Goal: Task Accomplishment & Management: Use online tool/utility

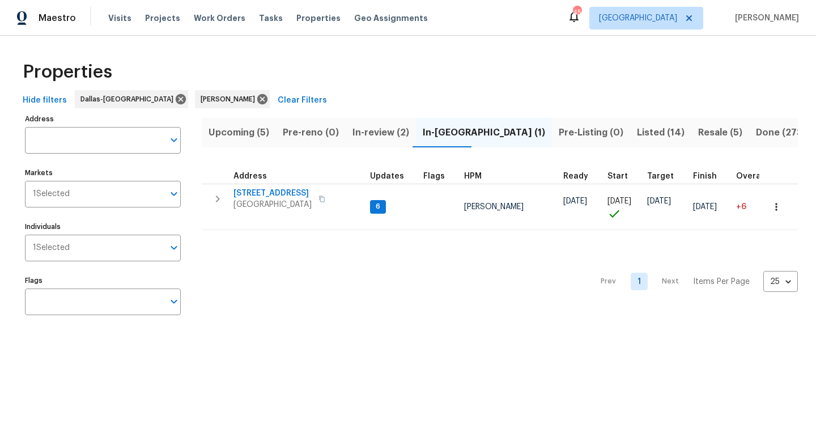
click at [362, 130] on span "In-review (2)" at bounding box center [380, 133] width 57 height 16
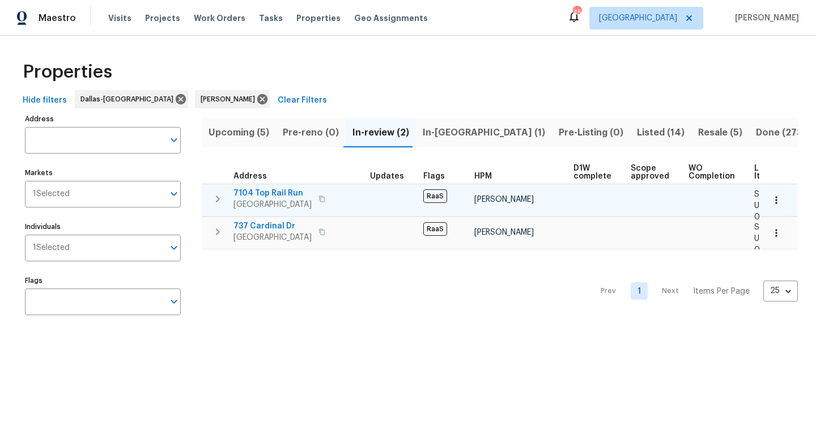
click at [277, 192] on span "7104 Top Rail Run" at bounding box center [272, 192] width 78 height 11
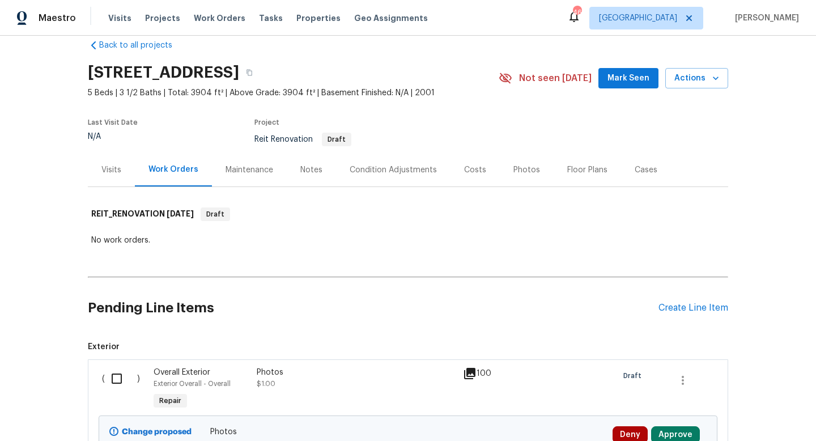
scroll to position [7, 0]
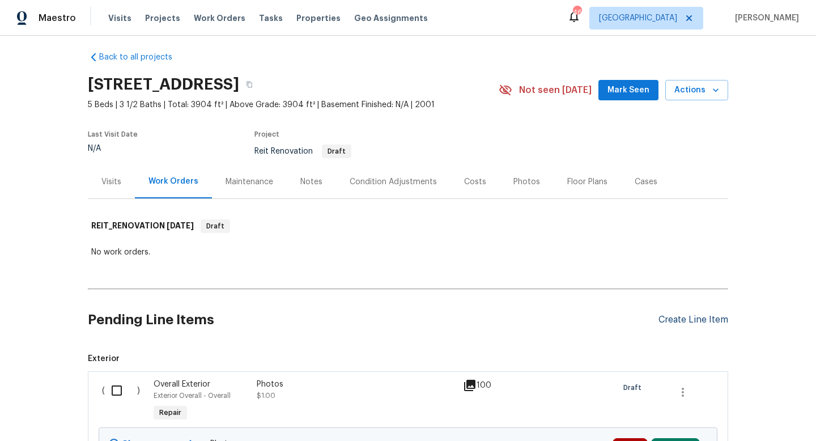
click at [668, 317] on div "Create Line Item" at bounding box center [693, 319] width 70 height 11
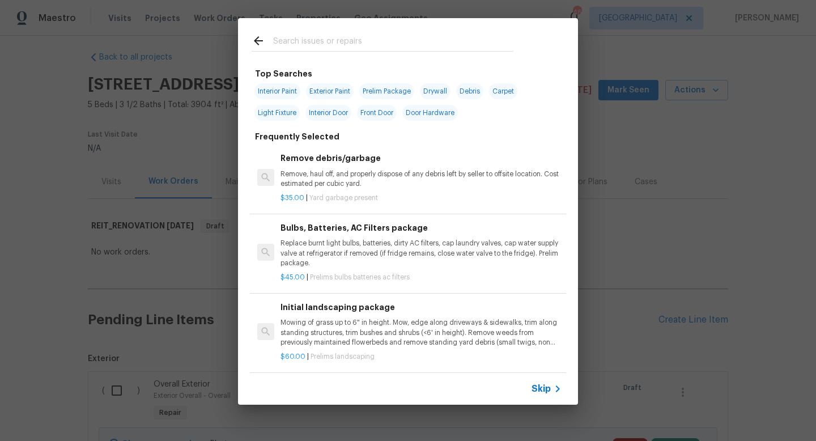
click at [272, 94] on span "Interior Paint" at bounding box center [277, 91] width 46 height 16
type input "Interior Paint"
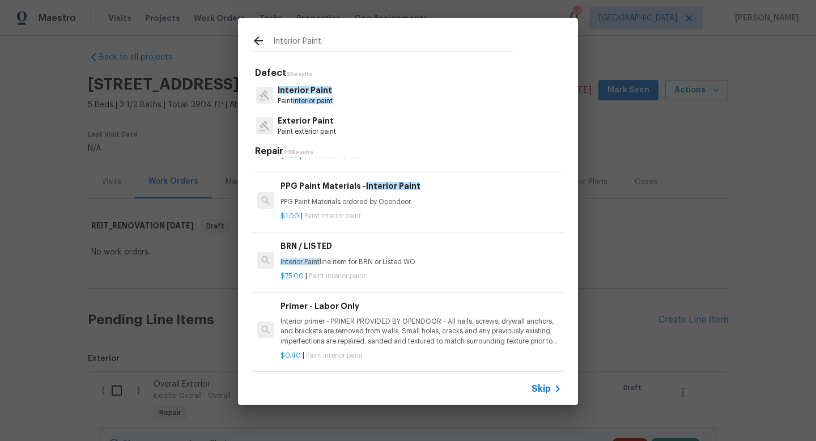
scroll to position [0, 0]
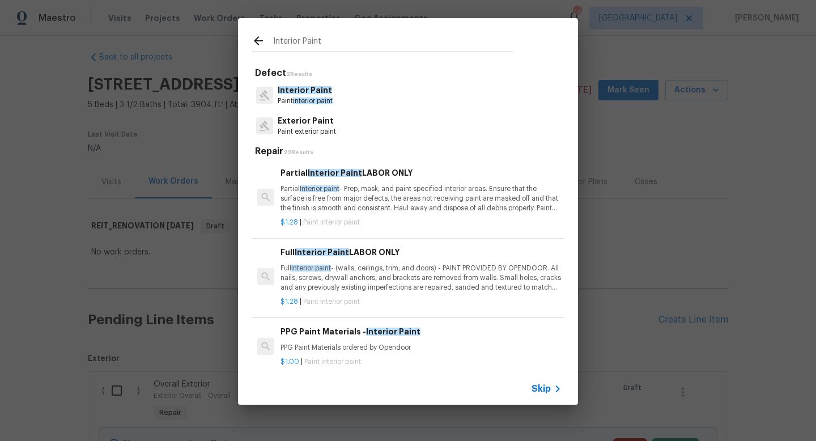
click at [326, 201] on p "Partial Interior paint - Prep, mask, and paint specified interior areas. Ensure…" at bounding box center [420, 198] width 281 height 29
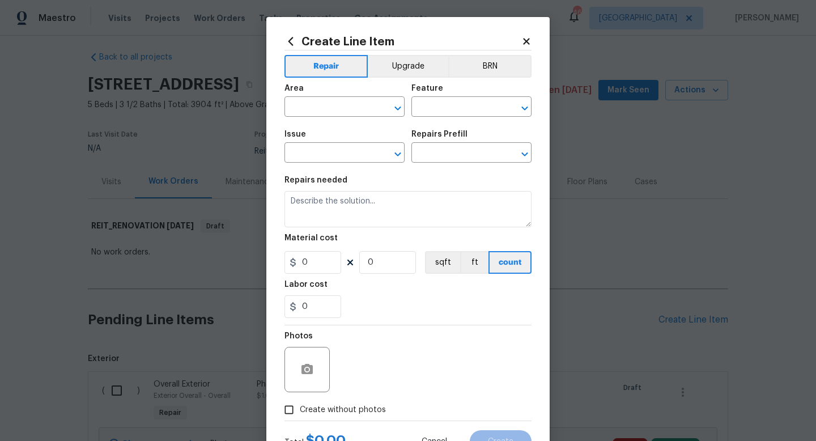
type input "Overall Paint"
type input "Interior Paint"
type textarea "Partial Interior paint - Prep, mask, and paint specified interior areas. Ensure…"
type input "1"
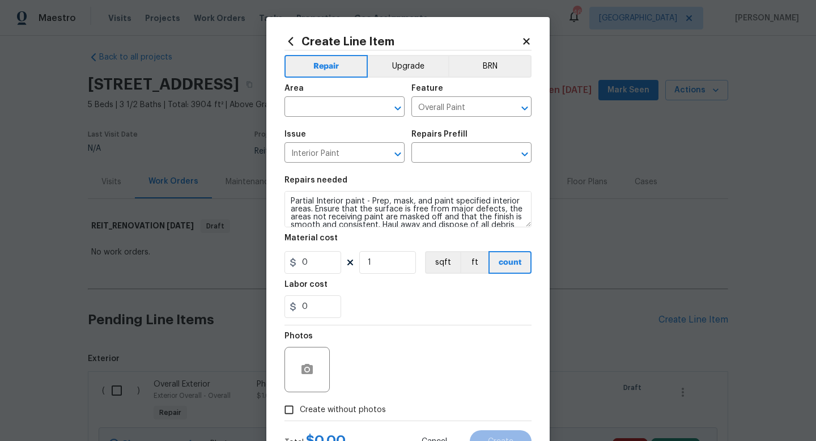
type input "Partial Interior Paint LABOR ONLY $1.28"
type input "1.28"
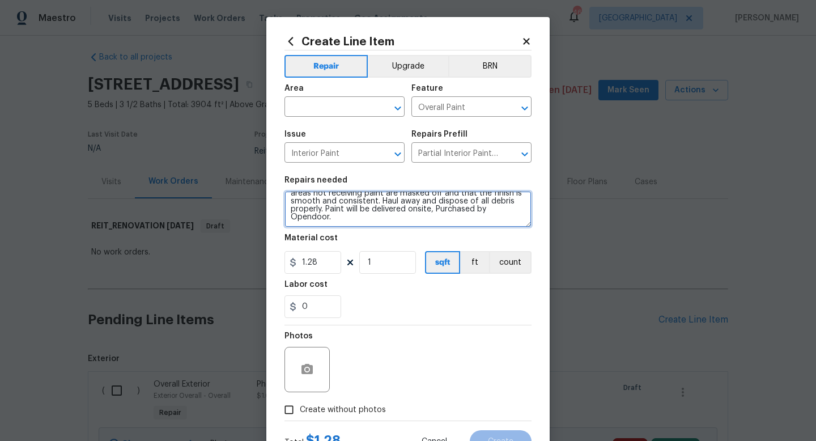
drag, startPoint x: 431, startPoint y: 211, endPoint x: 455, endPoint y: 217, distance: 25.1
click at [455, 217] on textarea "Partial Interior paint - Prep, mask, and paint specified interior areas. Ensure…" at bounding box center [407, 209] width 247 height 36
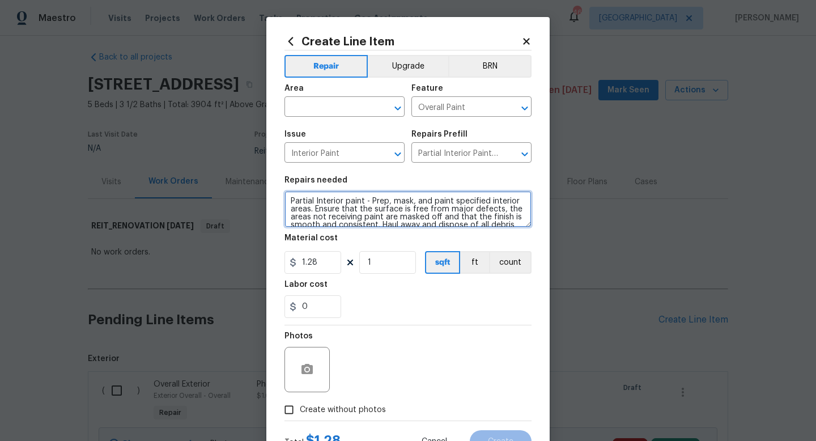
drag, startPoint x: 313, startPoint y: 200, endPoint x: 248, endPoint y: 202, distance: 65.2
click at [248, 202] on div "Create Line Item Repair Upgrade BRN Area ​ Feature Overall Paint ​ Issue Interi…" at bounding box center [408, 220] width 816 height 441
type textarea "Full Interior paint - Prep, mask, and paint specified interior areas. Ensure th…"
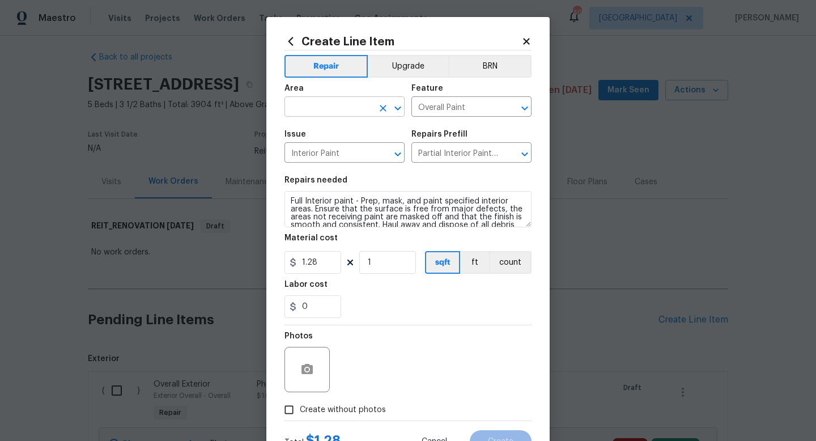
click at [341, 115] on input "text" at bounding box center [328, 108] width 88 height 18
click at [334, 152] on li "Interior Overall" at bounding box center [344, 152] width 120 height 19
type input "Interior Overall"
click at [325, 259] on input "1.28" at bounding box center [312, 262] width 57 height 23
type input "1.55"
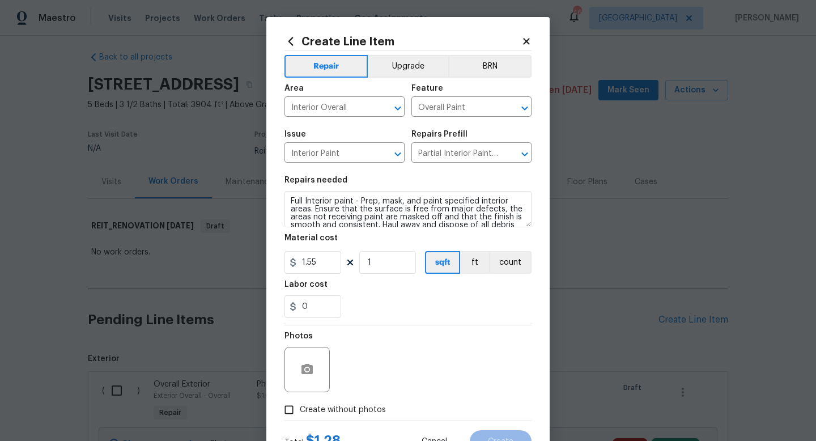
click at [394, 275] on section "Repairs needed Full Interior paint - Prep, mask, and paint specified interior a…" at bounding box center [407, 246] width 247 height 155
click at [392, 261] on input "1" at bounding box center [387, 262] width 57 height 23
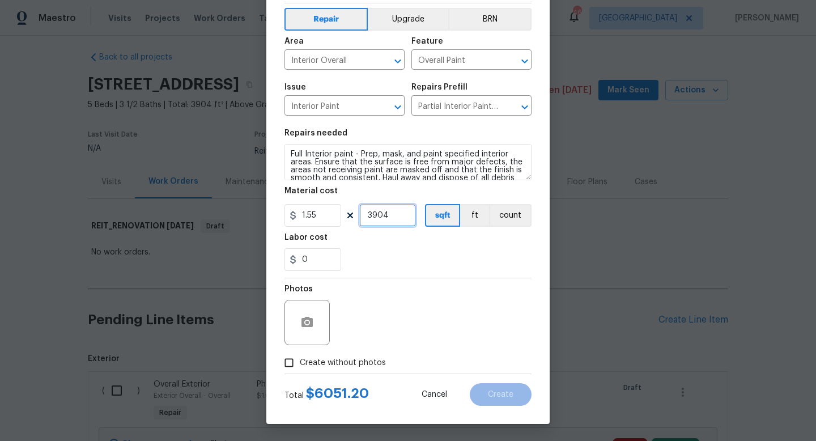
type input "3904"
click at [288, 365] on input "Create without photos" at bounding box center [289, 363] width 22 height 22
checkbox input "true"
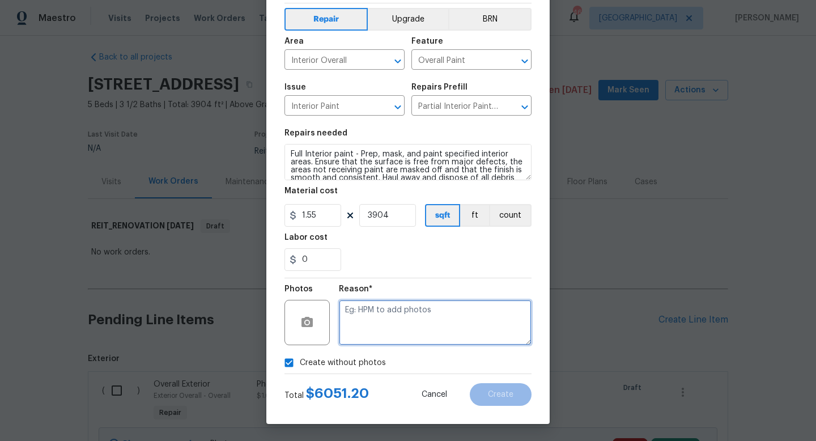
click at [407, 329] on textarea at bounding box center [435, 322] width 193 height 45
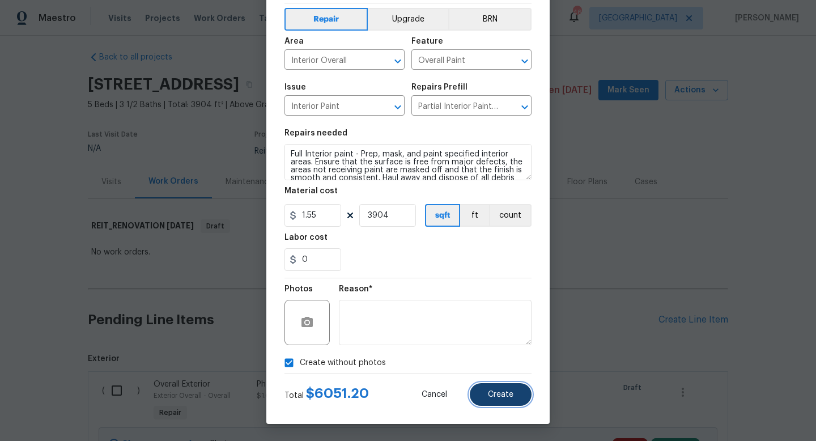
click at [482, 394] on button "Create" at bounding box center [501, 394] width 62 height 23
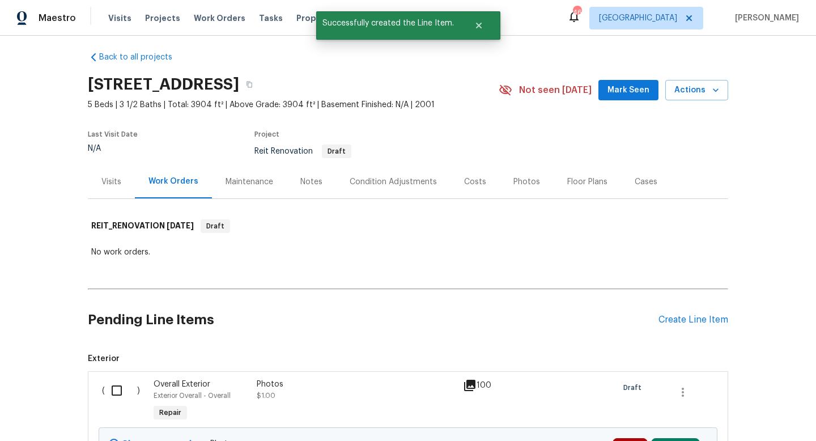
click at [677, 326] on div "Pending Line Items Create Line Item" at bounding box center [408, 319] width 640 height 53
click at [679, 323] on div "Create Line Item" at bounding box center [693, 319] width 70 height 11
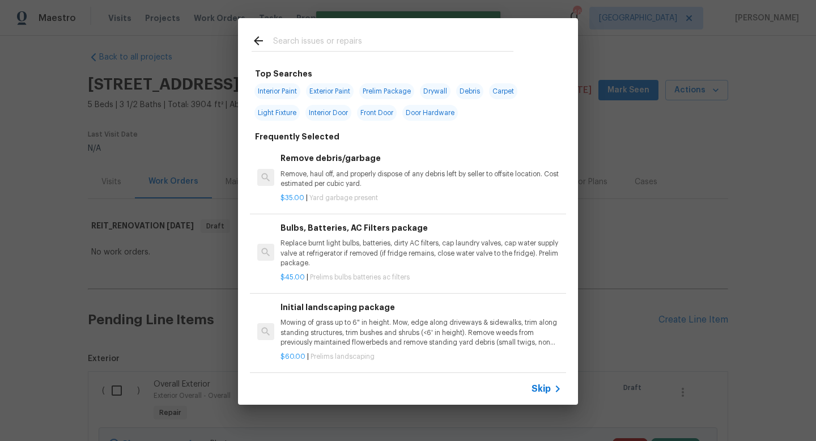
click at [281, 89] on span "Interior Paint" at bounding box center [277, 91] width 46 height 16
type input "Interior Paint"
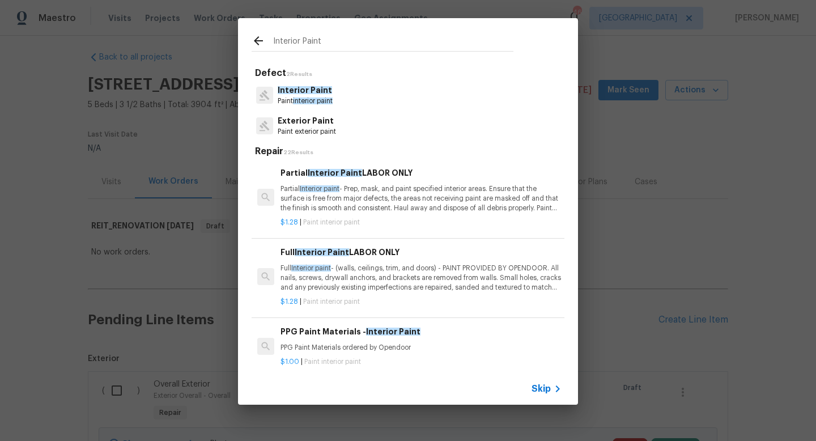
click at [301, 87] on span "Interior Paint" at bounding box center [305, 90] width 54 height 8
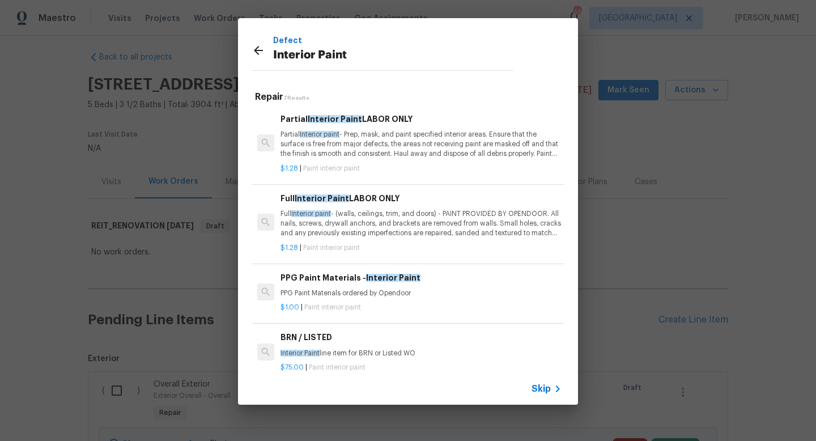
scroll to position [196, 0]
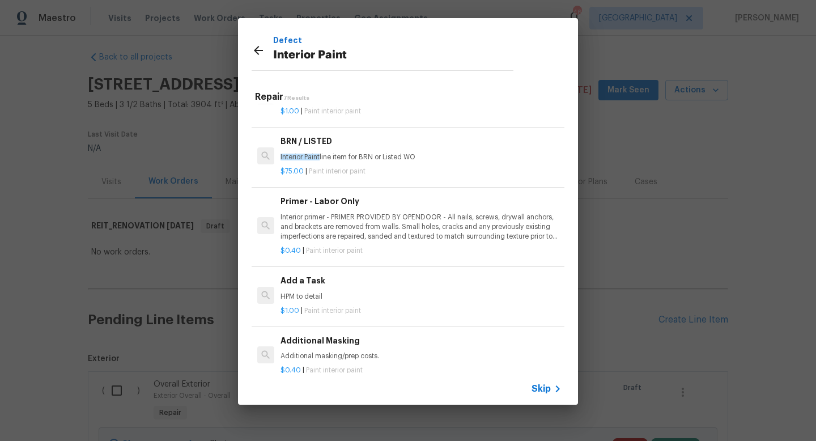
click at [296, 311] on span "$1.00" at bounding box center [289, 310] width 19 height 7
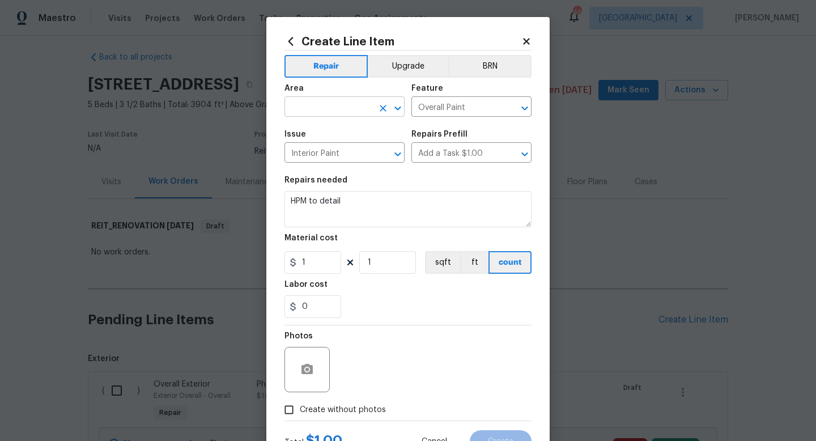
click at [336, 113] on input "text" at bounding box center [328, 108] width 88 height 18
click at [355, 152] on li "Interior Overall" at bounding box center [344, 152] width 120 height 19
type input "Interior Overall"
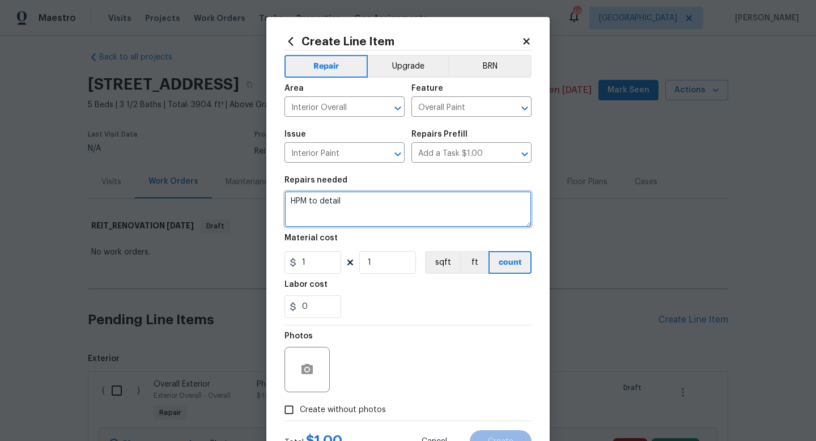
drag, startPoint x: 347, startPoint y: 201, endPoint x: 188, endPoint y: 185, distance: 159.9
click at [188, 185] on div "Create Line Item Repair Upgrade BRN Area Interior Overall ​ Feature Overall Pai…" at bounding box center [408, 220] width 816 height 441
type textarea "Skaooflding"
type textarea "S"
type textarea "Scaffolding"
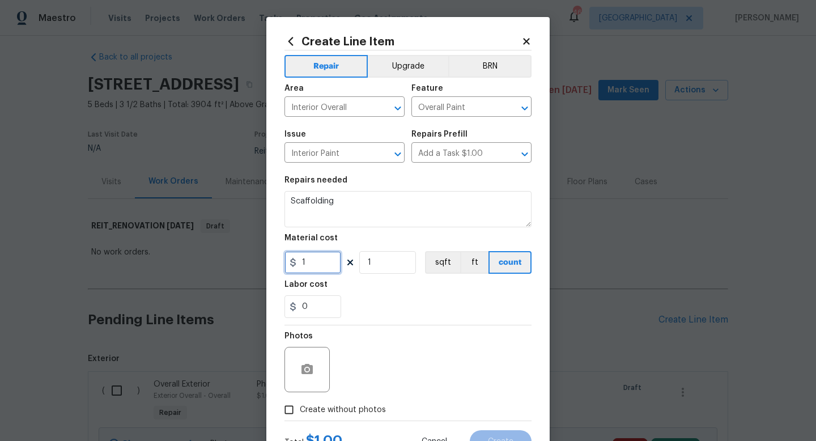
click at [312, 263] on input "1" at bounding box center [312, 262] width 57 height 23
type input "250"
click at [288, 406] on input "Create without photos" at bounding box center [289, 410] width 22 height 22
checkbox input "true"
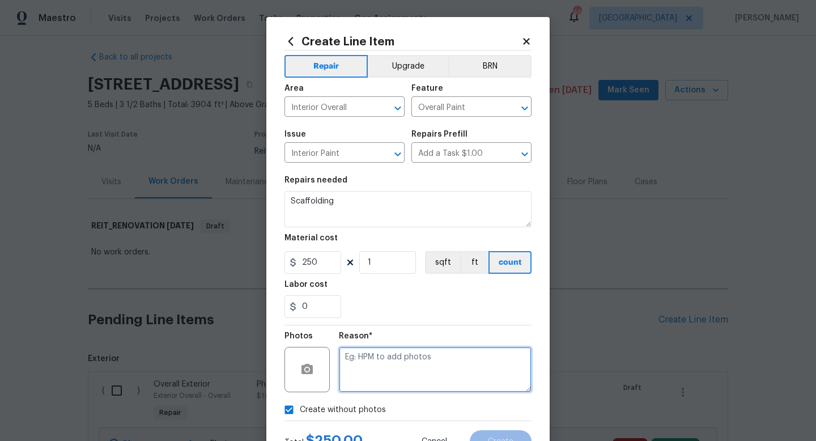
click at [362, 367] on textarea at bounding box center [435, 369] width 193 height 45
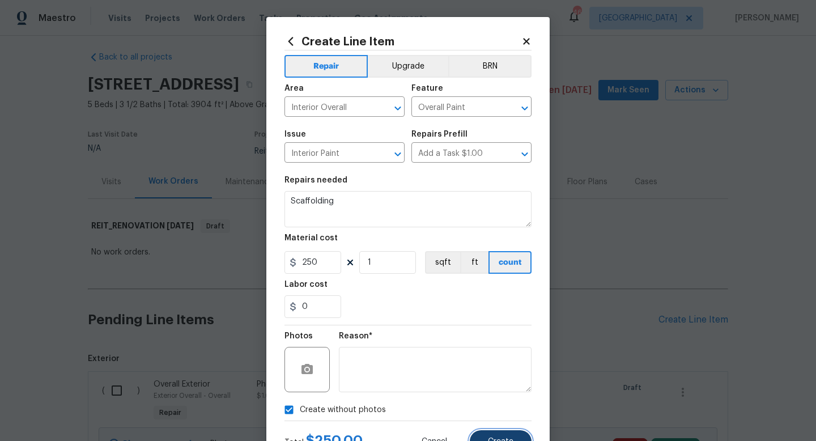
click at [490, 436] on button "Create" at bounding box center [501, 441] width 62 height 23
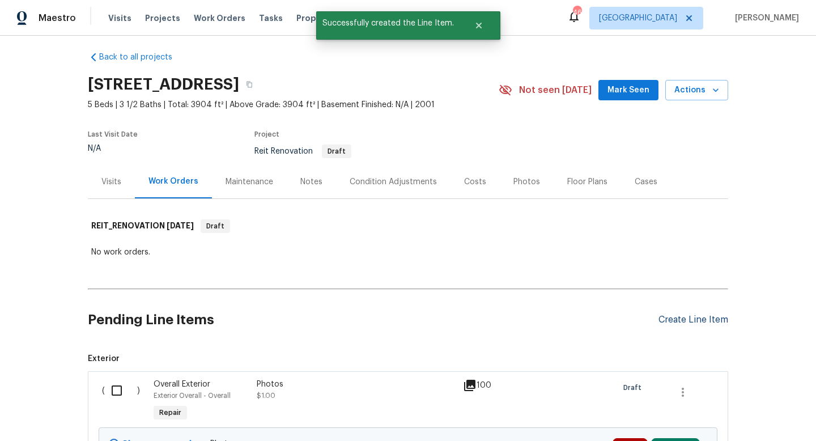
click at [669, 322] on div "Create Line Item" at bounding box center [693, 319] width 70 height 11
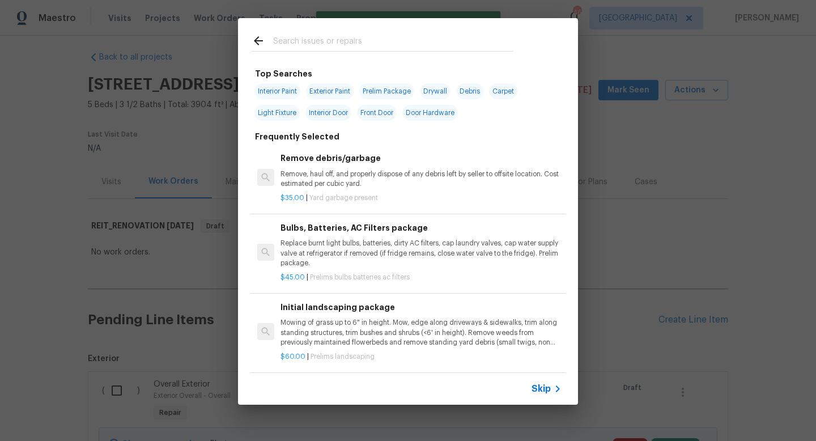
click at [325, 93] on span "Exterior Paint" at bounding box center [330, 91] width 48 height 16
type input "Exterior Paint"
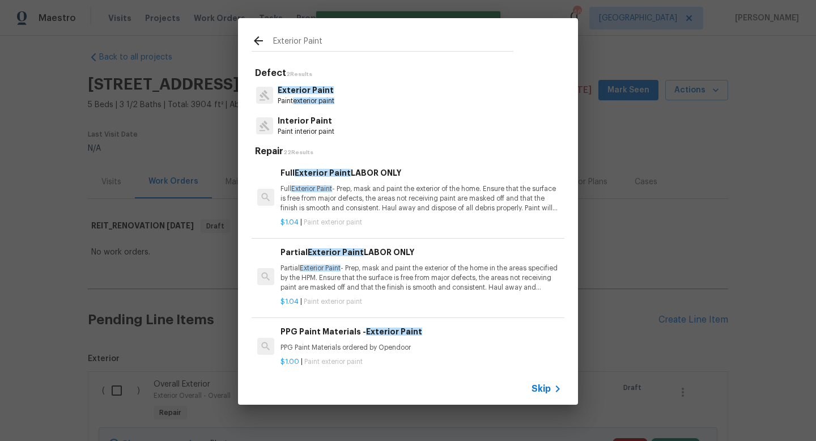
click at [314, 96] on p "Paint exterior paint" at bounding box center [306, 101] width 57 height 10
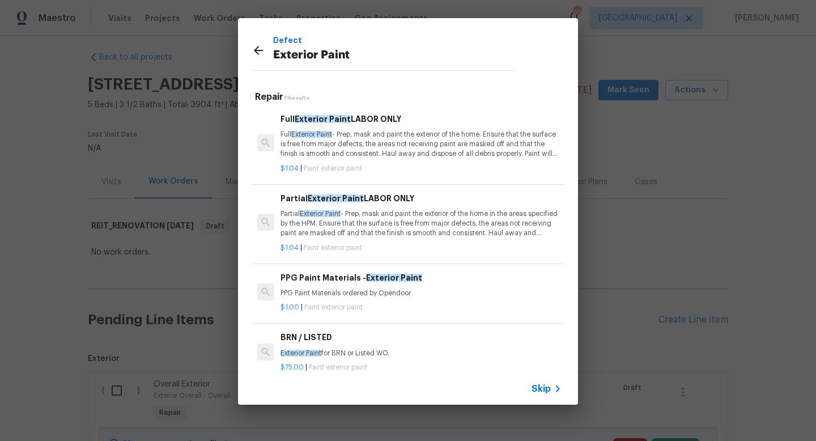
click at [315, 147] on p "Full Exterior Paint - Prep, mask and paint the exterior of the home. Ensure tha…" at bounding box center [420, 144] width 281 height 29
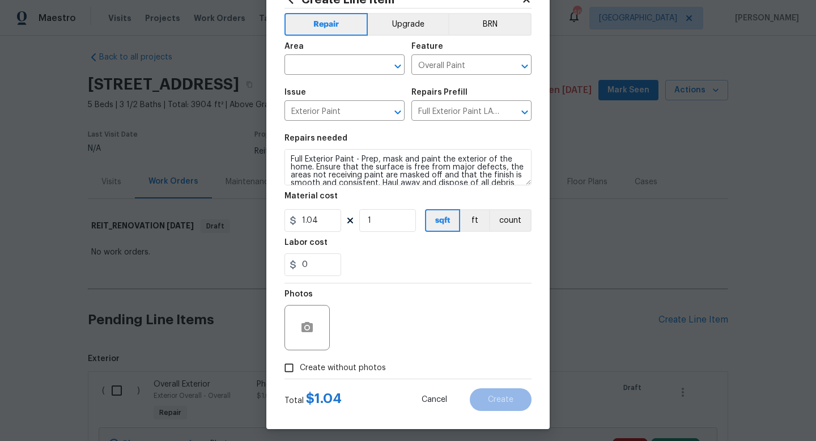
scroll to position [24, 0]
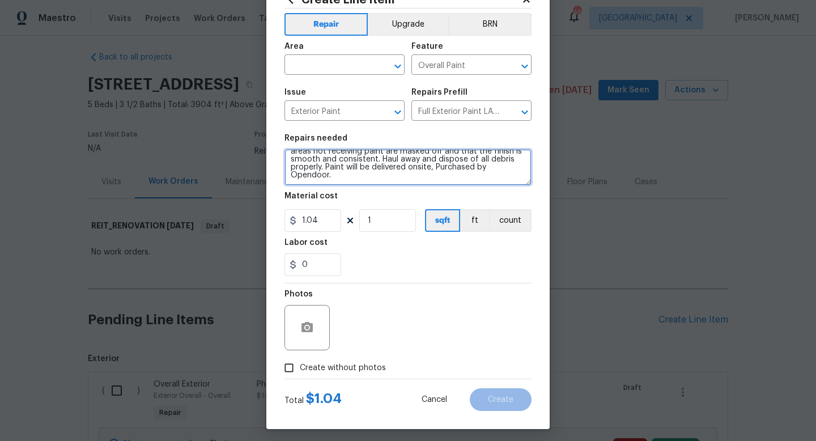
drag, startPoint x: 325, startPoint y: 167, endPoint x: 329, endPoint y: 178, distance: 12.5
click at [329, 178] on textarea "Full Exterior Paint - Prep, mask and paint the exterior of the home. Ensure tha…" at bounding box center [407, 167] width 247 height 36
type textarea "Full Exterior Paint - Prep, mask and paint the exterior of the home. Ensure tha…"
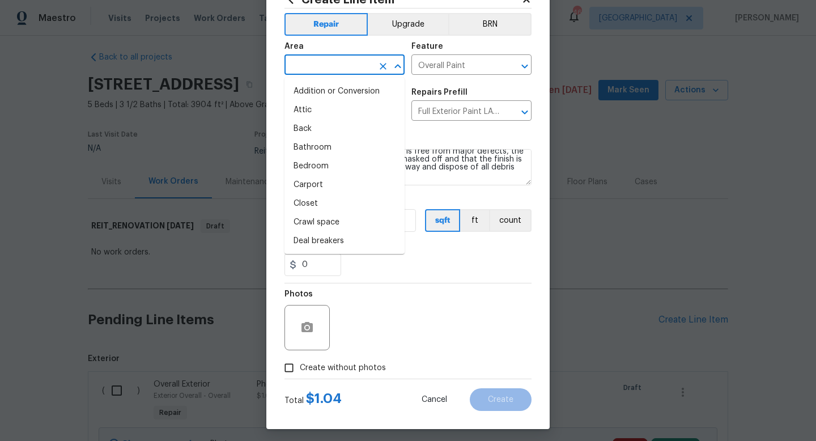
click at [331, 73] on input "text" at bounding box center [328, 66] width 88 height 18
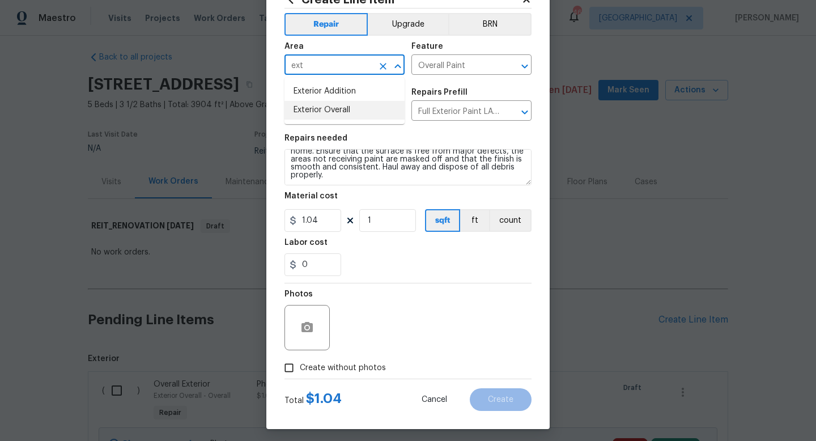
click at [328, 110] on li "Exterior Overall" at bounding box center [344, 110] width 120 height 19
type input "Exterior Overall"
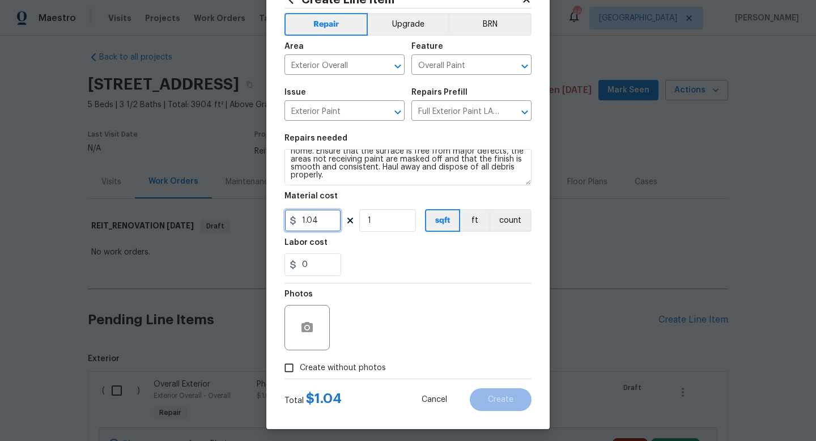
drag, startPoint x: 325, startPoint y: 218, endPoint x: 241, endPoint y: 214, distance: 83.4
click at [241, 214] on div "Create Line Item Repair Upgrade BRN Area Exterior Overall ​ Feature Overall Pai…" at bounding box center [408, 220] width 816 height 441
type input "2500"
click at [289, 369] on input "Create without photos" at bounding box center [289, 368] width 22 height 22
checkbox input "true"
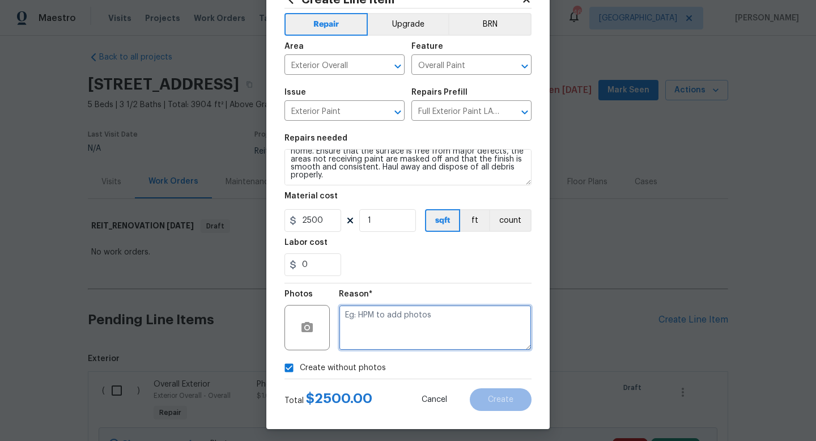
click at [466, 313] on textarea at bounding box center [435, 327] width 193 height 45
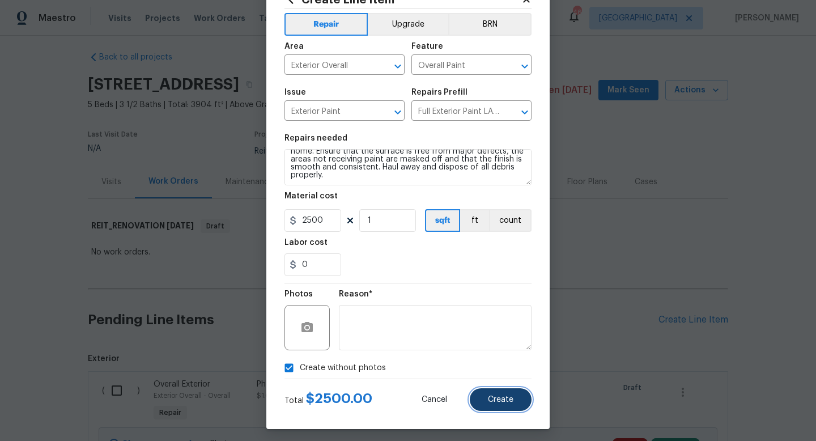
click at [500, 402] on span "Create" at bounding box center [500, 399] width 25 height 8
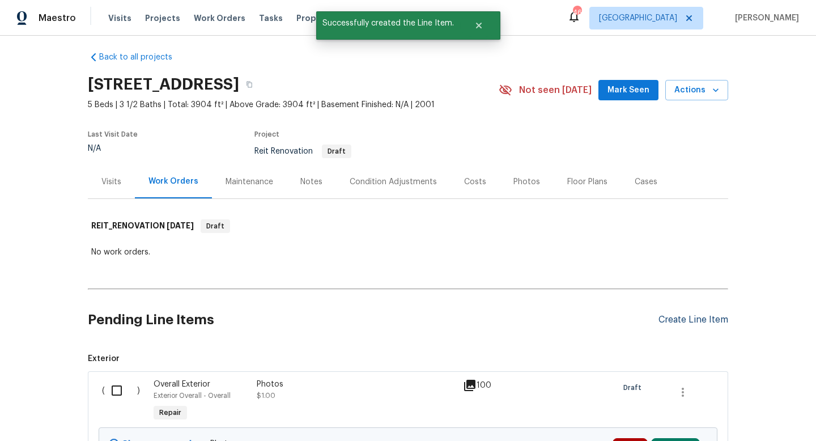
click at [677, 318] on div "Create Line Item" at bounding box center [693, 319] width 70 height 11
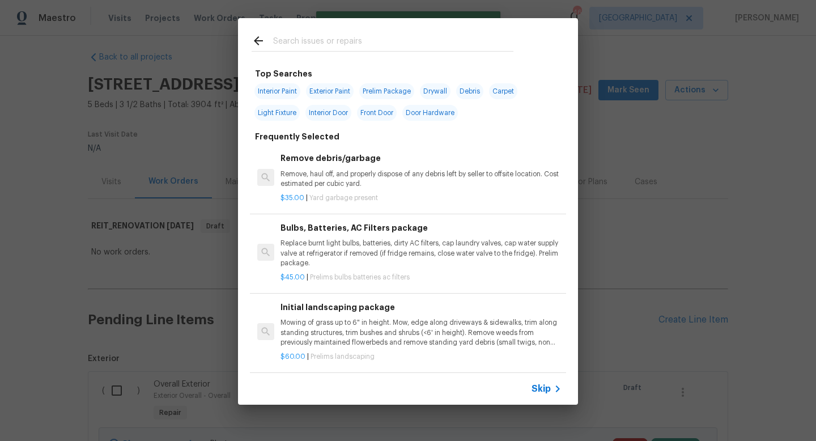
click at [295, 37] on input "text" at bounding box center [393, 42] width 240 height 17
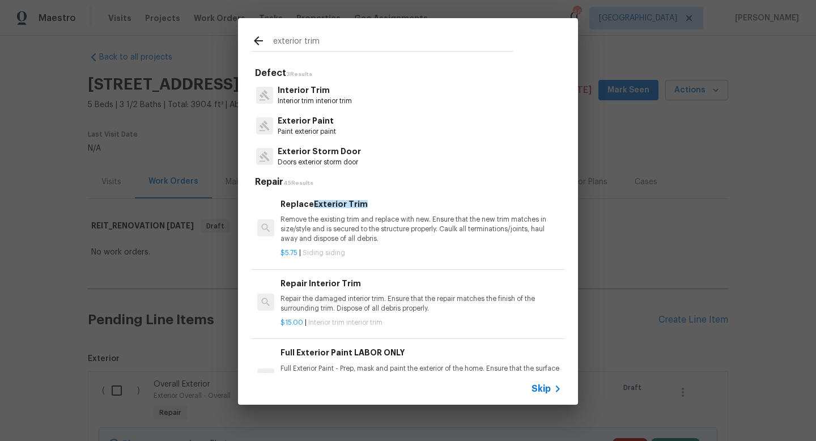
type input "exterior trim"
click at [304, 218] on p "Remove the existing trim and replace with new. Ensure that the new trim matches…" at bounding box center [420, 229] width 281 height 29
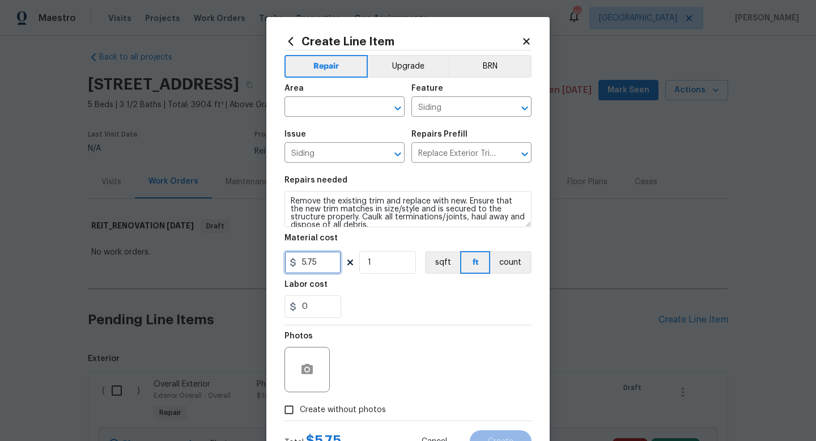
drag, startPoint x: 328, startPoint y: 263, endPoint x: 195, endPoint y: 249, distance: 133.9
click at [195, 249] on div "Create Line Item Repair Upgrade BRN Area ​ Feature Siding ​ Issue Siding ​ Repa…" at bounding box center [408, 220] width 816 height 441
type input "600"
click at [326, 106] on input "text" at bounding box center [328, 108] width 88 height 18
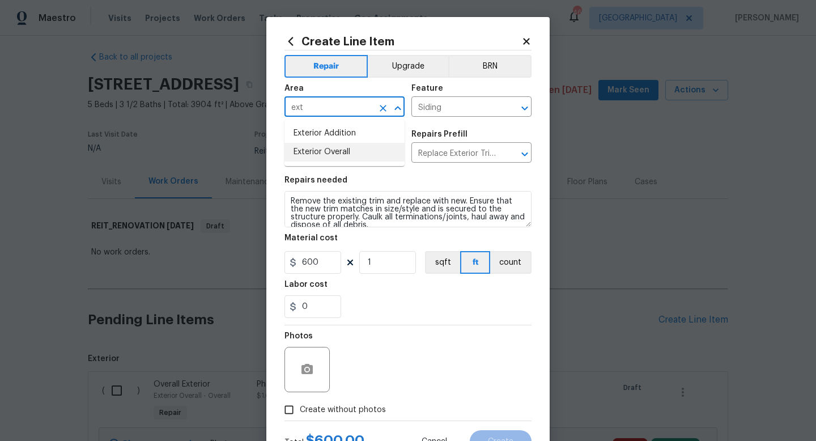
click at [318, 152] on li "Exterior Overall" at bounding box center [344, 152] width 120 height 19
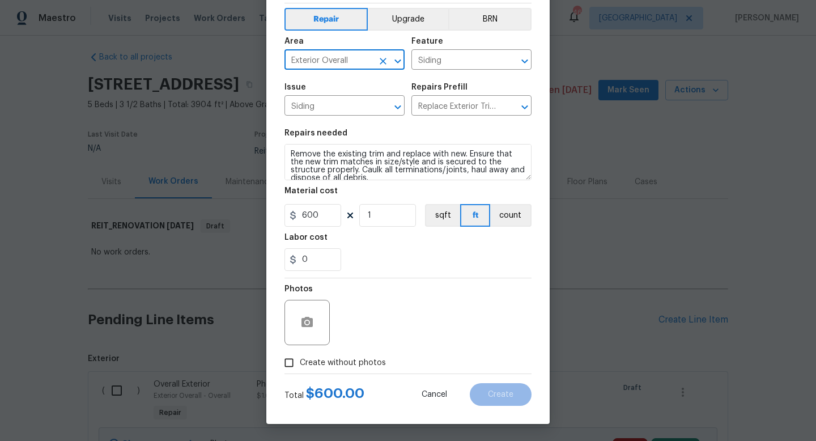
type input "Exterior Overall"
click at [287, 361] on input "Create without photos" at bounding box center [289, 363] width 22 height 22
checkbox input "true"
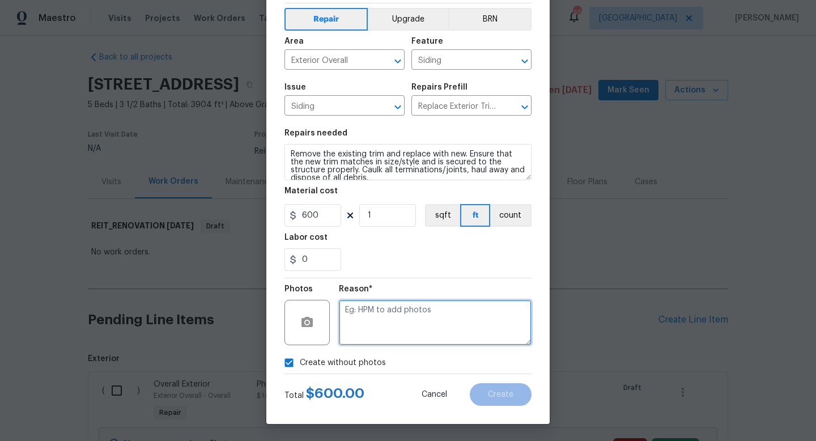
click at [388, 329] on textarea at bounding box center [435, 322] width 193 height 45
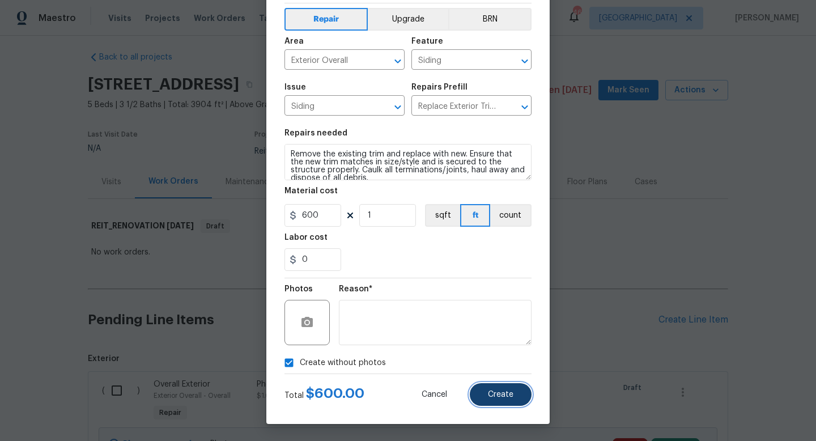
click at [489, 394] on span "Create" at bounding box center [500, 394] width 25 height 8
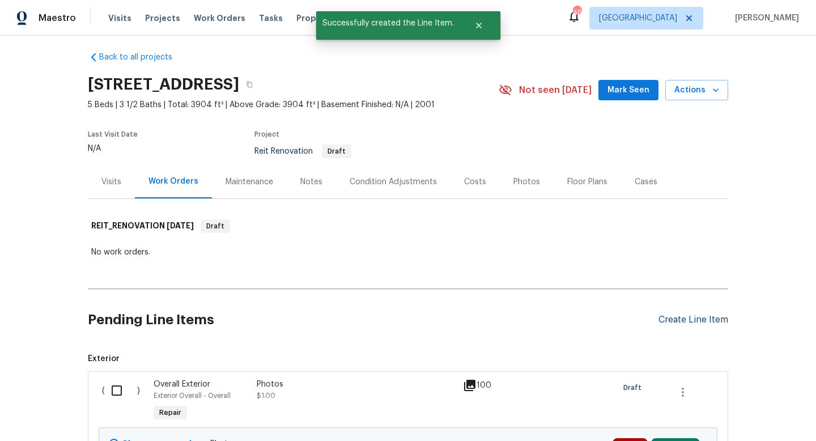
click at [676, 317] on div "Create Line Item" at bounding box center [693, 319] width 70 height 11
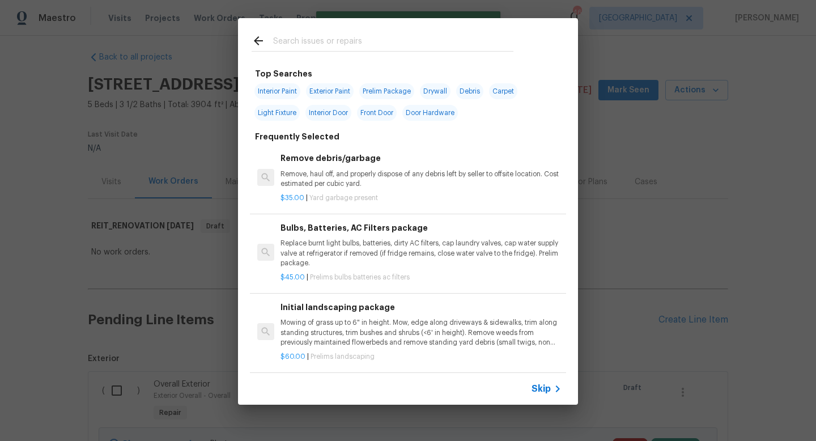
click at [321, 35] on input "text" at bounding box center [393, 42] width 240 height 17
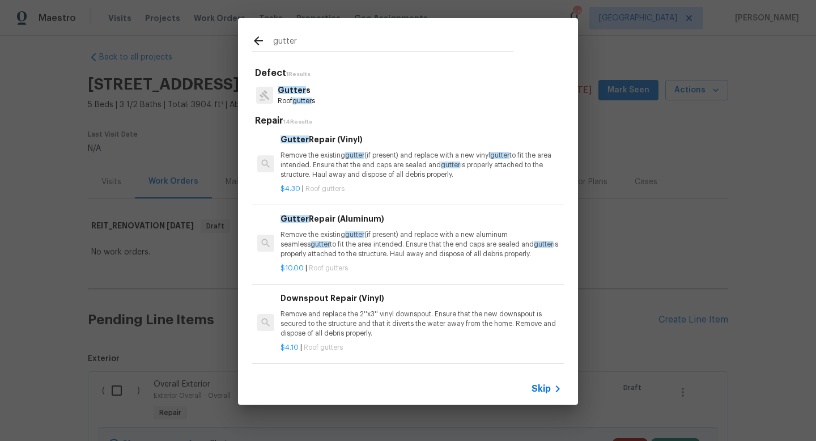
scroll to position [184, 0]
type input "gutter"
click at [313, 246] on p "Remove the existing gutter (if present) and replace with a new aluminum seamles…" at bounding box center [420, 243] width 281 height 29
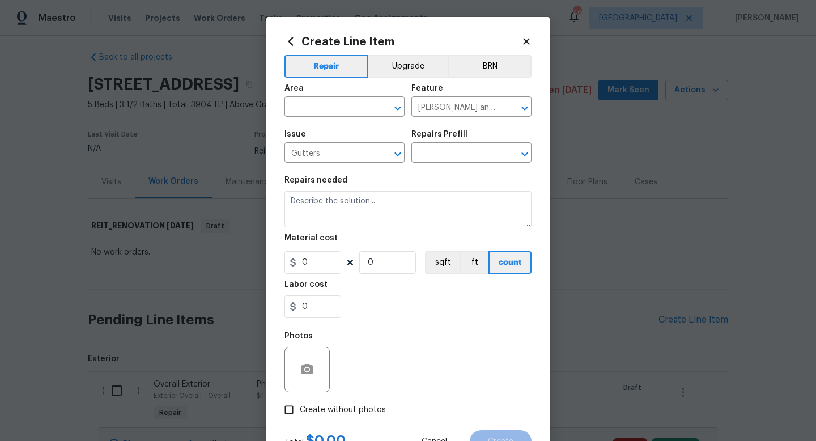
type textarea "Remove the existing gutter (if present) and replace with a new aluminum seamles…"
type input "1"
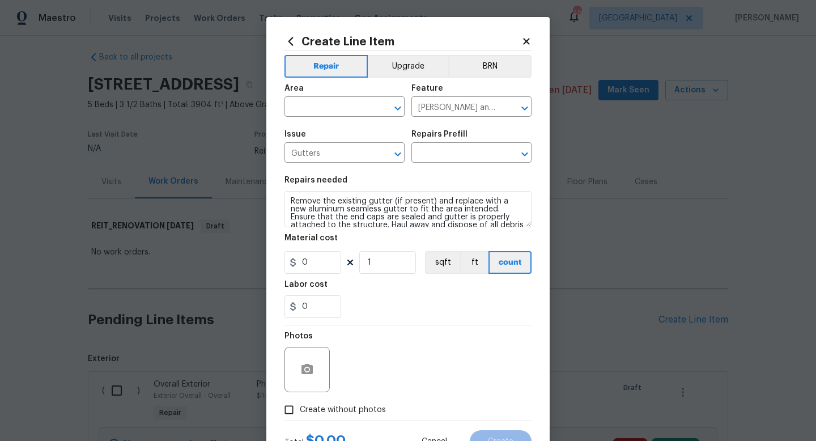
type input "Gutter Repair (Aluminum) $10.00"
drag, startPoint x: 321, startPoint y: 261, endPoint x: 178, endPoint y: 235, distance: 145.0
click at [178, 235] on div "Create Line Item Repair Upgrade BRN Area ​ Feature [PERSON_NAME] and Trim ​ Iss…" at bounding box center [408, 220] width 816 height 441
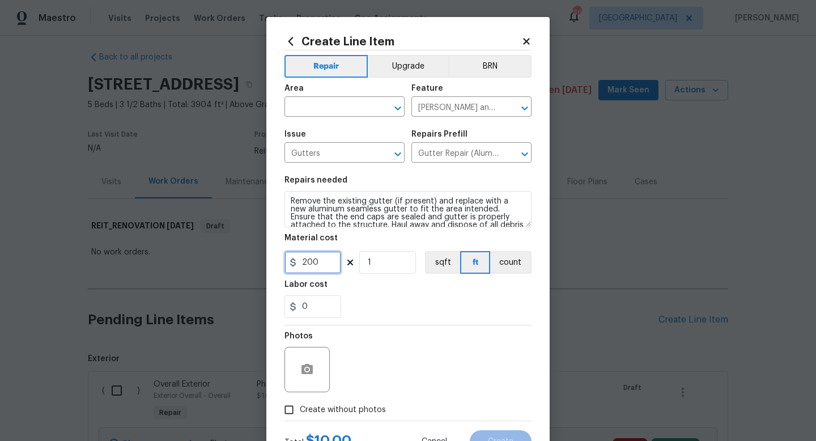
type input "200"
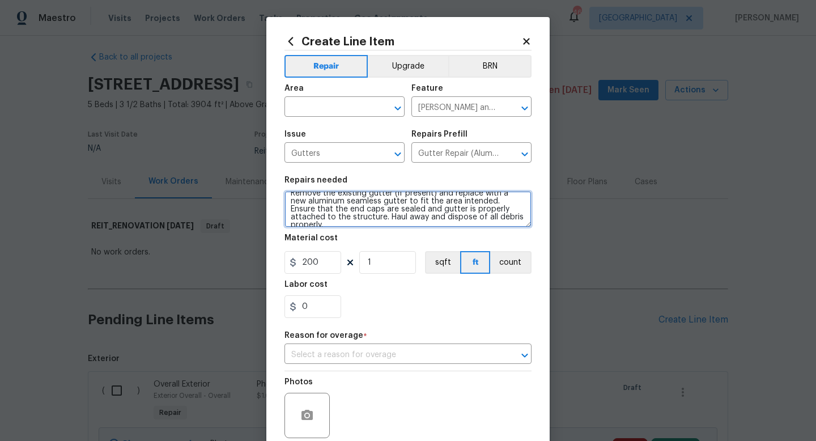
scroll to position [0, 0]
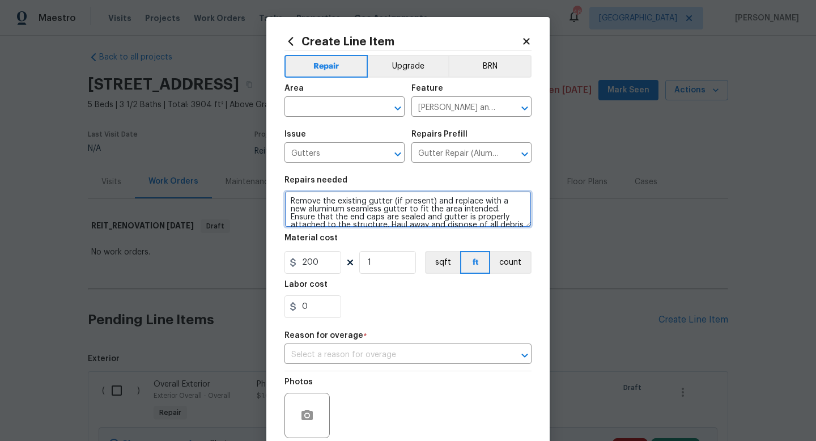
drag, startPoint x: 505, startPoint y: 226, endPoint x: 200, endPoint y: 187, distance: 307.7
click at [200, 187] on div "Create Line Item Repair Upgrade BRN Area ​ Feature [PERSON_NAME] and Trim ​ Iss…" at bounding box center [408, 220] width 816 height 441
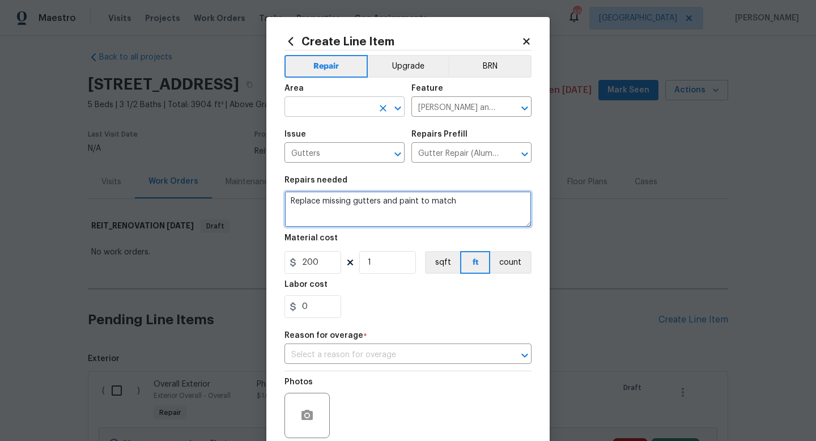
type textarea "Replace missing gutters and paint to match"
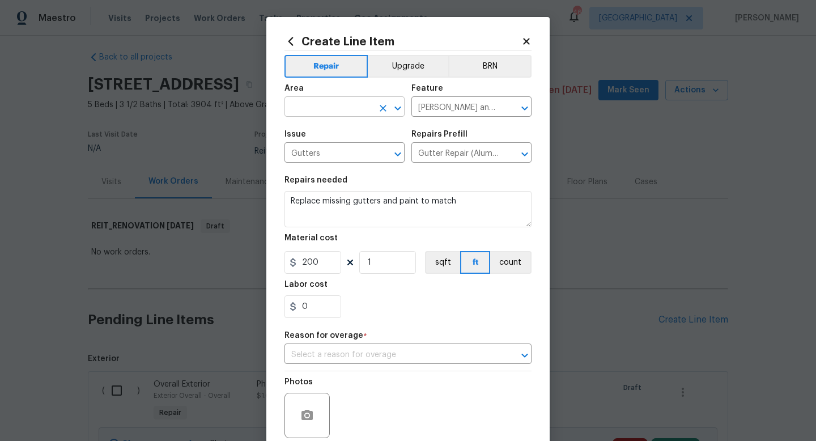
click at [321, 105] on input "text" at bounding box center [328, 108] width 88 height 18
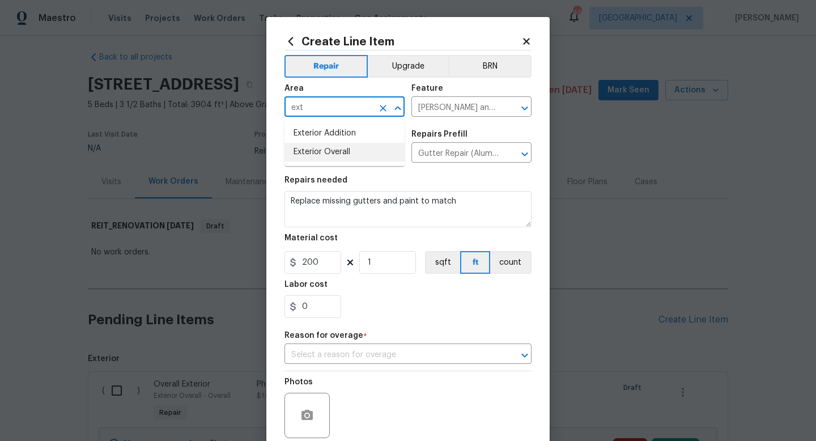
click at [312, 150] on li "Exterior Overall" at bounding box center [344, 152] width 120 height 19
type input "Exterior Overall"
click at [366, 353] on input "text" at bounding box center [391, 355] width 215 height 18
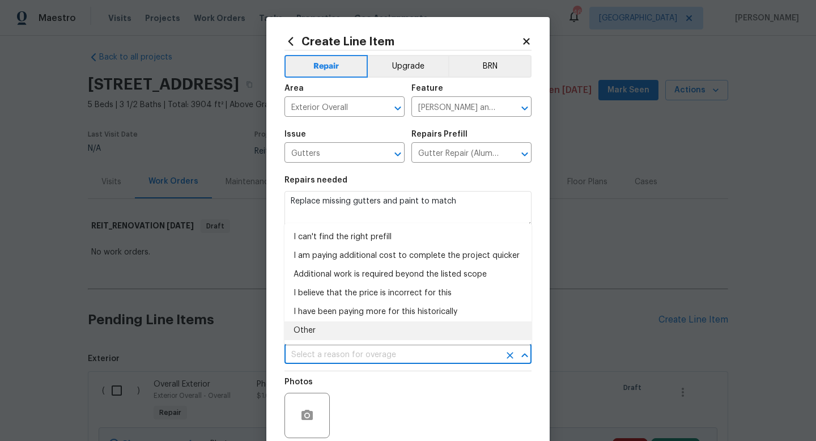
click at [326, 329] on li "Other" at bounding box center [407, 330] width 247 height 19
type input "Other"
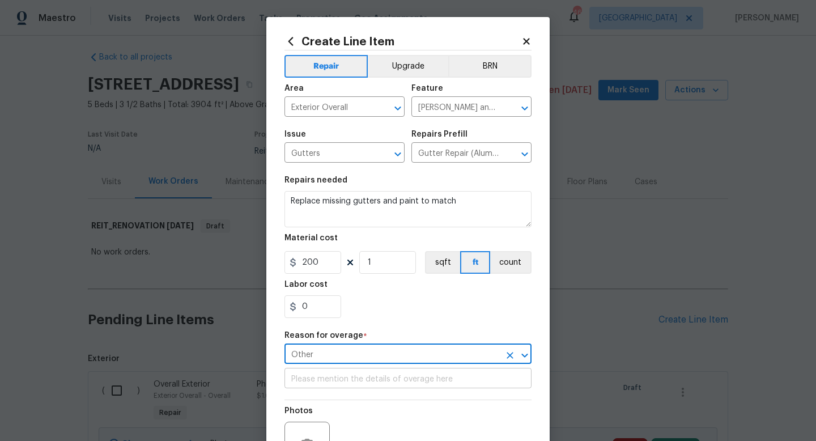
click at [321, 378] on input "text" at bounding box center [407, 379] width 247 height 18
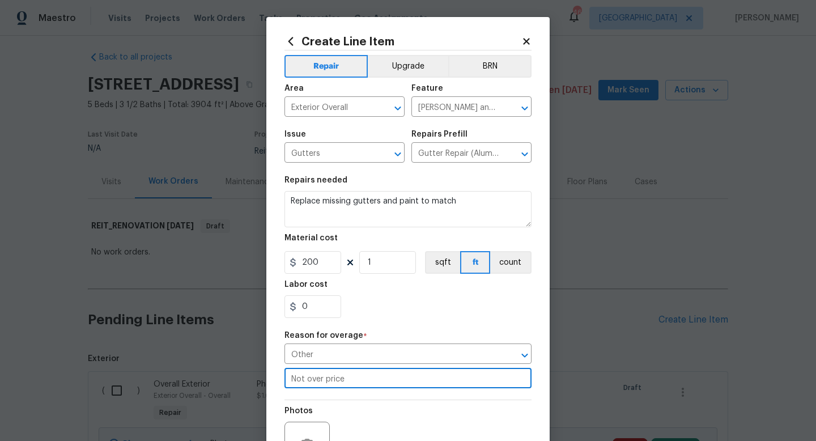
scroll to position [123, 0]
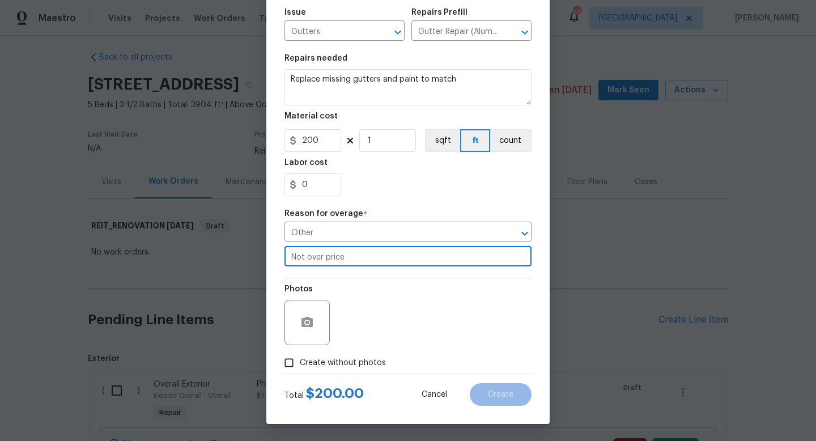
type input "Not over price"
click at [319, 363] on span "Create without photos" at bounding box center [343, 363] width 86 height 12
click at [300, 363] on input "Create without photos" at bounding box center [289, 363] width 22 height 22
checkbox input "true"
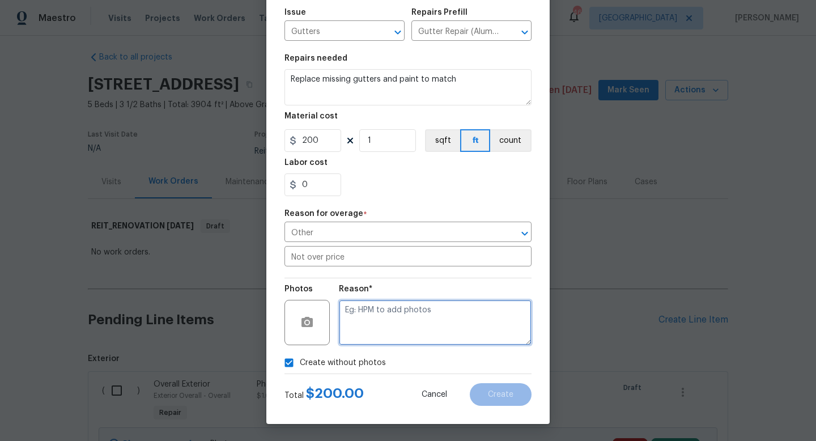
click at [391, 335] on textarea at bounding box center [435, 322] width 193 height 45
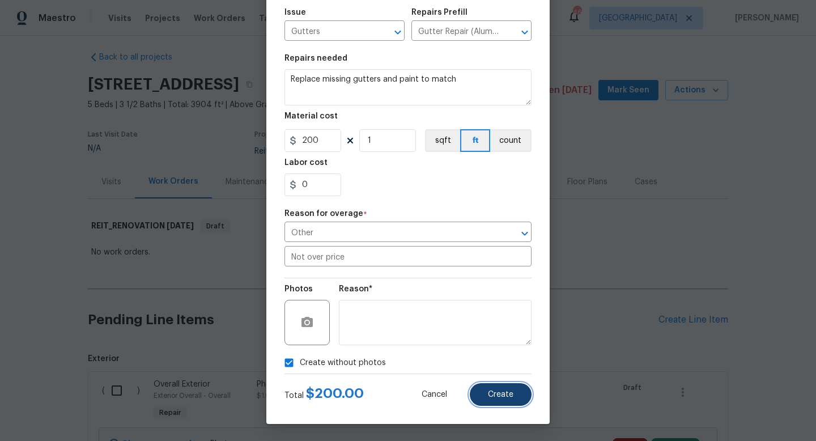
click at [491, 391] on span "Create" at bounding box center [500, 394] width 25 height 8
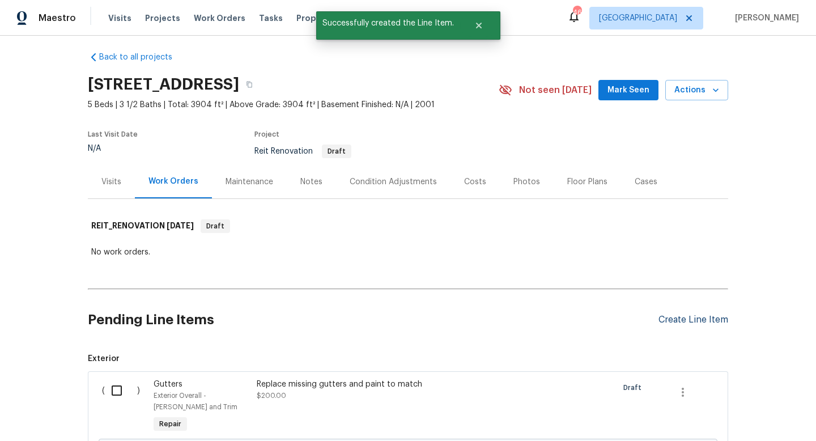
click at [668, 317] on div "Create Line Item" at bounding box center [693, 319] width 70 height 11
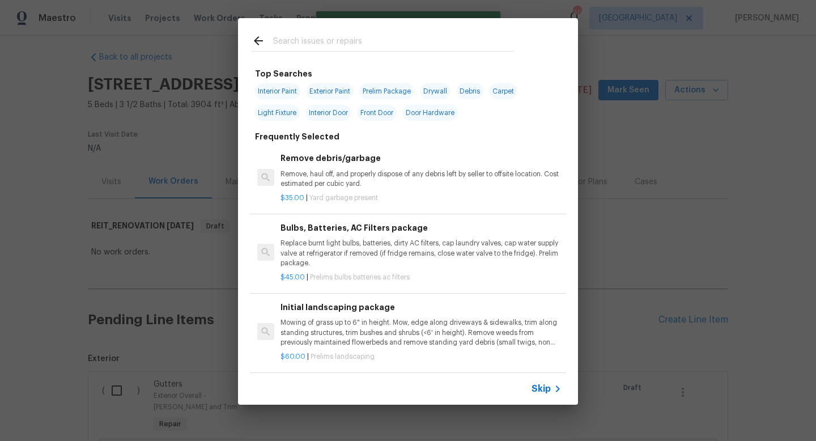
click at [291, 46] on input "text" at bounding box center [393, 42] width 240 height 17
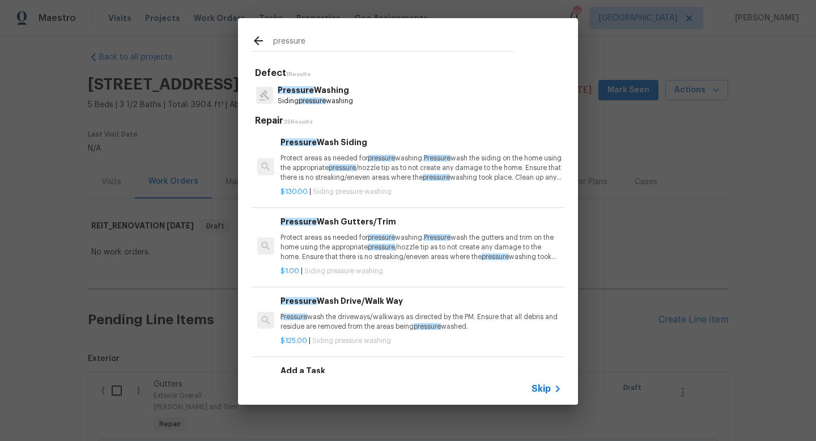
type input "pressure"
click at [291, 95] on p "Pressure Washing" at bounding box center [315, 90] width 75 height 12
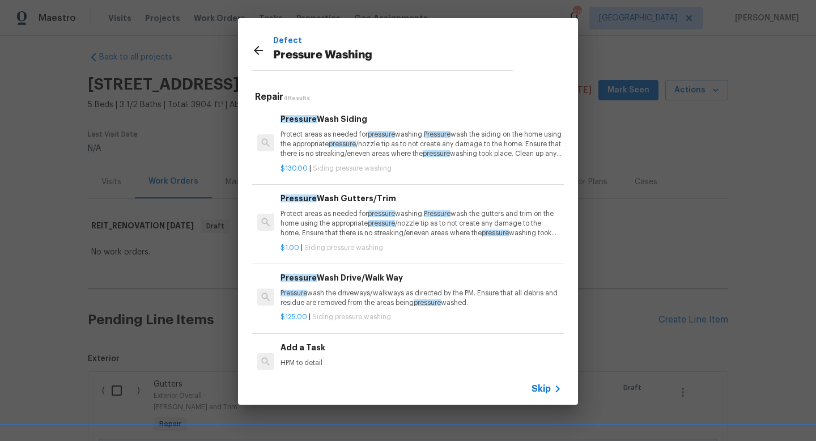
click at [298, 139] on p "Protect areas as needed for pressure washing. Pressure wash the siding on the h…" at bounding box center [420, 144] width 281 height 29
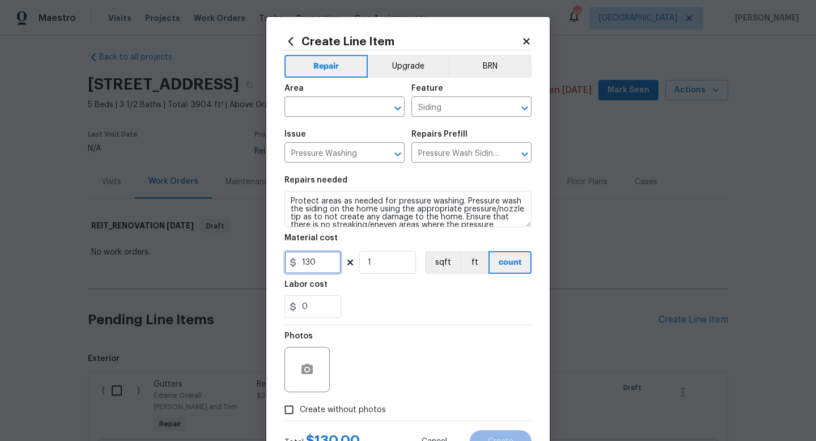
drag, startPoint x: 325, startPoint y: 268, endPoint x: 245, endPoint y: 259, distance: 81.0
click at [245, 259] on div "Create Line Item Repair Upgrade BRN Area ​ Feature Siding ​ Issue Pressure Wash…" at bounding box center [408, 220] width 816 height 441
type input "250"
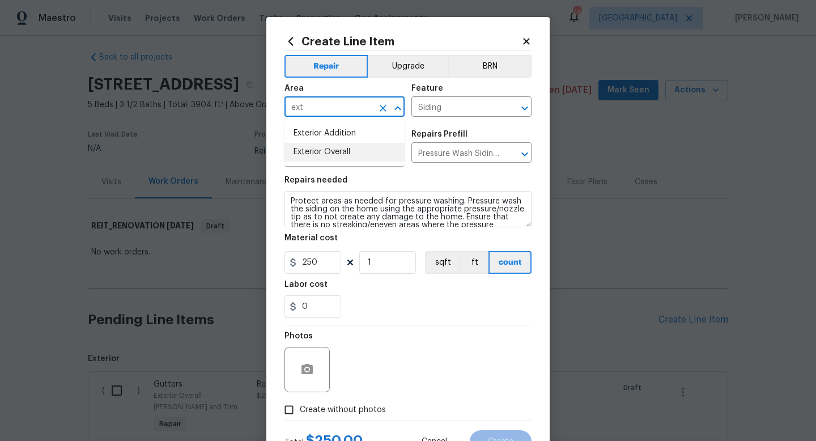
click at [306, 151] on li "Exterior Overall" at bounding box center [344, 152] width 120 height 19
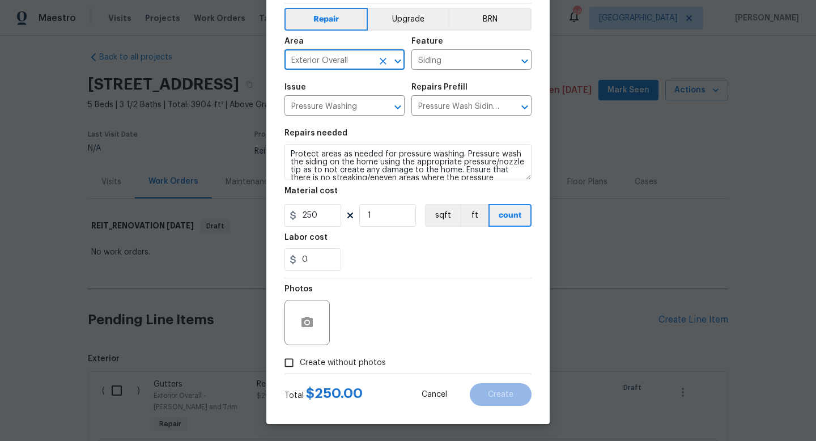
type input "Exterior Overall"
click at [290, 360] on input "Create without photos" at bounding box center [289, 363] width 22 height 22
checkbox input "true"
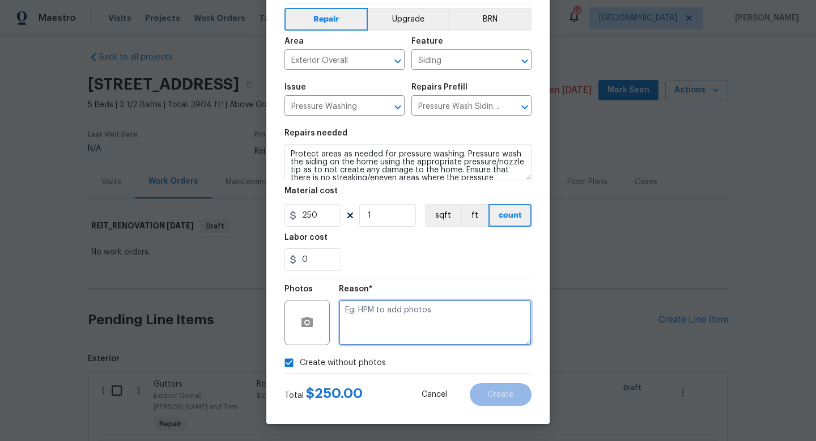
click at [409, 315] on textarea at bounding box center [435, 322] width 193 height 45
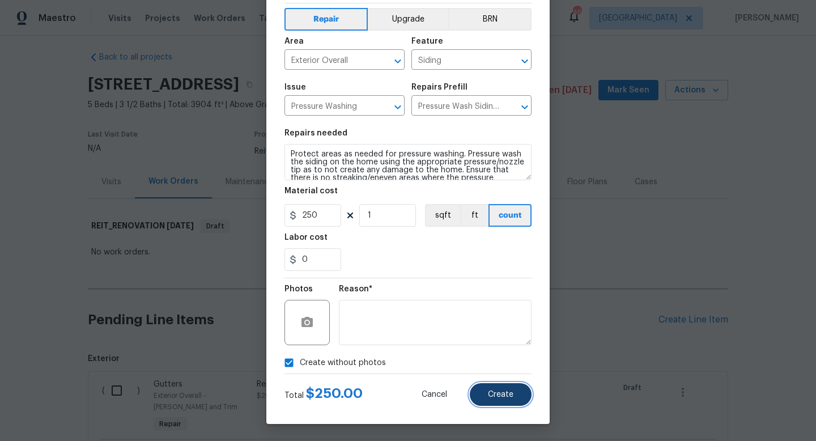
click at [485, 392] on button "Create" at bounding box center [501, 394] width 62 height 23
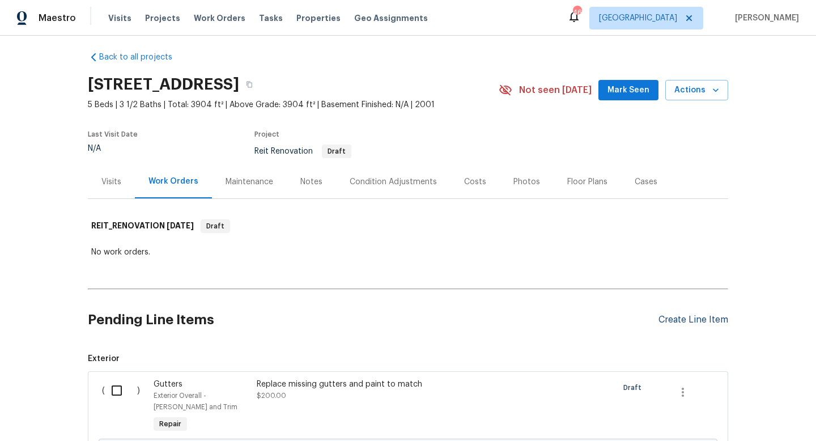
click at [685, 317] on div "Create Line Item" at bounding box center [693, 319] width 70 height 11
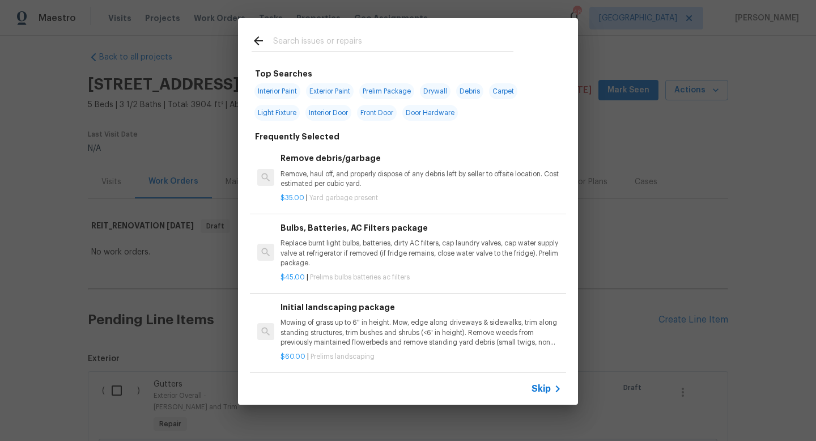
click at [291, 41] on input "text" at bounding box center [393, 42] width 240 height 17
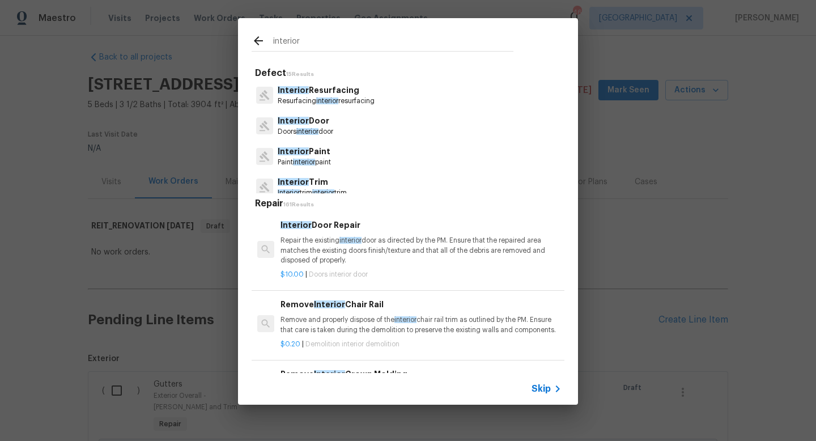
type input "interior"
click at [302, 92] on span "Interior" at bounding box center [293, 90] width 31 height 8
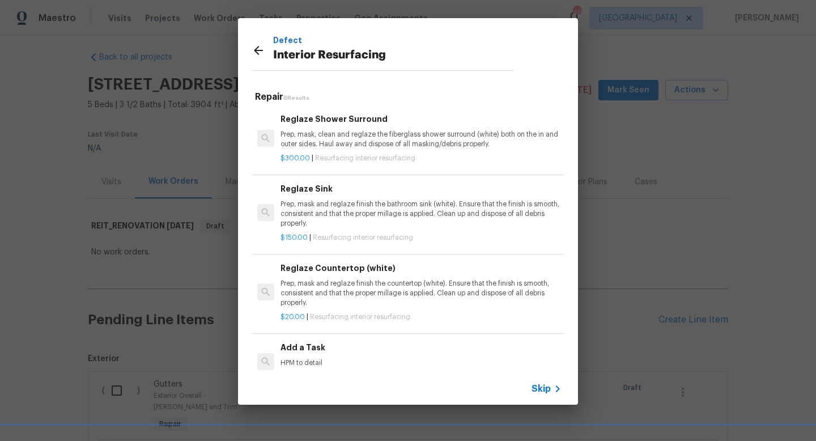
click at [338, 141] on p "Prep, mask, clean and reglaze the fiberglass shower surround (white) both on th…" at bounding box center [420, 139] width 281 height 19
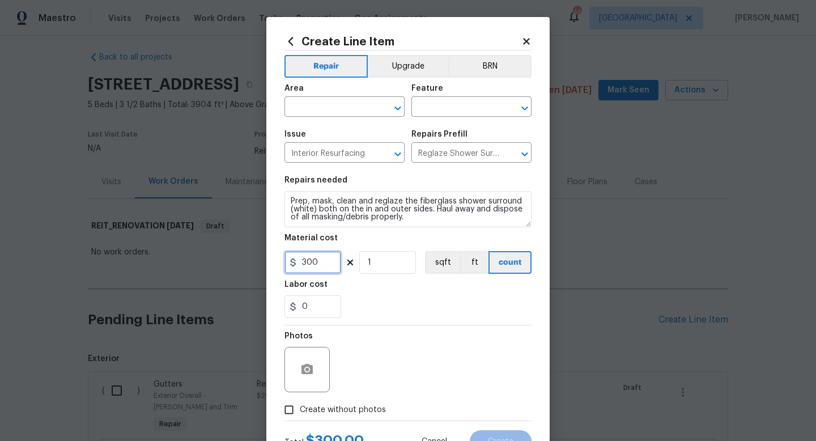
drag, startPoint x: 325, startPoint y: 261, endPoint x: 197, endPoint y: 244, distance: 129.2
click at [197, 244] on div "Create Line Item Repair Upgrade BRN Area ​ Feature ​ Issue Interior Resurfacing…" at bounding box center [408, 220] width 816 height 441
type input "450"
click at [385, 267] on input "1" at bounding box center [387, 262] width 57 height 23
type input "2"
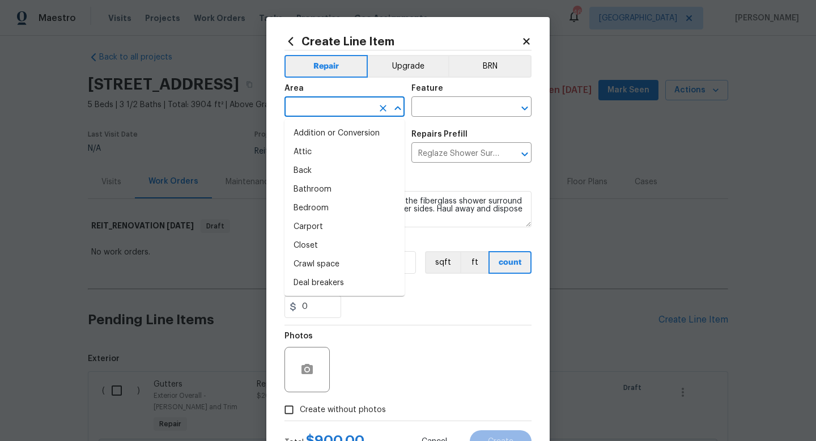
click at [309, 109] on input "text" at bounding box center [328, 108] width 88 height 18
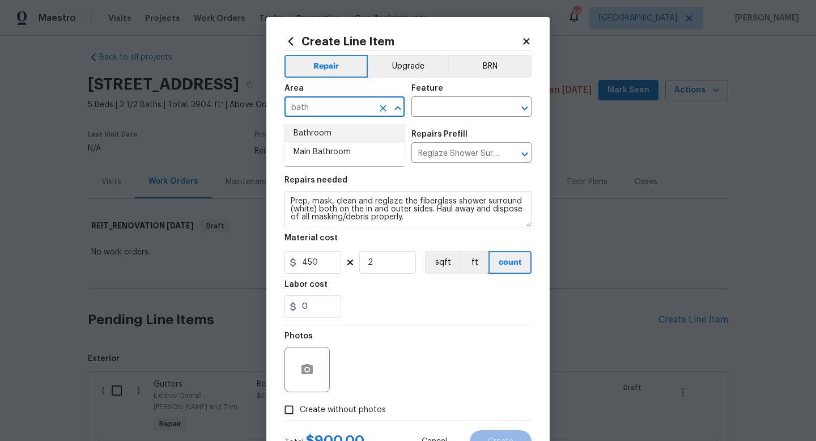
click at [308, 129] on li "Bathroom" at bounding box center [344, 133] width 120 height 19
type input "Bathroom"
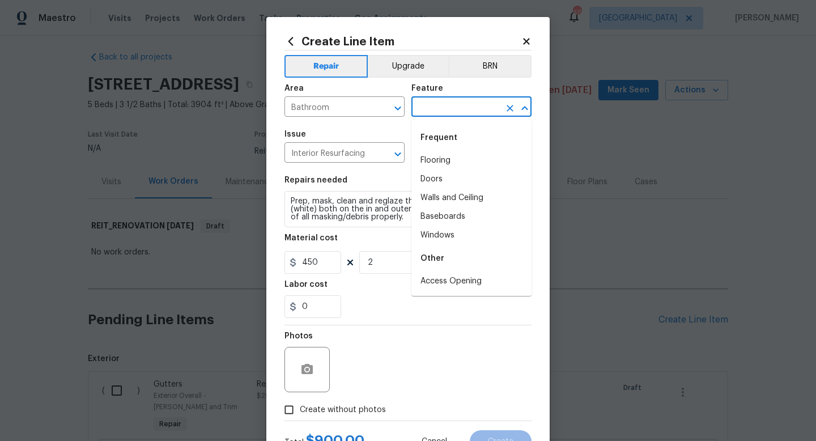
click at [443, 107] on input "text" at bounding box center [455, 108] width 88 height 18
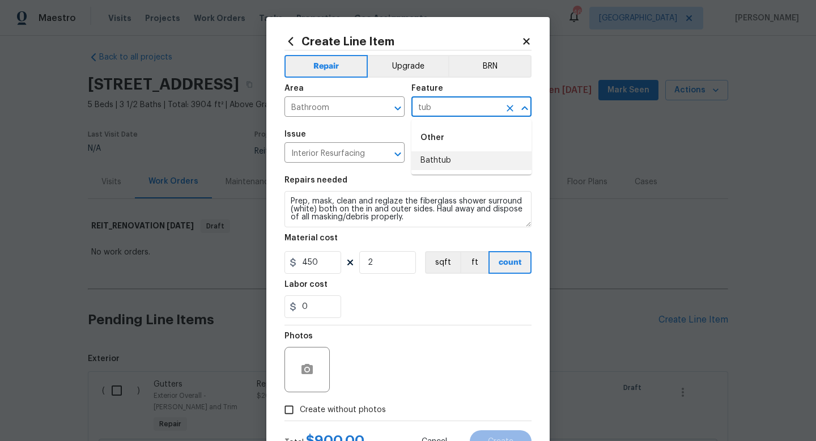
click at [437, 164] on li "Bathtub" at bounding box center [471, 160] width 120 height 19
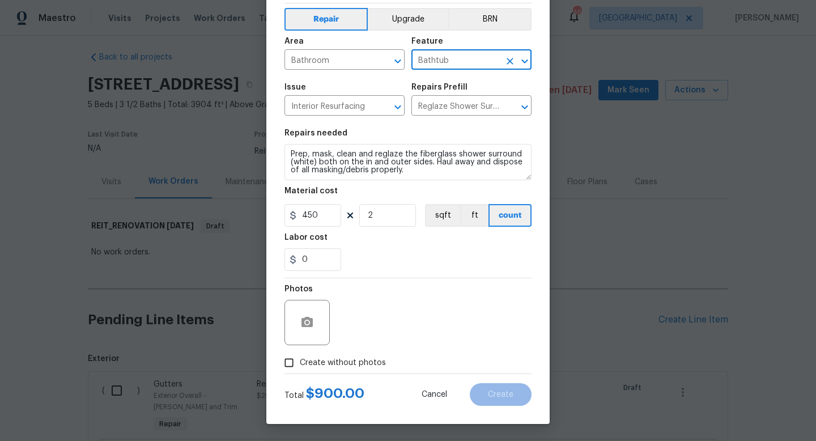
type input "Bathtub"
click at [292, 362] on input "Create without photos" at bounding box center [289, 363] width 22 height 22
checkbox input "true"
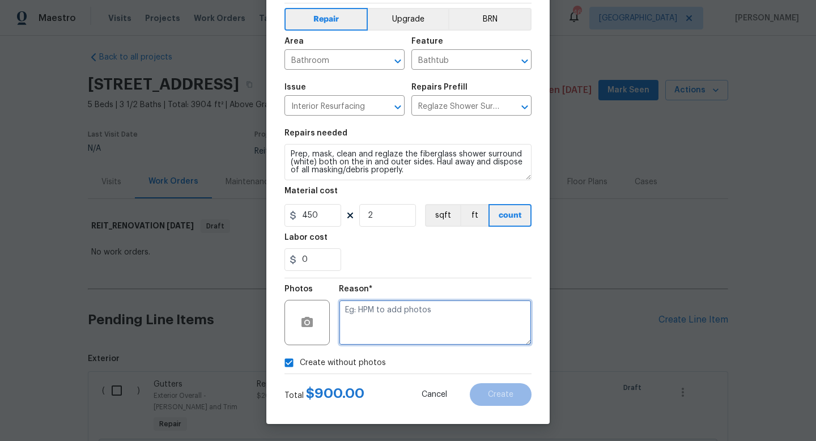
click at [385, 322] on textarea at bounding box center [435, 322] width 193 height 45
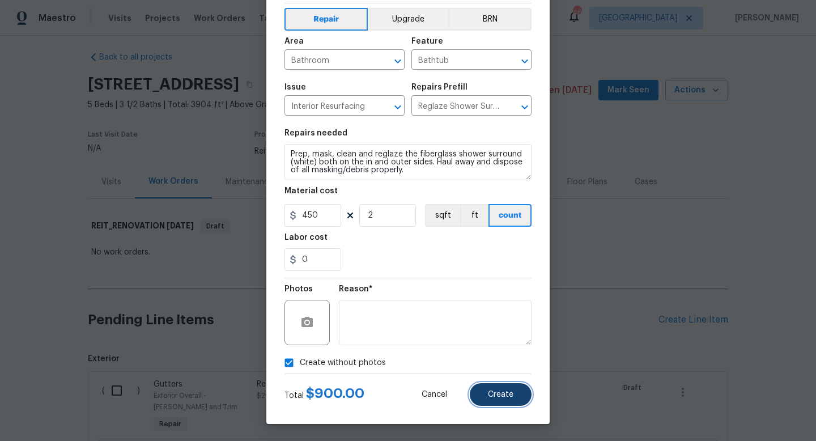
click at [486, 395] on button "Create" at bounding box center [501, 394] width 62 height 23
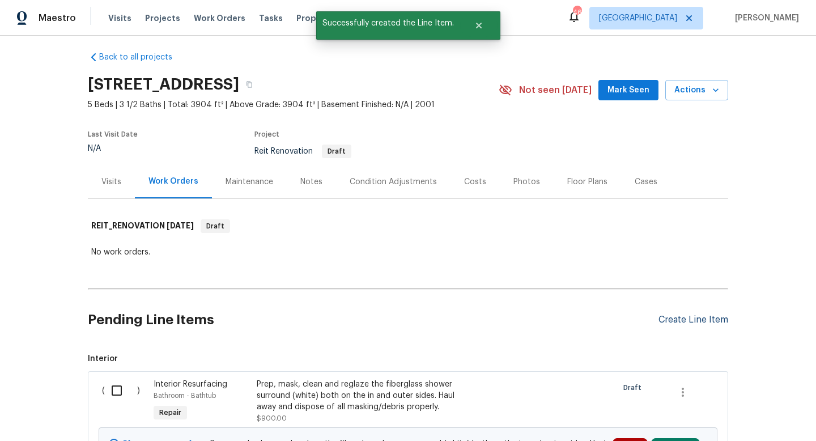
click at [676, 315] on div "Create Line Item" at bounding box center [693, 319] width 70 height 11
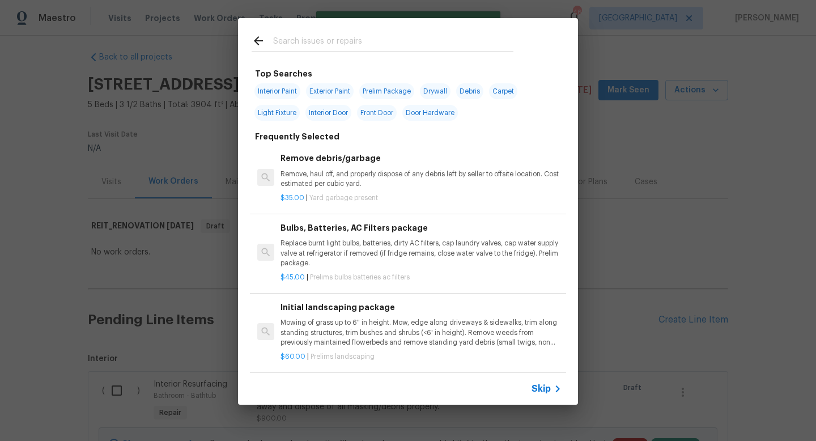
click at [274, 40] on input "text" at bounding box center [393, 42] width 240 height 17
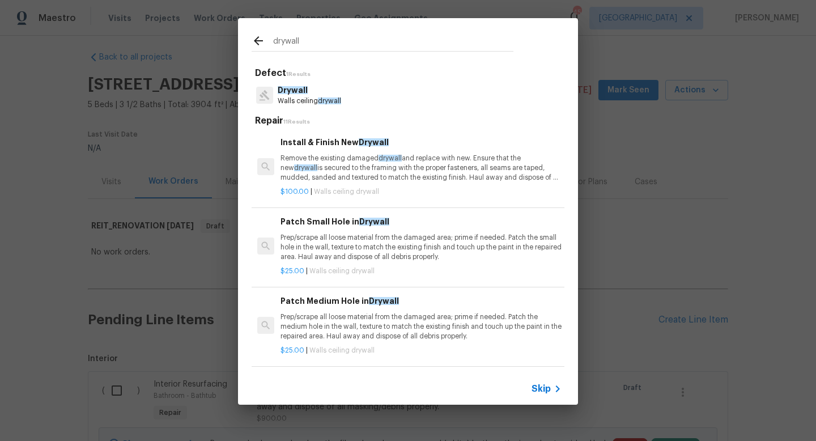
type input "drywall"
click at [290, 91] on span "Drywall" at bounding box center [293, 90] width 30 height 8
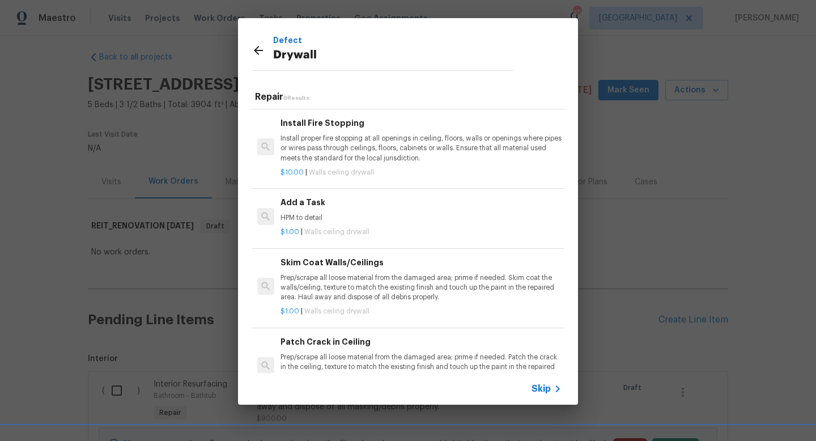
scroll to position [334, 0]
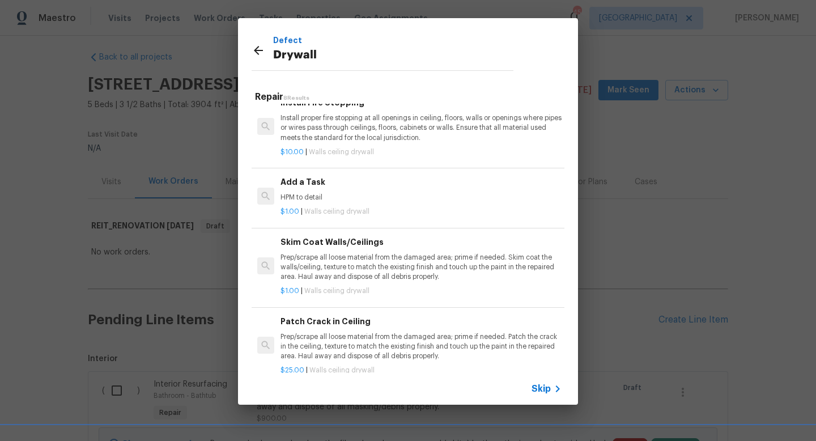
click at [300, 331] on div "Patch Crack in Ceiling Prep/scrape all loose material from the damaged area; pr…" at bounding box center [420, 338] width 281 height 46
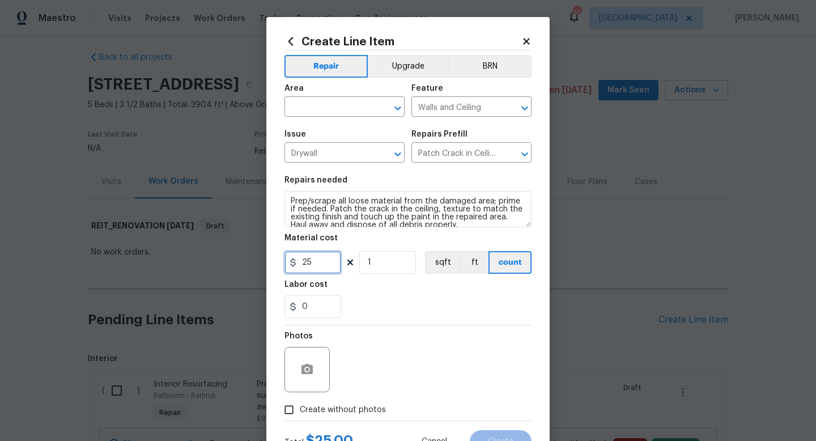
drag, startPoint x: 315, startPoint y: 263, endPoint x: 160, endPoint y: 251, distance: 155.6
click at [160, 251] on div "Create Line Item Repair Upgrade BRN Area ​ Feature Walls and Ceiling ​ Issue Dr…" at bounding box center [408, 220] width 816 height 441
type input "1000"
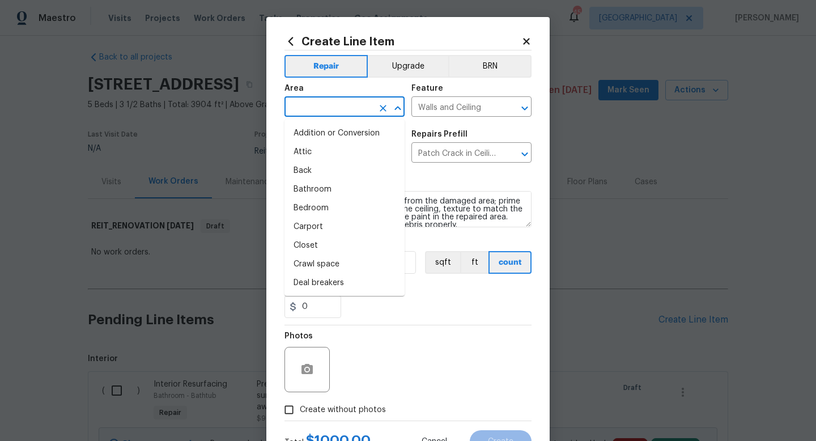
click at [318, 116] on input "text" at bounding box center [328, 108] width 88 height 18
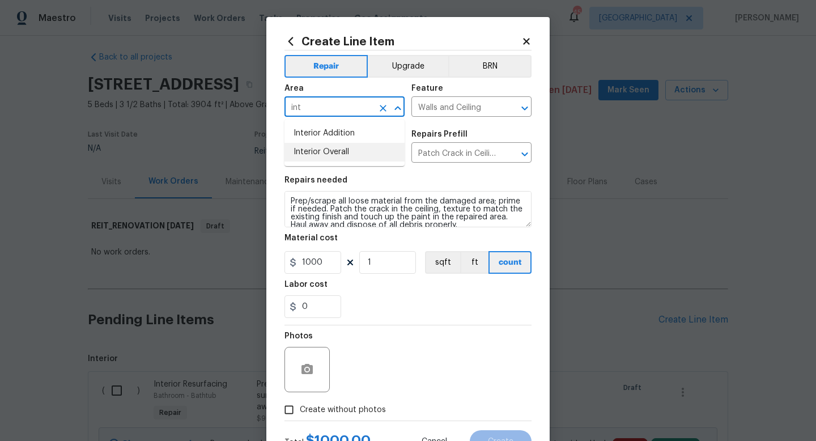
click at [317, 159] on li "Interior Overall" at bounding box center [344, 152] width 120 height 19
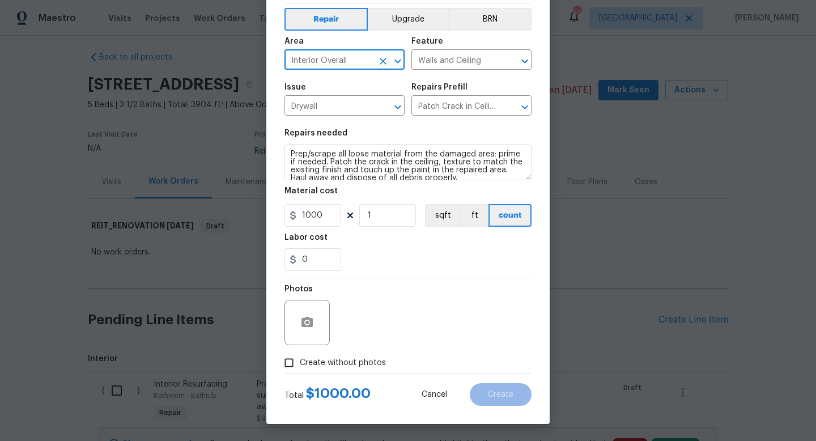
type input "Interior Overall"
click at [286, 361] on input "Create without photos" at bounding box center [289, 363] width 22 height 22
checkbox input "true"
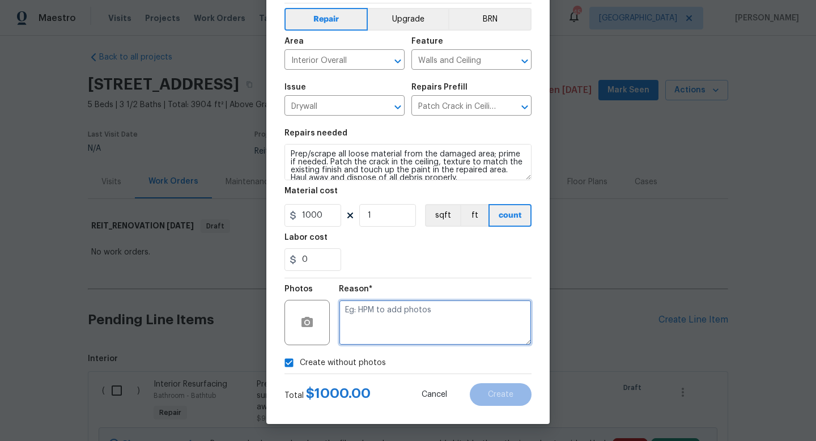
click at [406, 337] on textarea at bounding box center [435, 322] width 193 height 45
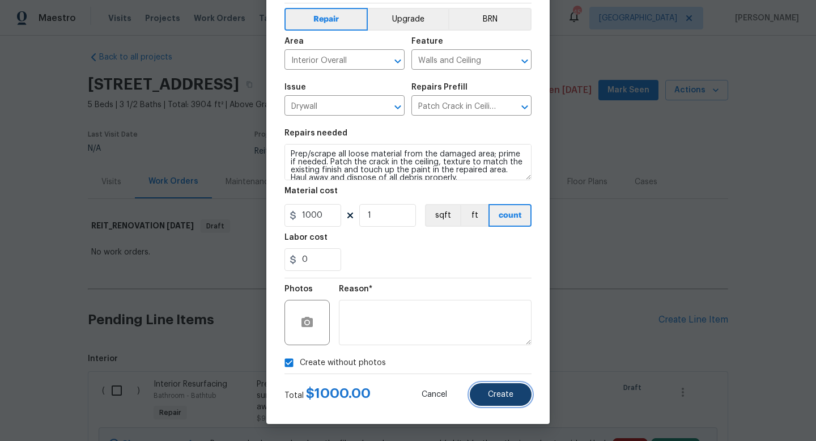
click at [491, 393] on span "Create" at bounding box center [500, 394] width 25 height 8
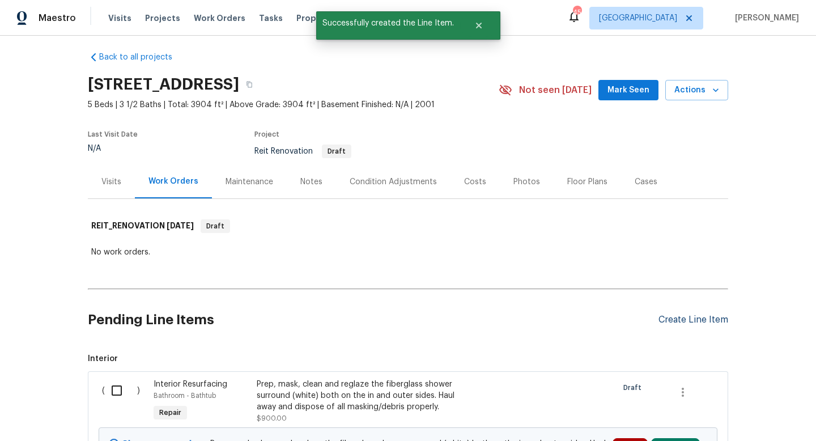
click at [669, 317] on div "Create Line Item" at bounding box center [693, 319] width 70 height 11
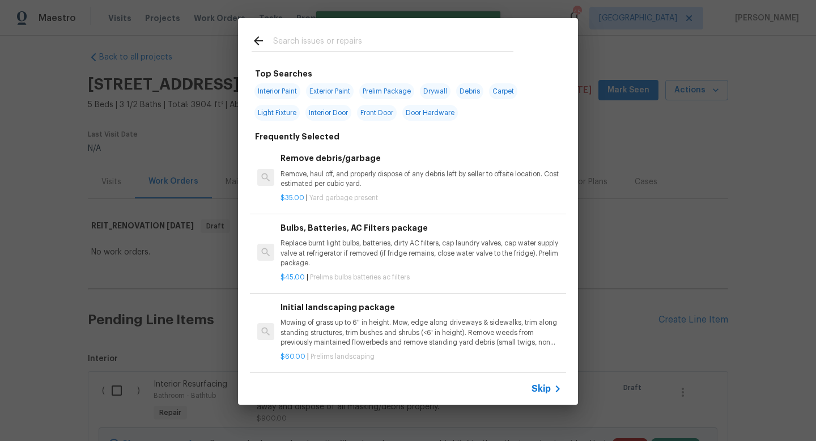
click at [309, 42] on input "text" at bounding box center [393, 42] width 240 height 17
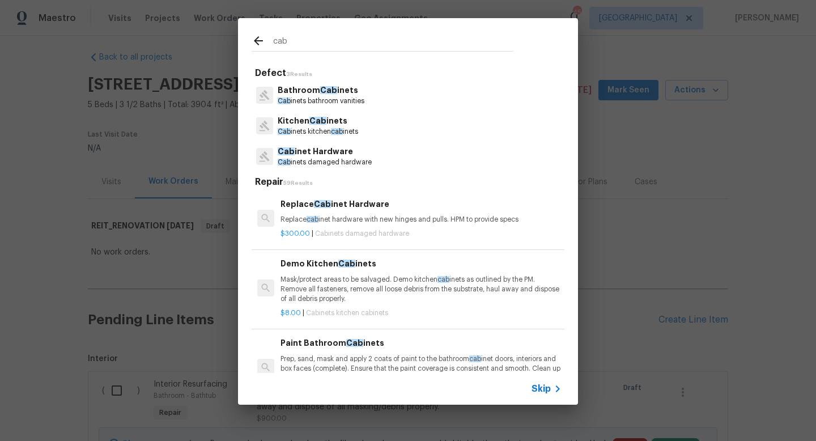
type input "cab"
click at [304, 127] on p "Cab inets kitchen cab inets" at bounding box center [318, 132] width 80 height 10
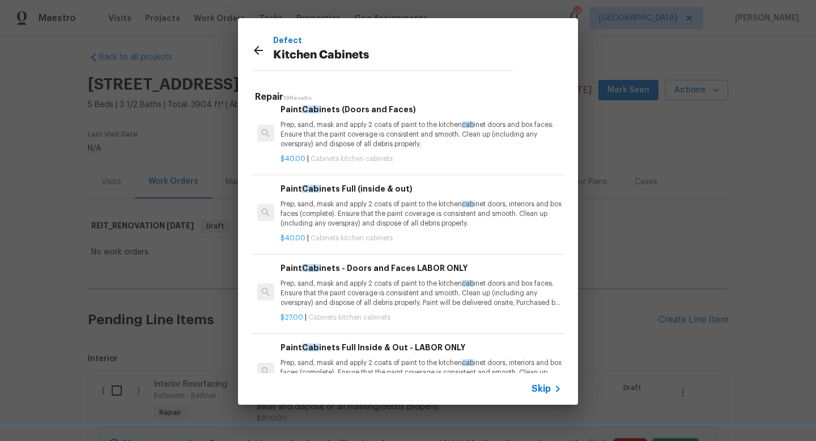
scroll to position [1097, 0]
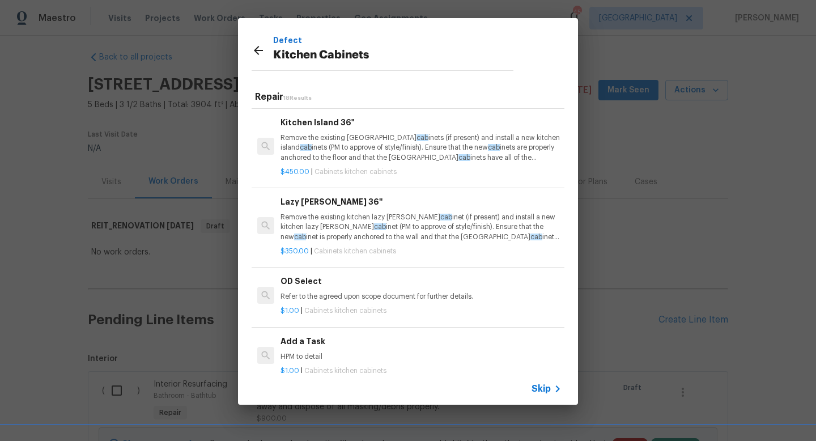
click at [287, 346] on h6 "Add a Task" at bounding box center [420, 341] width 281 height 12
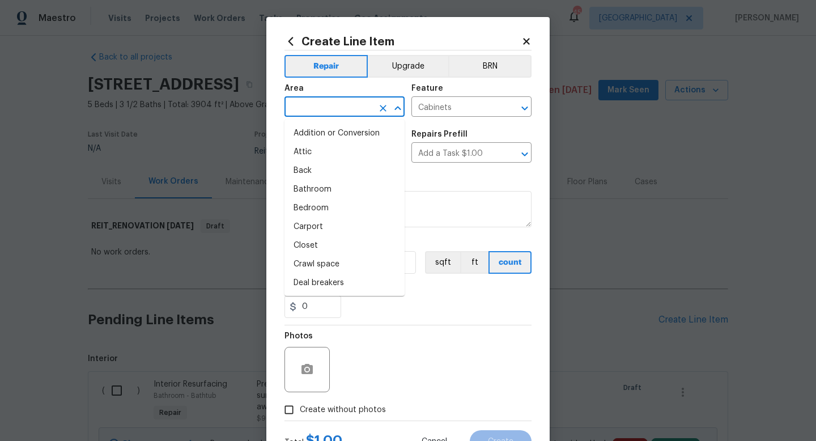
click at [319, 113] on input "text" at bounding box center [328, 108] width 88 height 18
type input "k"
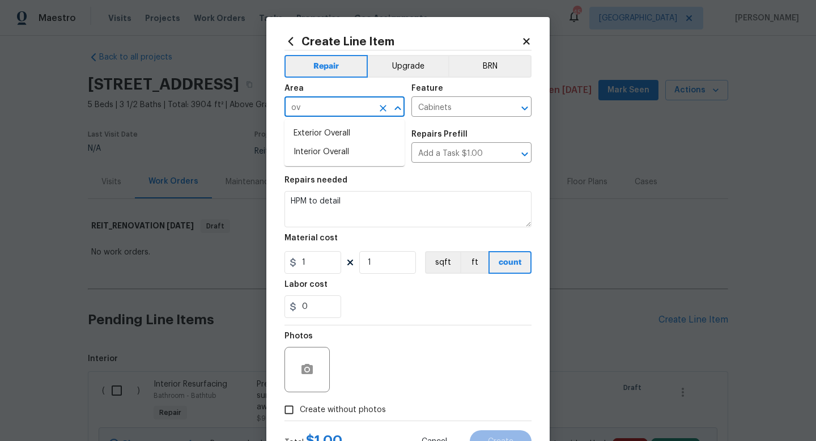
type input "o"
click at [321, 150] on li "Interior Overall" at bounding box center [344, 152] width 120 height 19
type input "Interior Overall"
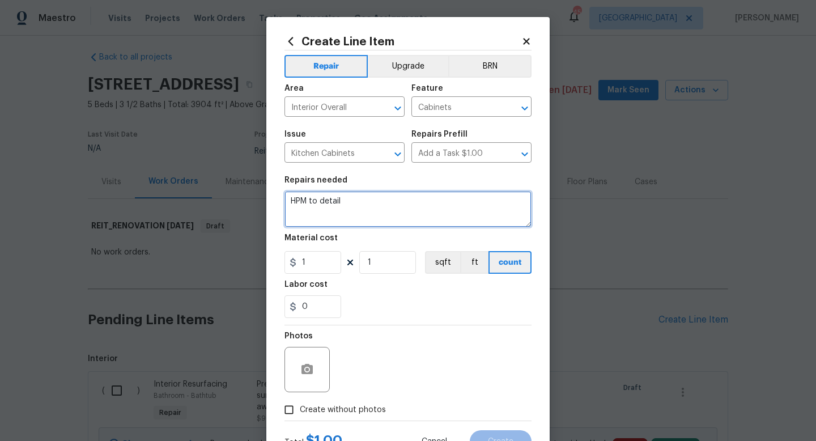
drag, startPoint x: 352, startPoint y: 203, endPoint x: 207, endPoint y: 190, distance: 145.6
click at [207, 190] on div "Create Line Item Repair Upgrade BRN Area Interior Overall ​ Feature Cabinets ​ …" at bounding box center [408, 220] width 816 height 441
type textarea "Cabinet touch up."
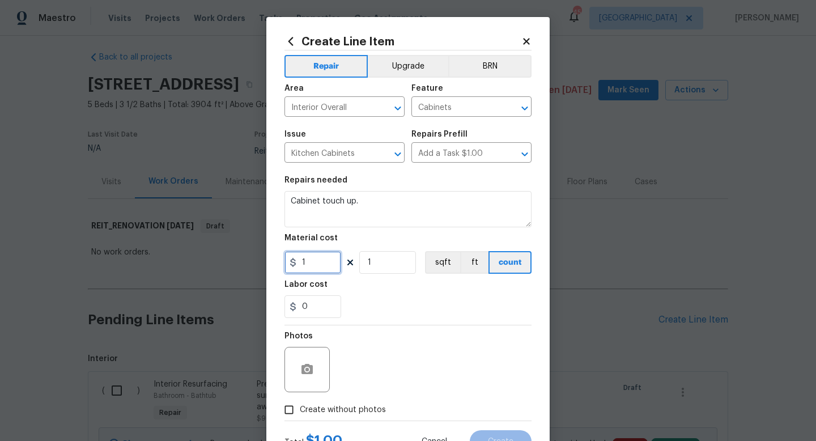
click at [310, 272] on input "1" at bounding box center [312, 262] width 57 height 23
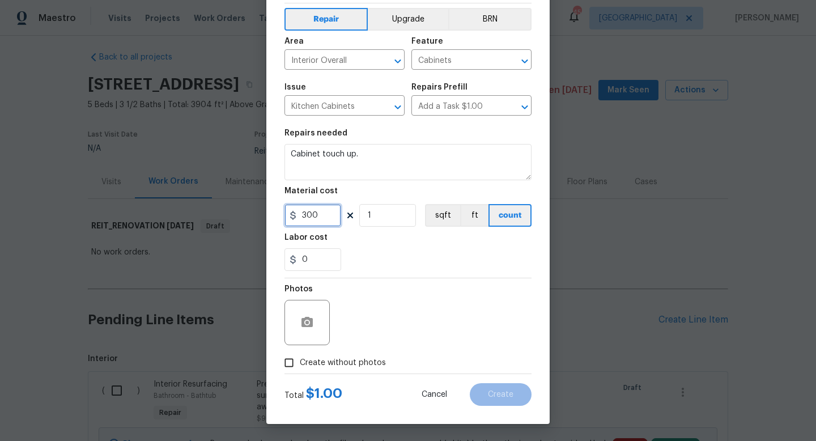
type input "300"
click at [290, 364] on input "Create without photos" at bounding box center [289, 363] width 22 height 22
checkbox input "true"
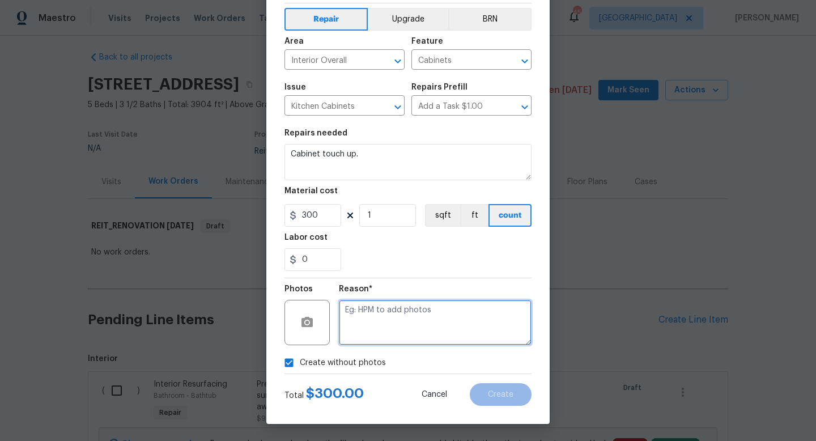
click at [395, 323] on textarea at bounding box center [435, 322] width 193 height 45
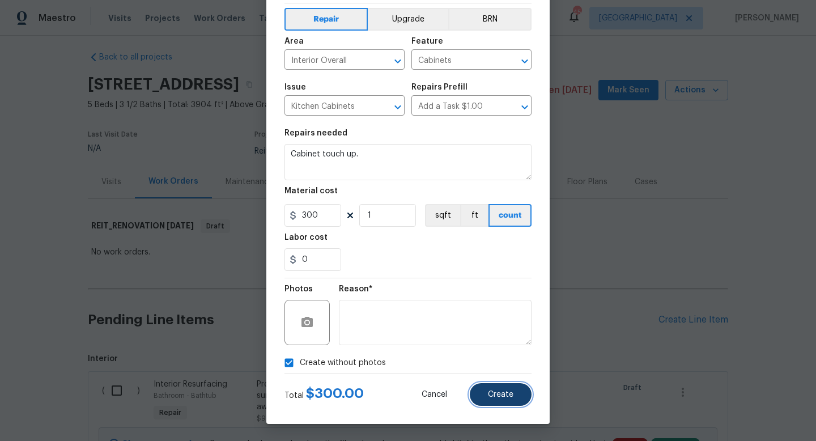
click at [515, 399] on button "Create" at bounding box center [501, 394] width 62 height 23
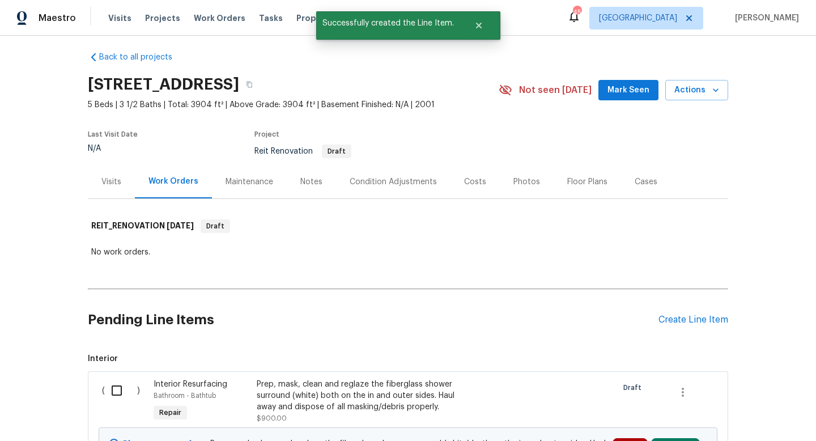
click at [700, 313] on div "Pending Line Items Create Line Item" at bounding box center [408, 319] width 640 height 53
click at [685, 322] on div "Create Line Item" at bounding box center [693, 319] width 70 height 11
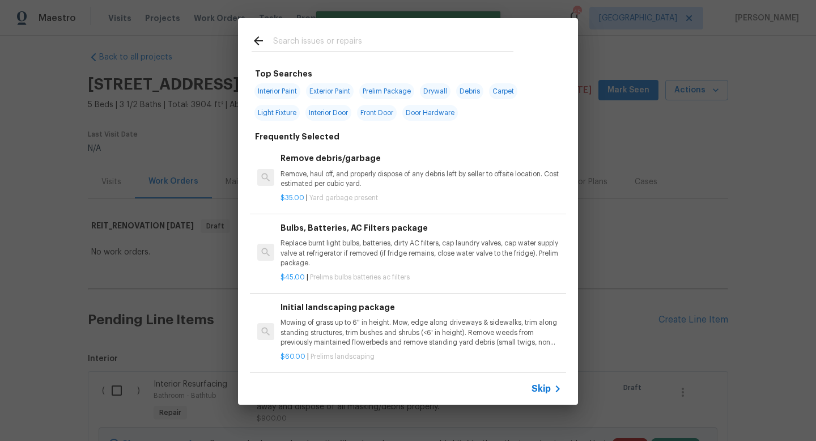
click at [335, 50] on input "text" at bounding box center [393, 42] width 240 height 17
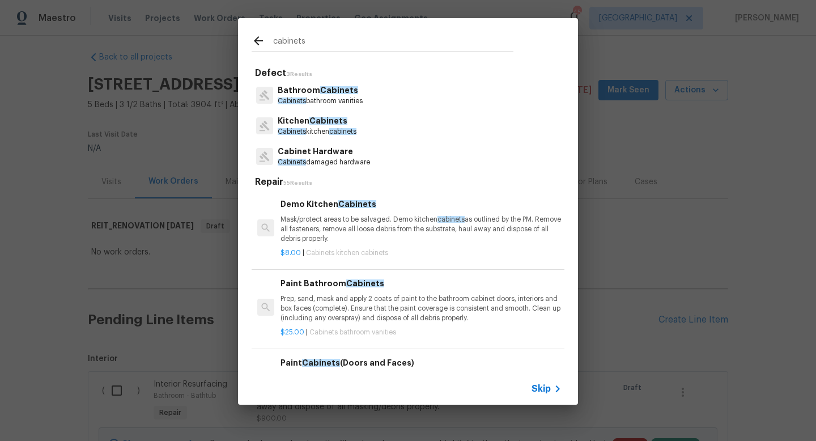
type input "cabinets"
click at [316, 121] on span "Cabinets" at bounding box center [328, 121] width 38 height 8
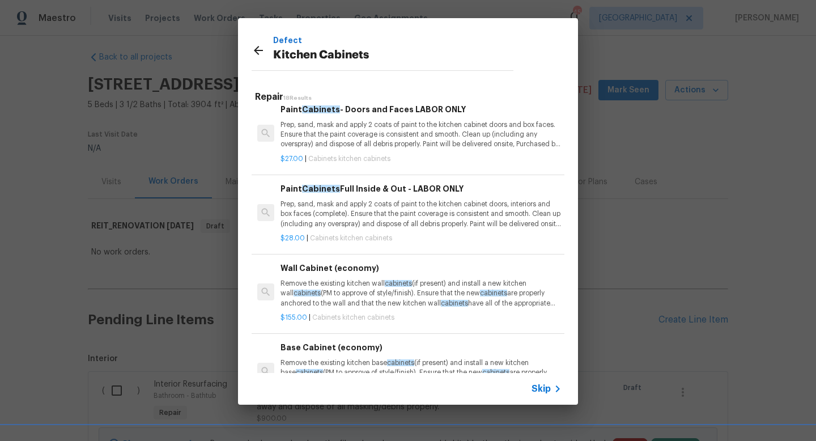
scroll to position [238, 0]
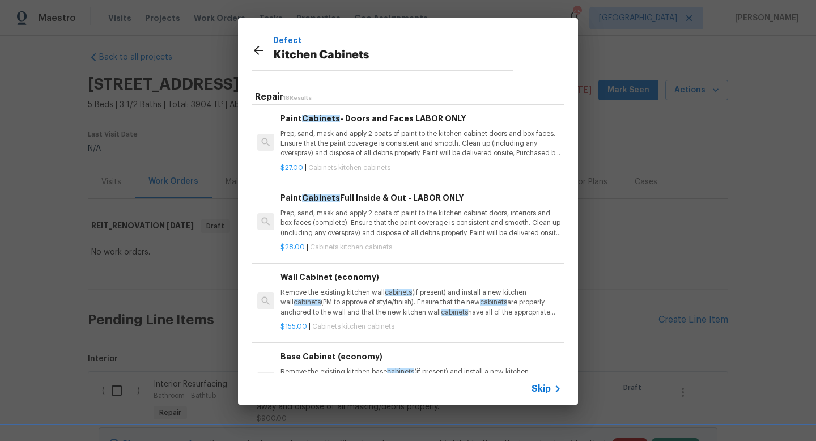
click at [322, 227] on p "Prep, sand, mask and apply 2 coats of paint to the kitchen cabinet doors, inter…" at bounding box center [420, 222] width 281 height 29
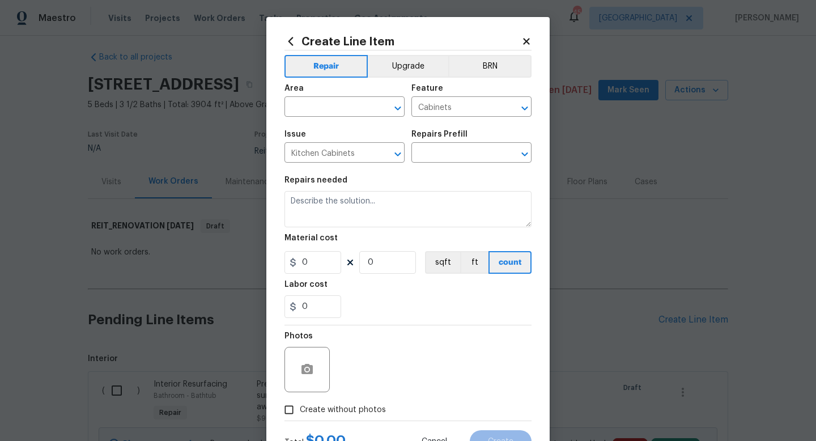
type input "Paint Cabinets Full Inside & Out - LABOR ONLY $28.00"
type textarea "Prep, sand, mask and apply 2 coats of paint to the kitchen cabinet doors, inter…"
type input "28"
type input "1"
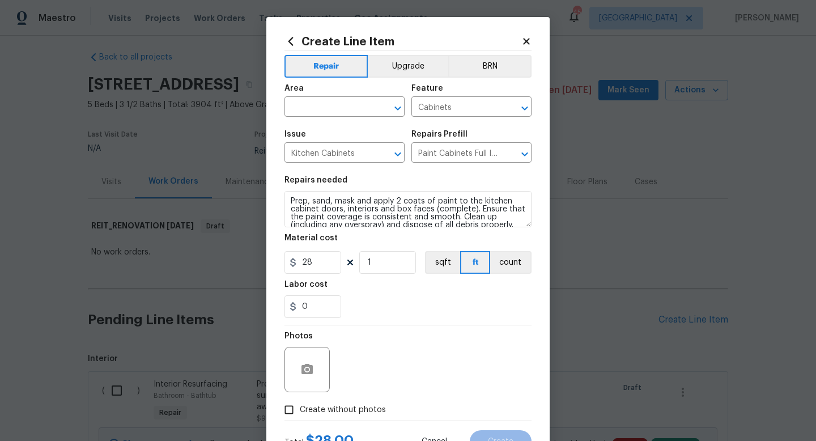
scroll to position [16, 0]
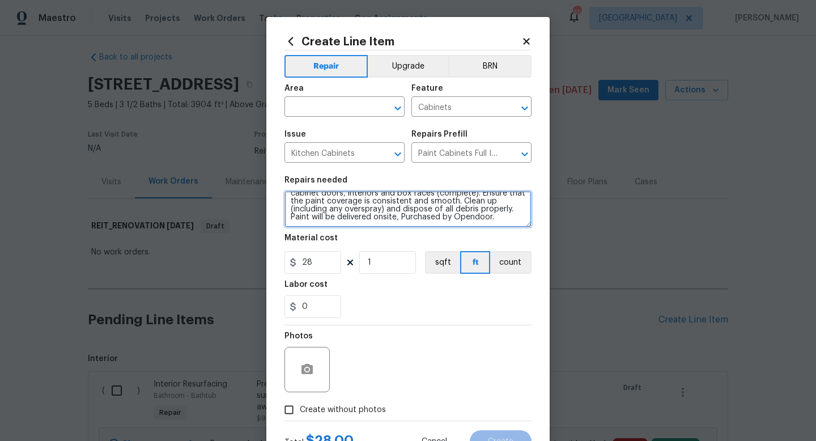
drag, startPoint x: 288, startPoint y: 219, endPoint x: 491, endPoint y: 220, distance: 202.8
click at [491, 220] on textarea "Prep, sand, mask and apply 2 coats of paint to the kitchen cabinet doors, inter…" at bounding box center [407, 209] width 247 height 36
type textarea "Prep, sand, mask and apply 2 coats of paint to the kitchen cabinet doors, inter…"
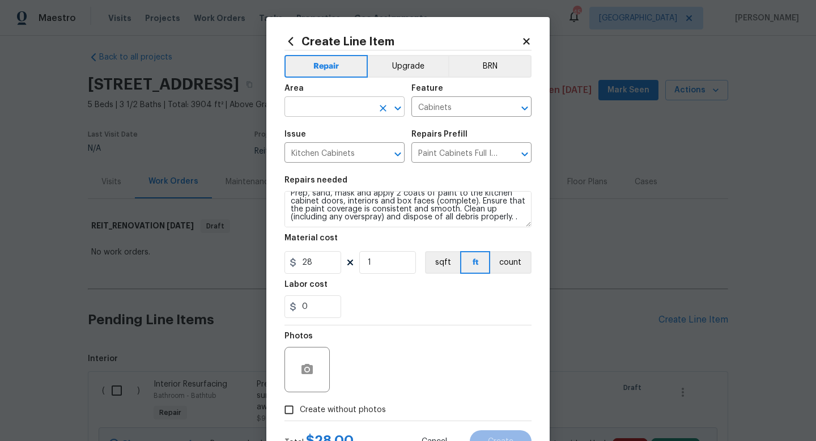
click at [299, 105] on input "text" at bounding box center [328, 108] width 88 height 18
click at [308, 152] on li "Interior Overall" at bounding box center [344, 152] width 120 height 19
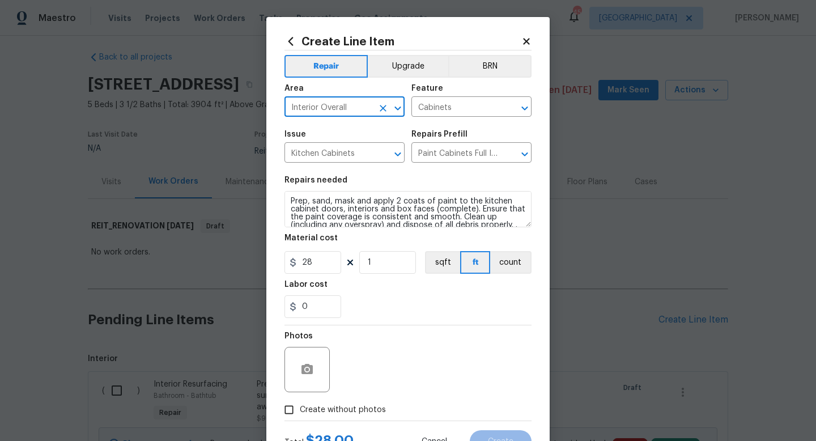
type input "Interior Overall"
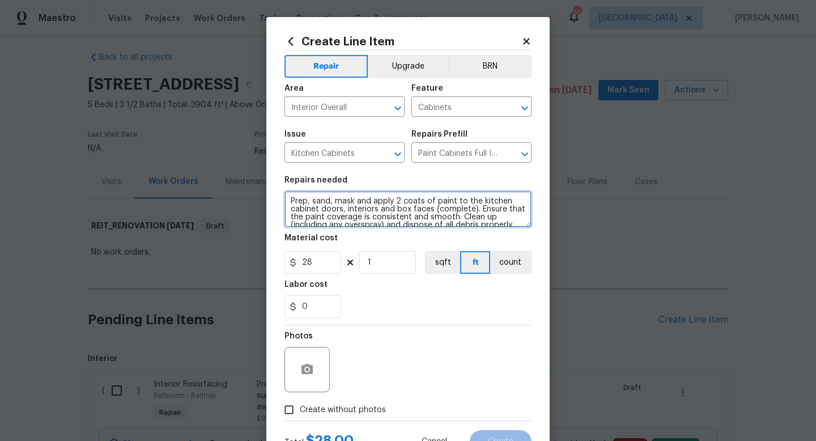
click at [295, 204] on textarea "Prep, sand, mask and apply 2 coats of paint to the kitchen cabinet doors, inter…" at bounding box center [407, 209] width 247 height 36
click at [292, 203] on textarea "Prep, sand, mask and apply 2 coats of paint to the kitchen cabinet doors, inter…" at bounding box center [407, 209] width 247 height 36
type textarea "ALL CABINETS Prep, sand, mask and apply 2 coats of paint to the kitchen cabinet…"
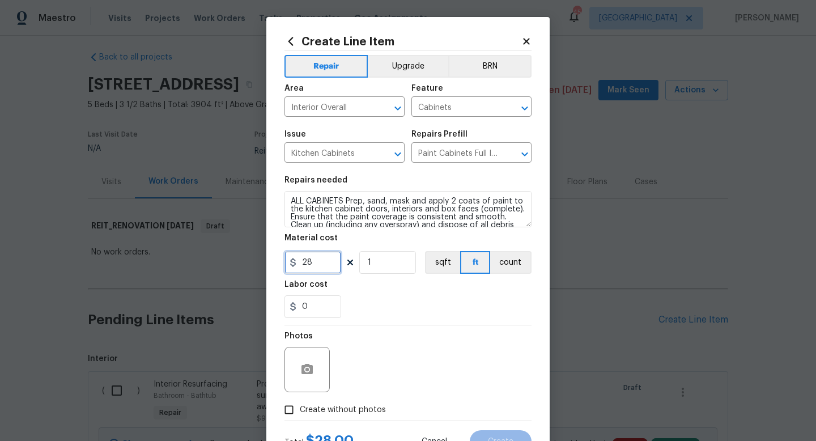
click at [309, 257] on input "28" at bounding box center [312, 262] width 57 height 23
type input "3000"
drag, startPoint x: 289, startPoint y: 410, endPoint x: 283, endPoint y: 410, distance: 6.2
click at [289, 410] on input "Create without photos" at bounding box center [289, 410] width 22 height 22
checkbox input "true"
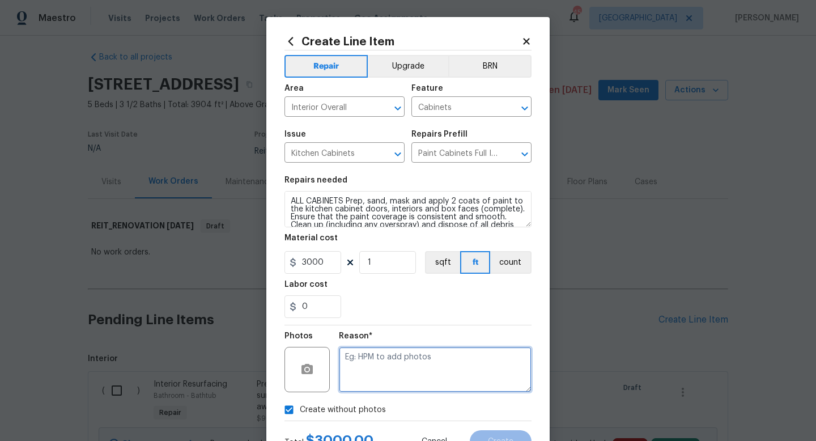
click at [377, 382] on textarea at bounding box center [435, 369] width 193 height 45
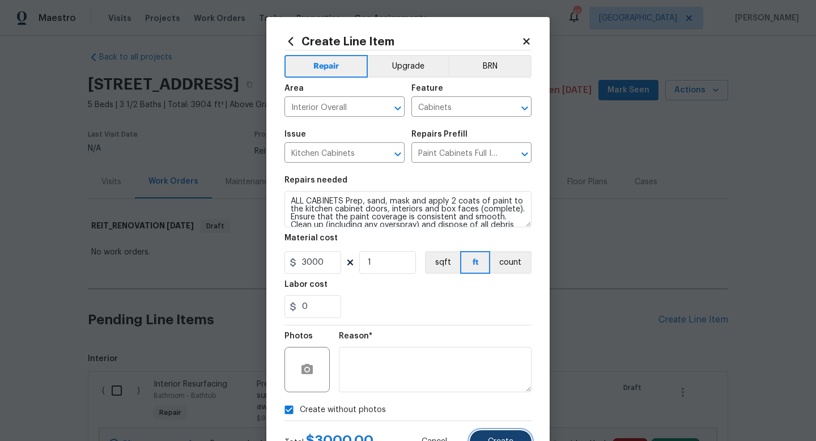
click at [481, 439] on button "Create" at bounding box center [501, 441] width 62 height 23
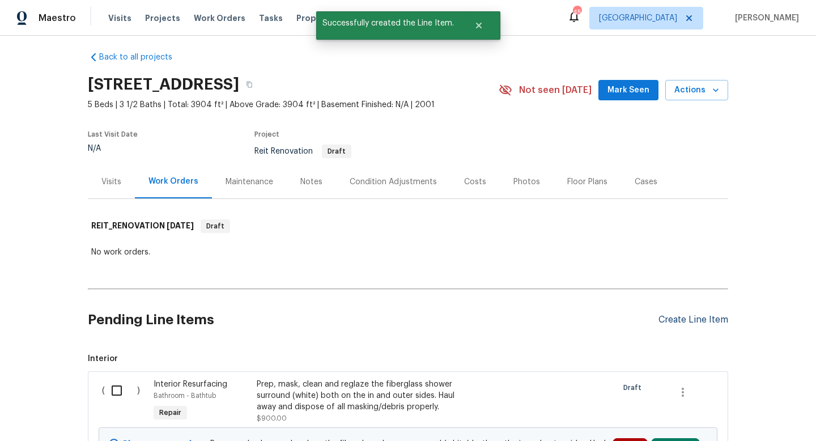
click at [667, 318] on div "Create Line Item" at bounding box center [693, 319] width 70 height 11
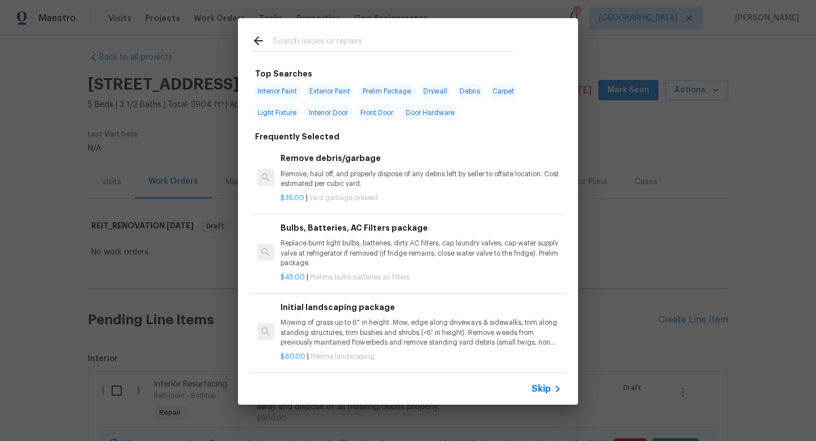
click at [314, 42] on input "text" at bounding box center [393, 42] width 240 height 17
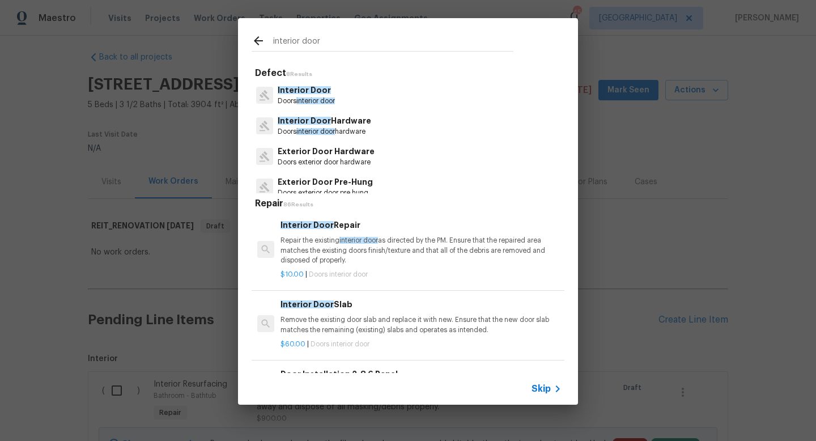
type input "interior door"
click at [308, 86] on span "Interior Door" at bounding box center [304, 90] width 53 height 8
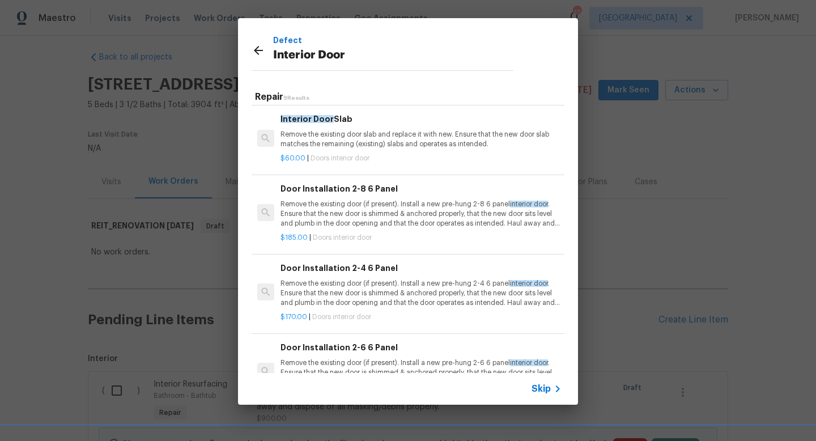
scroll to position [80, 0]
click at [320, 204] on p "Remove the existing door (if present). Install a new pre-hung 2-8 6 panel inter…" at bounding box center [420, 213] width 281 height 29
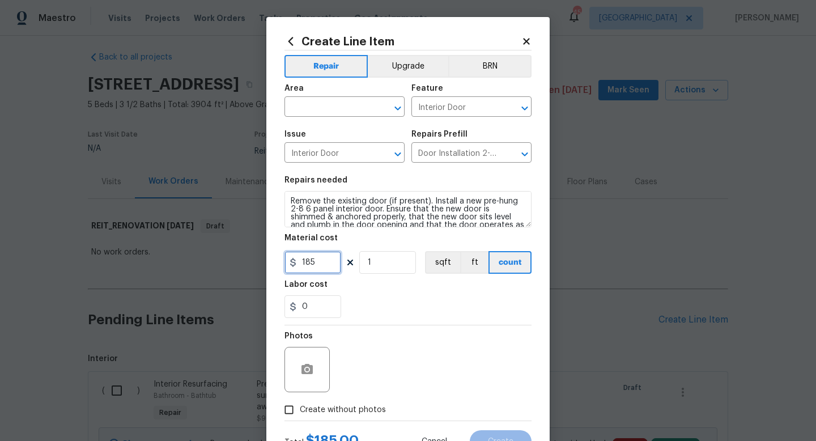
drag, startPoint x: 327, startPoint y: 263, endPoint x: 159, endPoint y: 252, distance: 168.6
click at [159, 252] on div "Create Line Item Repair Upgrade BRN Area ​ Feature Interior Door ​ Issue Interi…" at bounding box center [408, 220] width 816 height 441
type input "185"
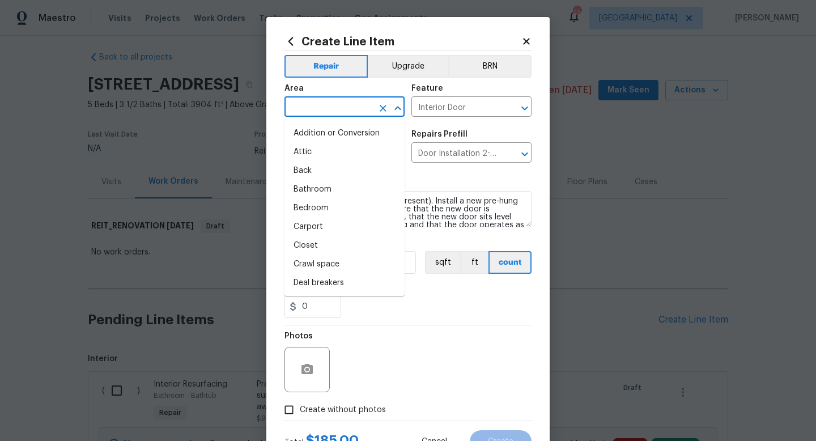
click at [326, 104] on input "text" at bounding box center [328, 108] width 88 height 18
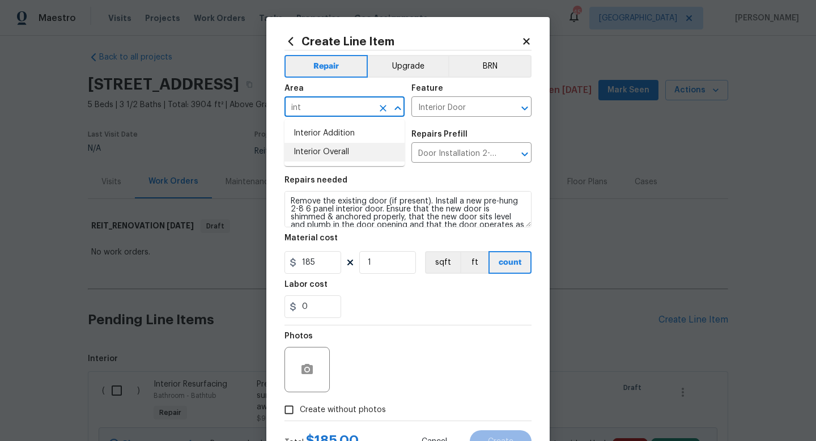
click at [325, 162] on ul "Interior Addition Interior Overall" at bounding box center [344, 143] width 120 height 46
click at [329, 153] on li "Interior Overall" at bounding box center [344, 152] width 120 height 19
type input "Interior Overall"
click at [292, 404] on input "Create without photos" at bounding box center [289, 410] width 22 height 22
checkbox input "true"
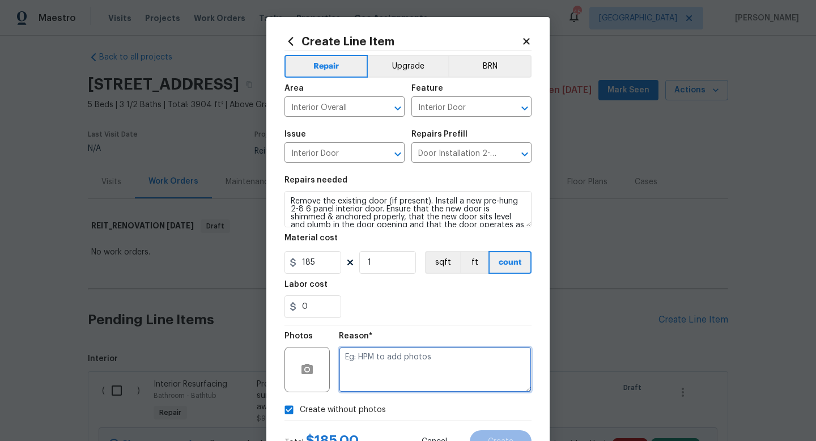
click at [396, 376] on textarea at bounding box center [435, 369] width 193 height 45
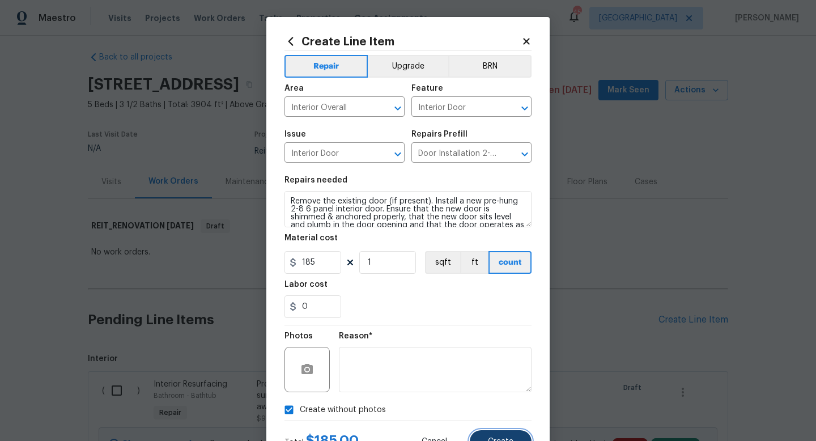
click at [481, 440] on button "Create" at bounding box center [501, 441] width 62 height 23
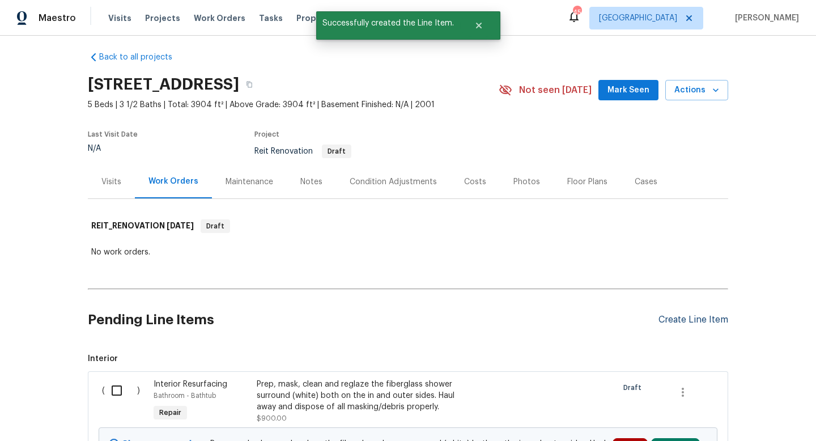
click at [668, 314] on div "Create Line Item" at bounding box center [693, 319] width 70 height 11
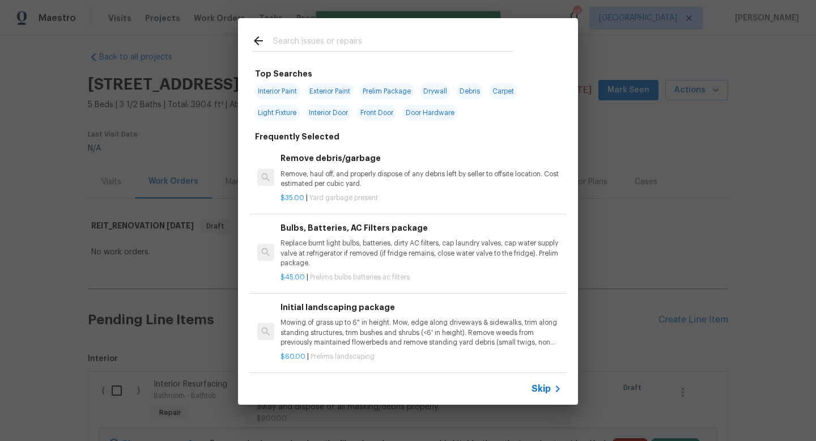
click at [317, 43] on input "text" at bounding box center [393, 42] width 240 height 17
click at [280, 89] on span "Interior Paint" at bounding box center [277, 91] width 46 height 16
type input "Interior Paint"
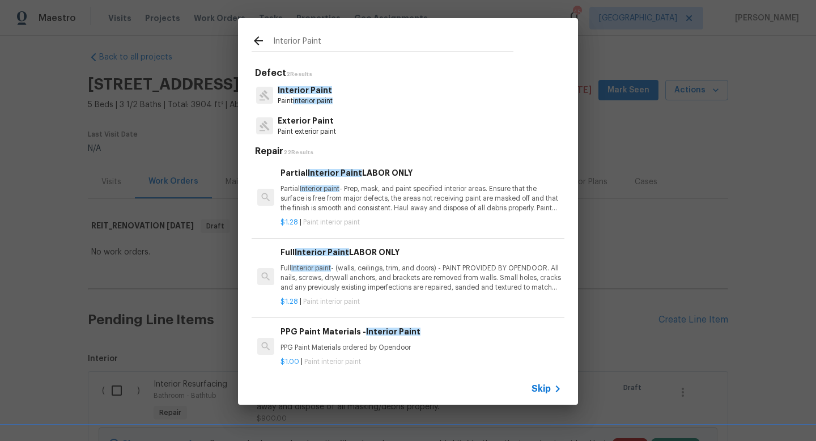
click at [297, 89] on span "Interior Paint" at bounding box center [305, 90] width 54 height 8
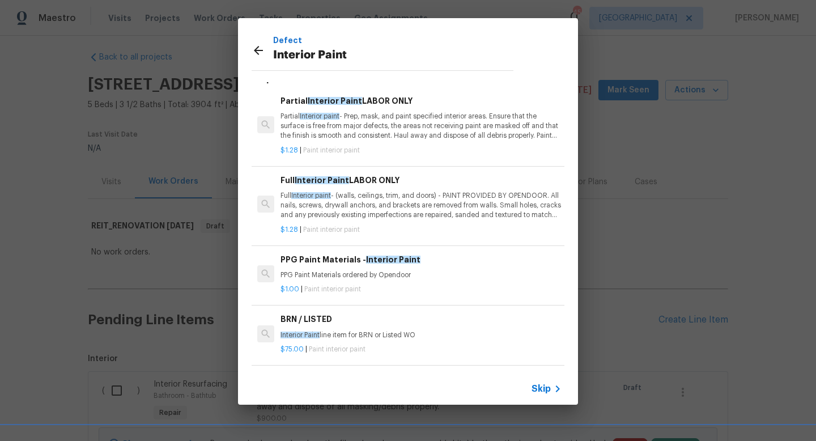
scroll to position [196, 0]
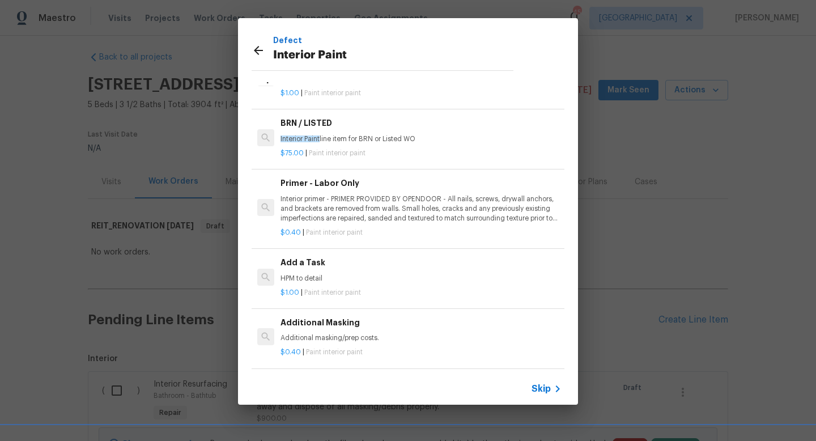
click at [298, 267] on h6 "Add a Task" at bounding box center [420, 262] width 281 height 12
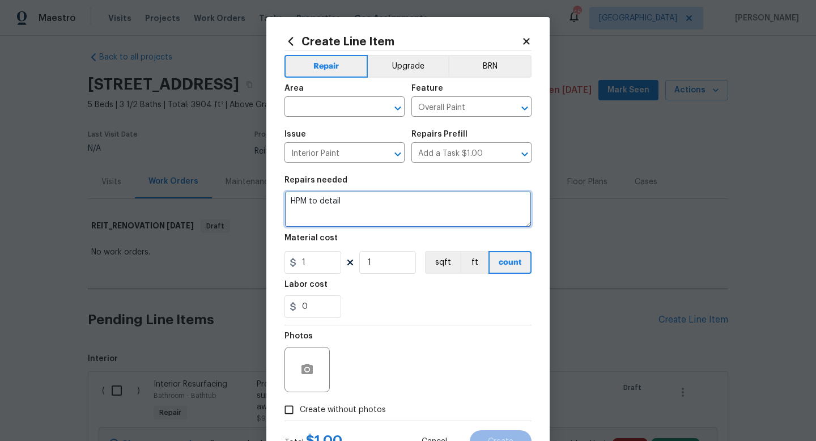
drag, startPoint x: 346, startPoint y: 204, endPoint x: 152, endPoint y: 157, distance: 199.2
click at [152, 157] on div "Create Line Item Repair Upgrade BRN Area ​ Feature Overall Paint ​ Issue Interi…" at bounding box center [408, 220] width 816 height 441
type textarea "Paint hand rail and [PERSON_NAME]"
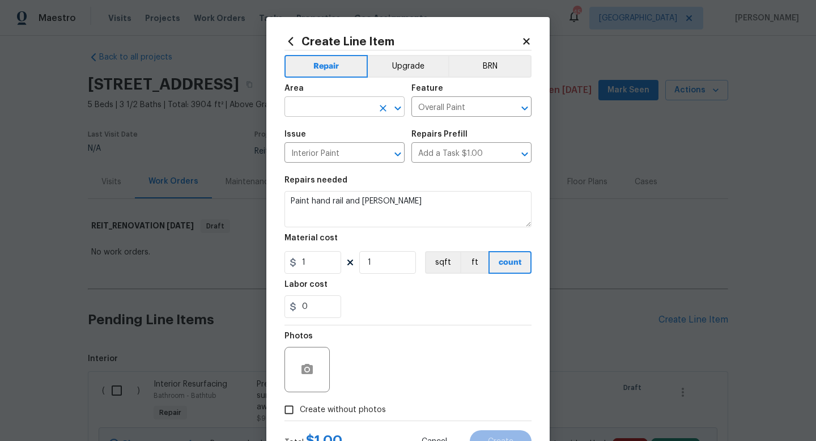
click at [295, 106] on input "text" at bounding box center [328, 108] width 88 height 18
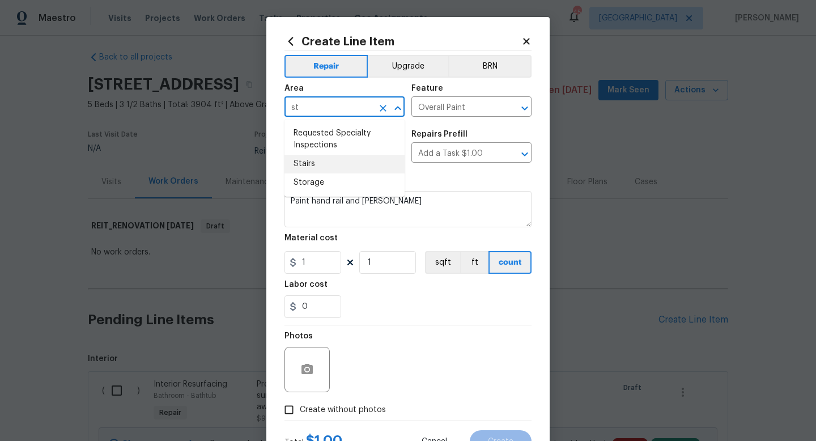
click at [297, 164] on li "Stairs" at bounding box center [344, 164] width 120 height 19
type input "Stairs"
drag, startPoint x: 322, startPoint y: 262, endPoint x: 322, endPoint y: 281, distance: 19.3
click at [322, 259] on input "1" at bounding box center [312, 262] width 57 height 23
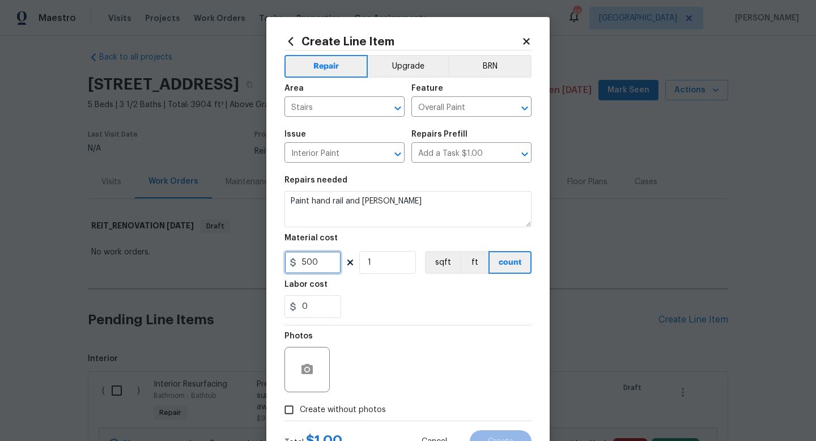
type input "500"
click at [294, 407] on input "Create without photos" at bounding box center [289, 410] width 22 height 22
checkbox input "true"
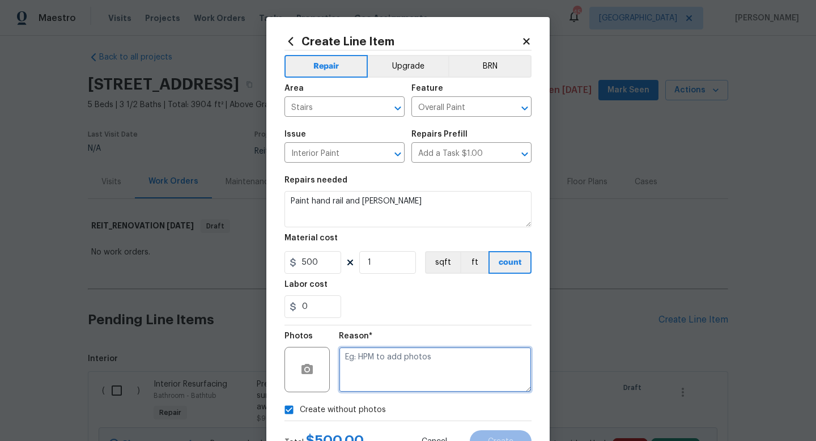
click at [391, 359] on textarea at bounding box center [435, 369] width 193 height 45
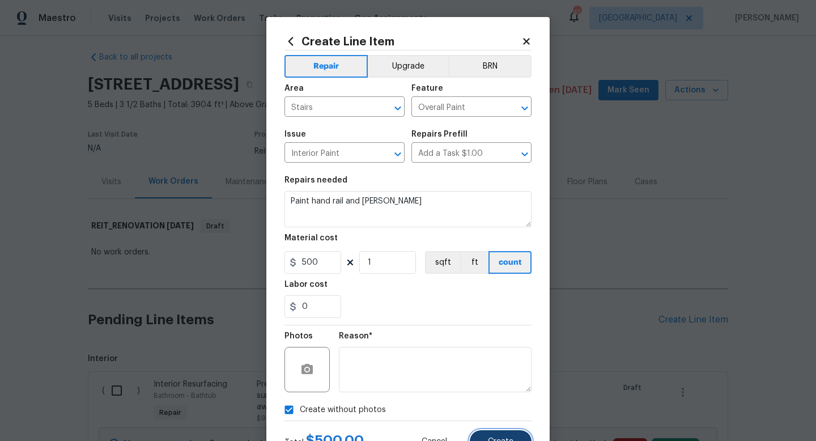
click at [501, 438] on span "Create" at bounding box center [500, 441] width 25 height 8
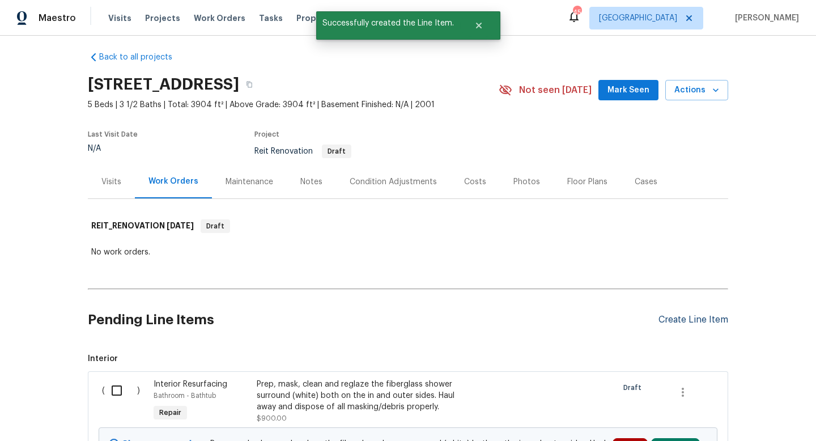
click at [679, 323] on div "Create Line Item" at bounding box center [693, 319] width 70 height 11
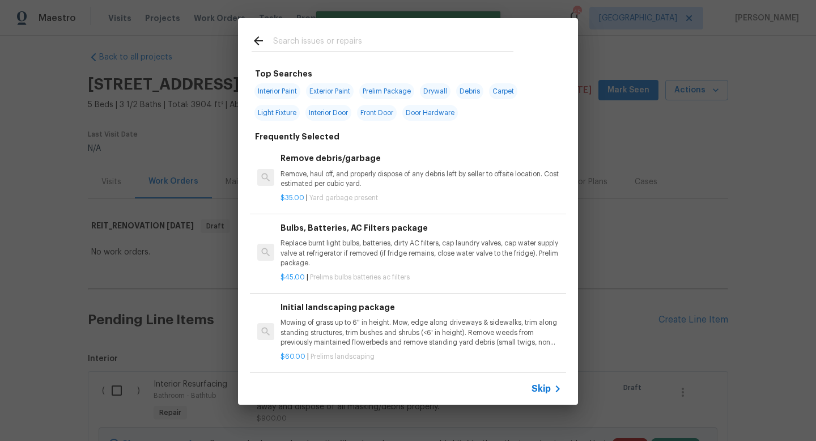
click at [312, 44] on input "text" at bounding box center [393, 42] width 240 height 17
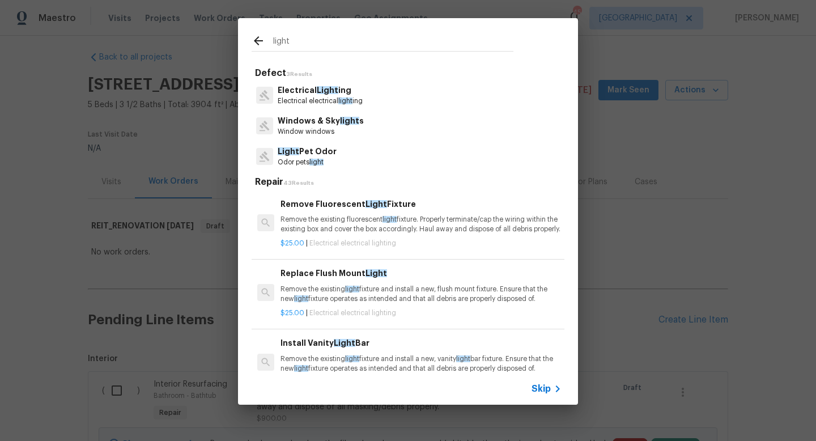
type input "light"
click at [304, 91] on p "Electrical Light ing" at bounding box center [320, 90] width 85 height 12
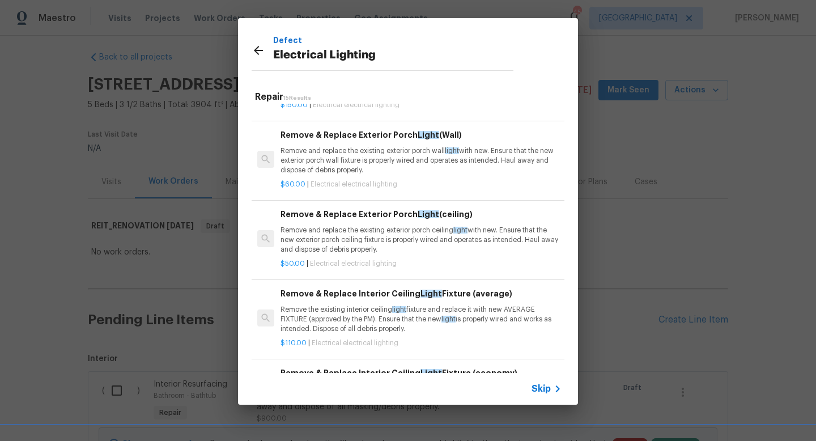
scroll to position [672, 0]
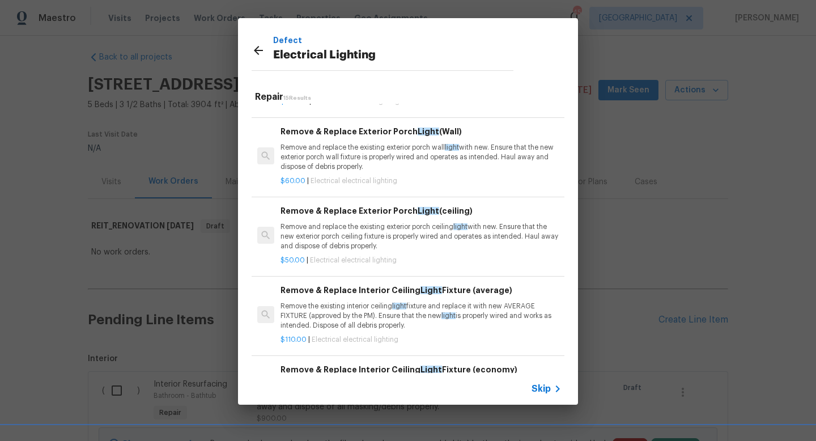
click at [366, 328] on p "Remove the existing interior ceiling light fixture and replace it with new AVER…" at bounding box center [420, 315] width 281 height 29
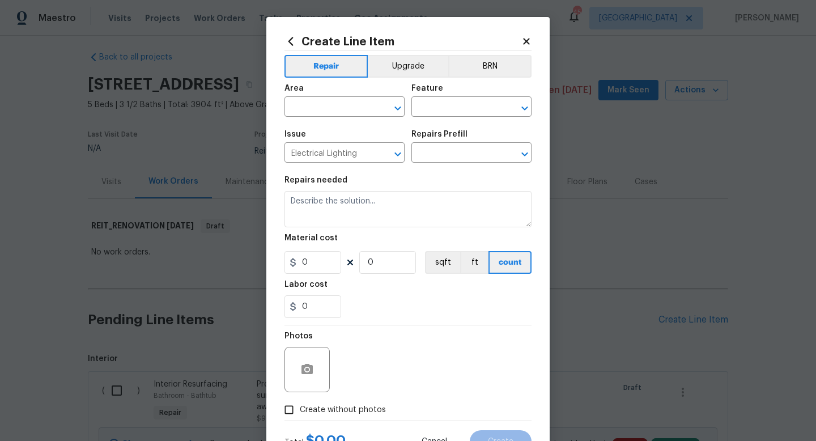
type input "Remove & Replace Interior Ceiling Light Fixture (average) $110.00"
type textarea "Remove the existing interior ceiling light fixture and replace it with new AVER…"
type input "110"
type input "1"
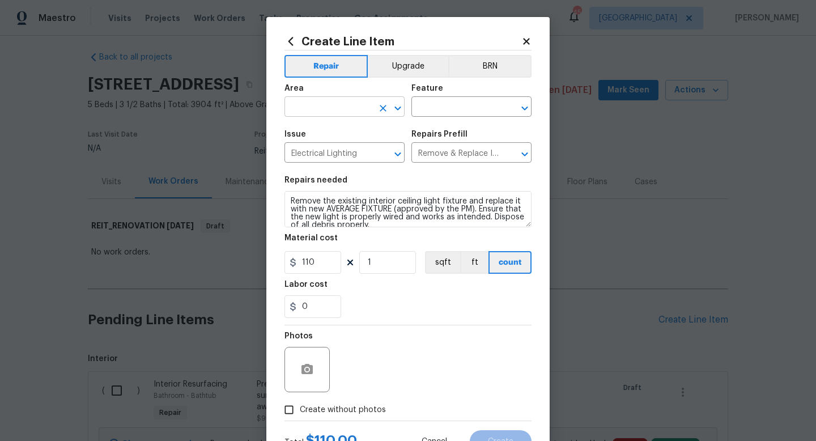
click at [326, 110] on input "text" at bounding box center [328, 108] width 88 height 18
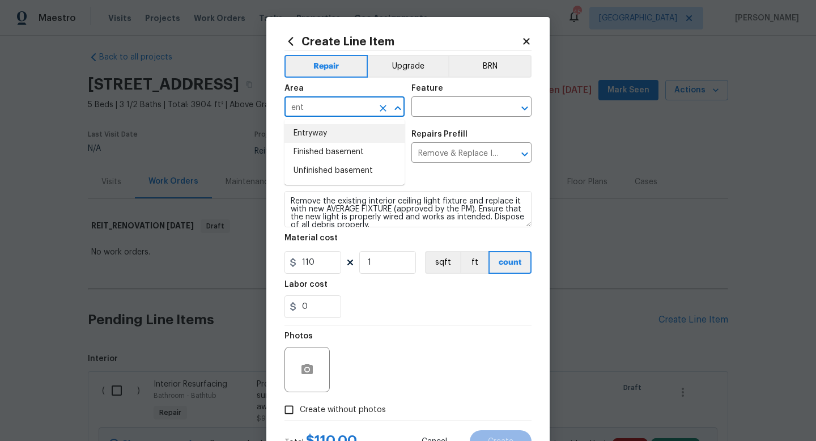
click at [318, 137] on li "Entryway" at bounding box center [344, 133] width 120 height 19
type input "Entryway"
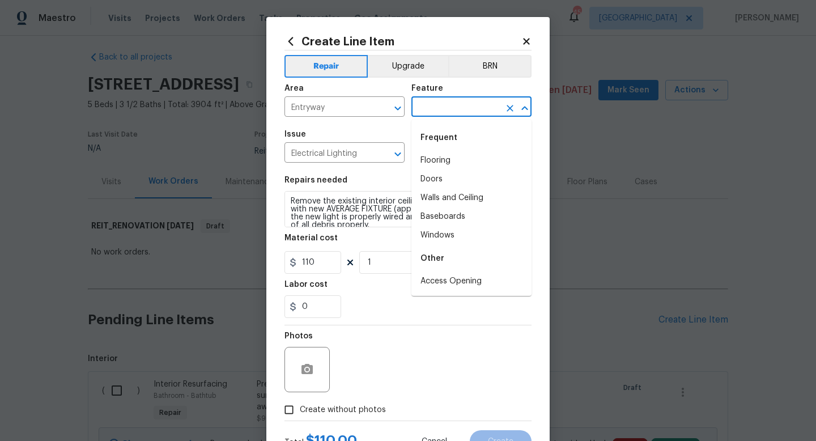
click at [430, 109] on input "text" at bounding box center [455, 108] width 88 height 18
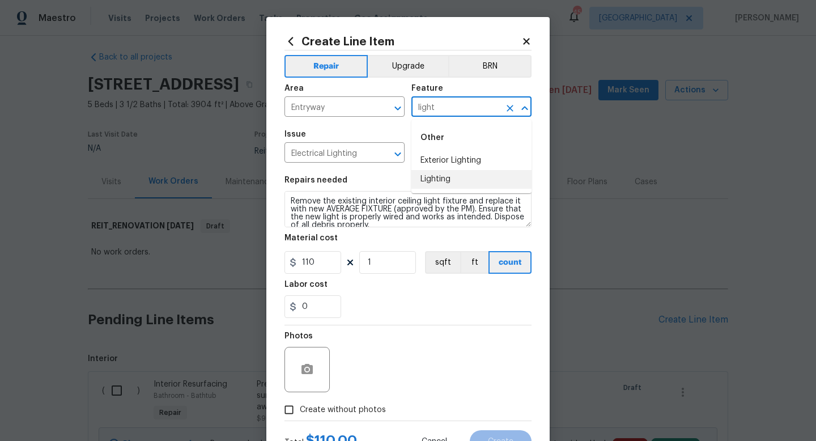
click at [437, 174] on li "Lighting" at bounding box center [471, 179] width 120 height 19
type input "Lighting"
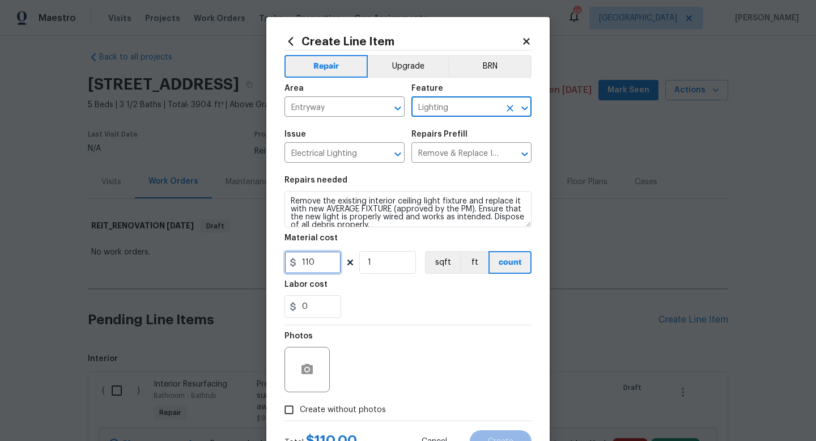
click at [329, 264] on input "110" at bounding box center [312, 262] width 57 height 23
type input "150"
click at [292, 406] on input "Create without photos" at bounding box center [289, 410] width 22 height 22
checkbox input "true"
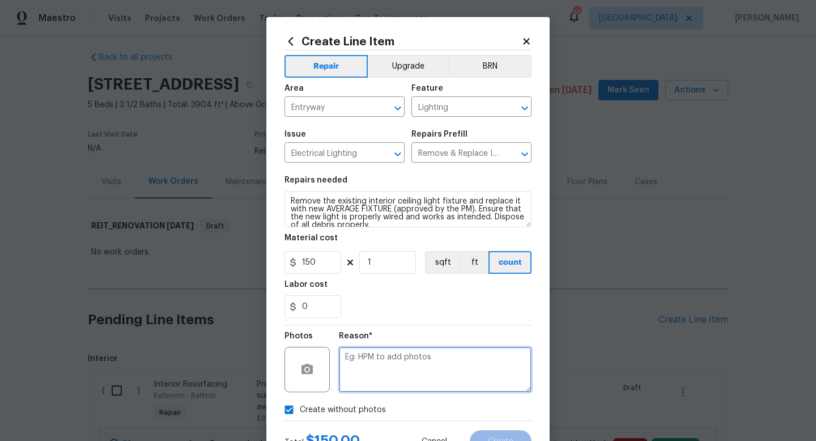
click at [431, 369] on textarea at bounding box center [435, 369] width 193 height 45
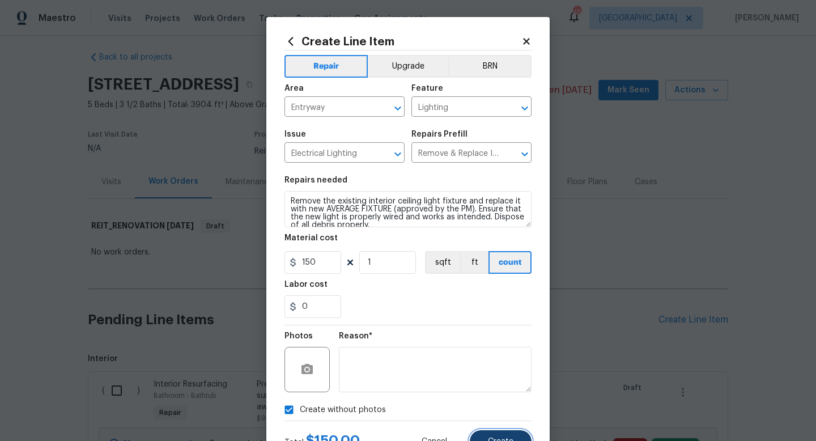
click at [498, 439] on span "Create" at bounding box center [500, 441] width 25 height 8
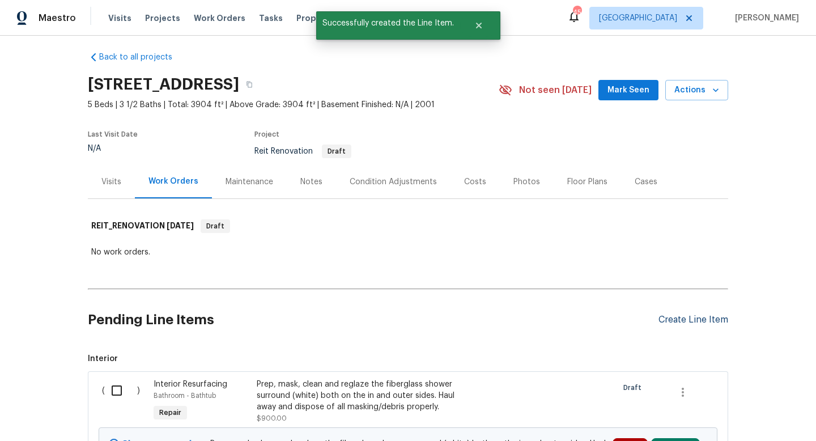
click at [664, 320] on div "Create Line Item" at bounding box center [693, 319] width 70 height 11
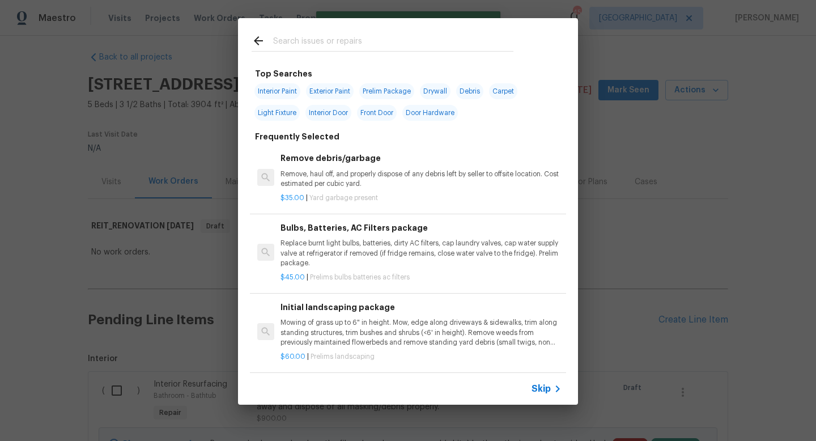
click at [306, 37] on input "text" at bounding box center [393, 42] width 240 height 17
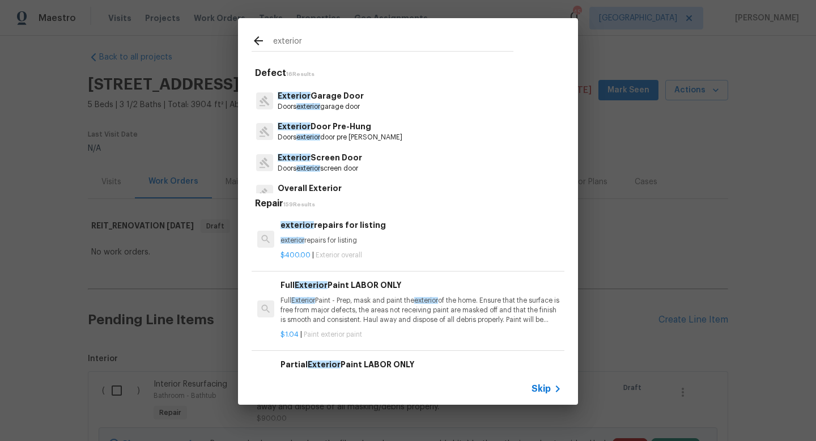
scroll to position [87, 0]
type input "exterior"
click at [318, 137] on span "exterior" at bounding box center [308, 136] width 24 height 7
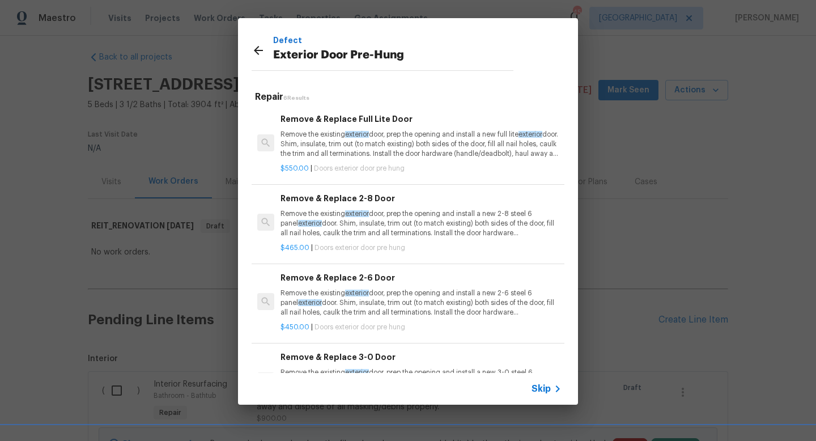
click at [320, 146] on p "Remove the existing exterior door, prep the opening and install a new full lite…" at bounding box center [420, 144] width 281 height 29
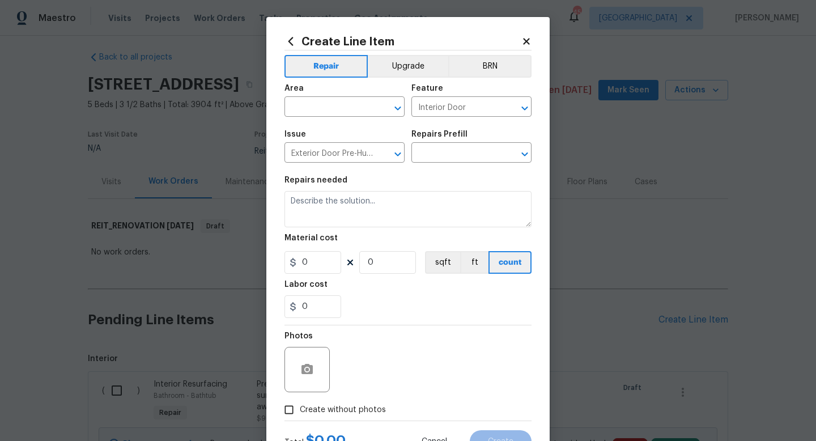
type input "Remove & Replace Full Lite Door $550.00"
type textarea "Remove the existing exterior door, prep the opening and install a new full lite…"
type input "550"
type input "1"
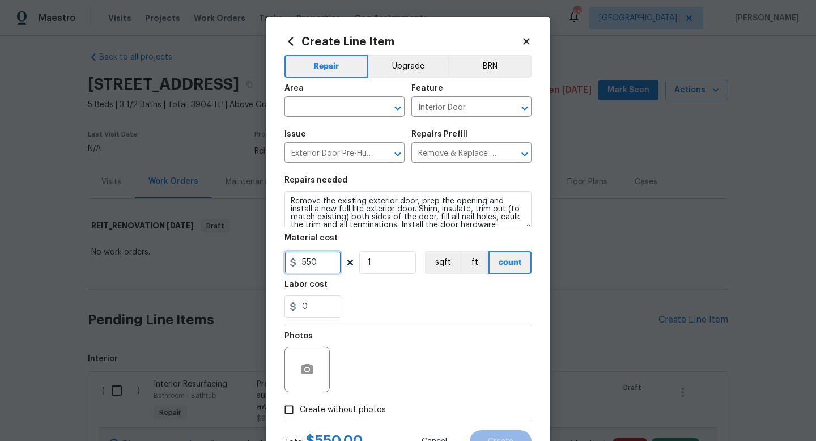
drag, startPoint x: 330, startPoint y: 264, endPoint x: 190, endPoint y: 255, distance: 139.6
click at [190, 255] on div "Create Line Item Repair Upgrade BRN Area ​ Feature Interior Door ​ Issue Exteri…" at bounding box center [408, 220] width 816 height 441
type input "600"
click at [304, 123] on span "Issue Exterior Door Pre-Hung ​" at bounding box center [344, 146] width 120 height 46
click at [312, 104] on input "text" at bounding box center [328, 108] width 88 height 18
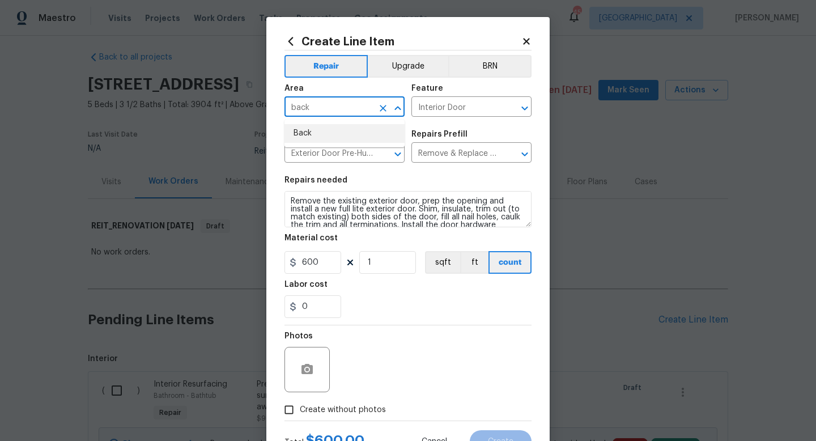
click at [310, 139] on li "Back" at bounding box center [344, 133] width 120 height 19
type input "Back"
click at [490, 103] on input "Interior Door" at bounding box center [455, 108] width 88 height 18
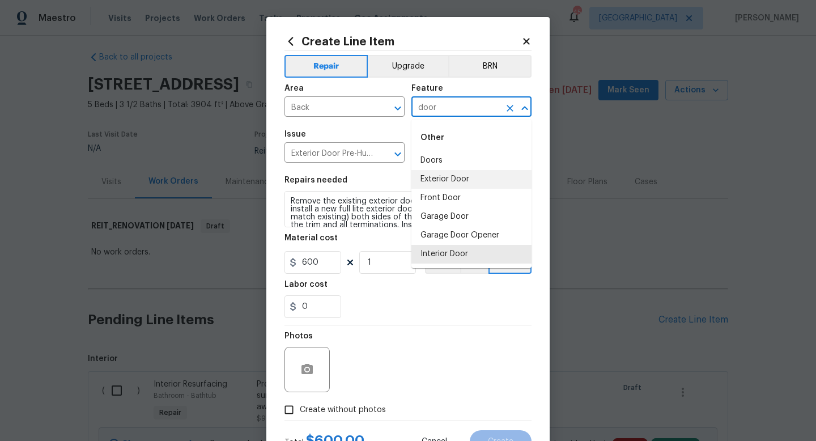
click at [481, 181] on li "Exterior Door" at bounding box center [471, 179] width 120 height 19
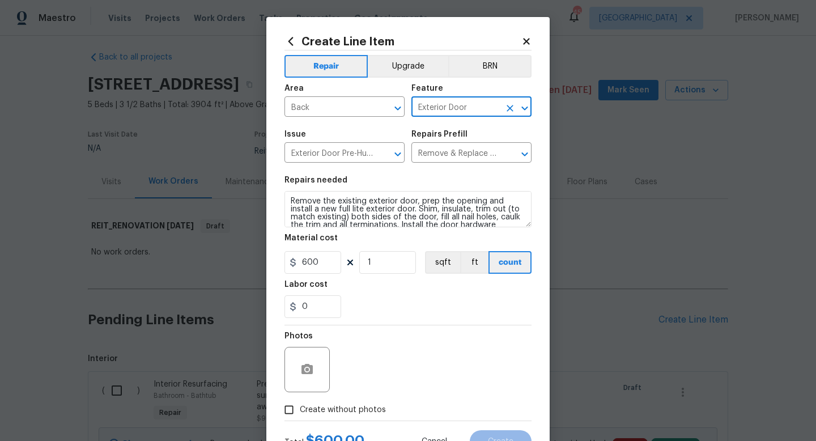
type input "Exterior Door"
click at [289, 409] on input "Create without photos" at bounding box center [289, 410] width 22 height 22
checkbox input "true"
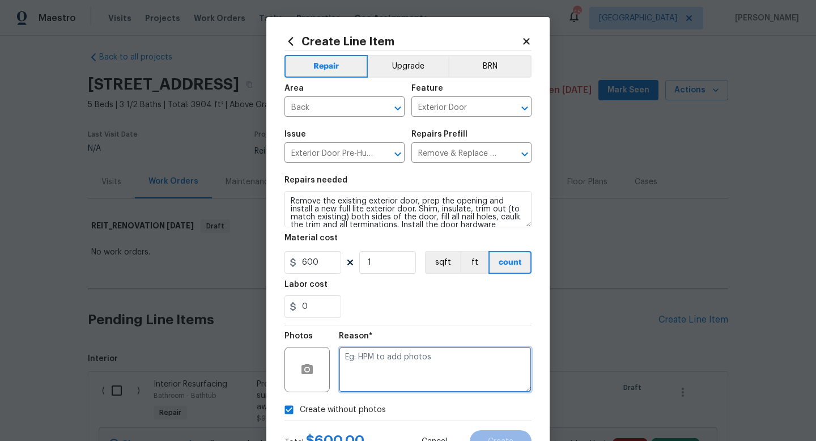
click at [376, 366] on textarea at bounding box center [435, 369] width 193 height 45
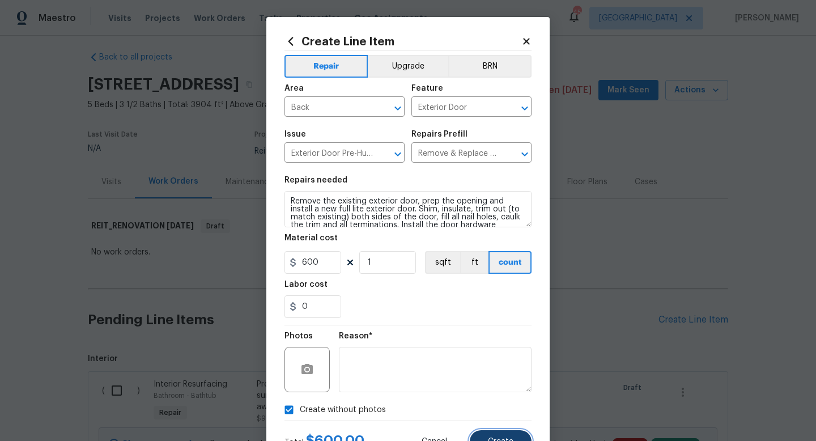
click at [497, 438] on span "Create" at bounding box center [500, 441] width 25 height 8
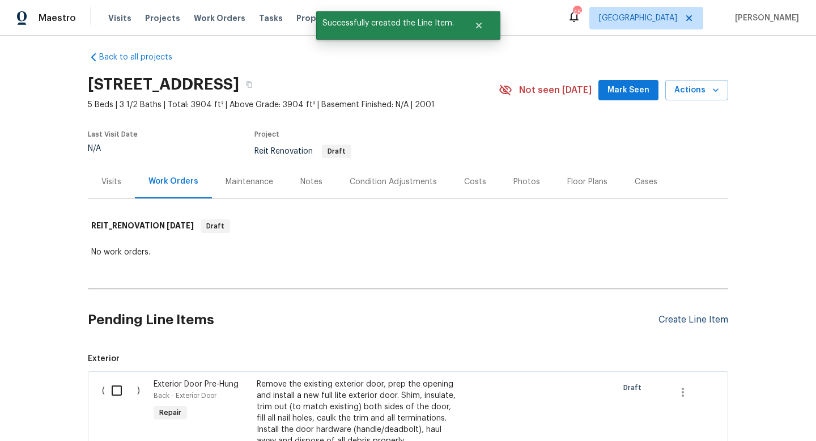
click at [714, 319] on div "Create Line Item" at bounding box center [693, 319] width 70 height 11
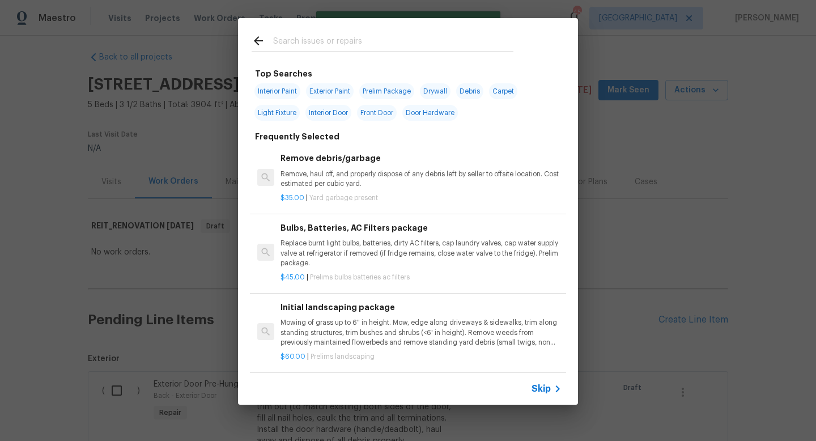
click at [288, 39] on input "text" at bounding box center [393, 42] width 240 height 17
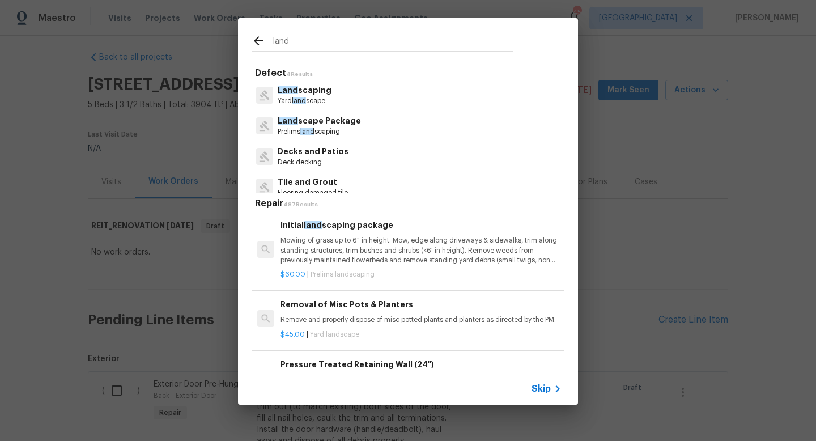
type input "land"
click at [296, 131] on p "Prelims land scaping" at bounding box center [319, 132] width 83 height 10
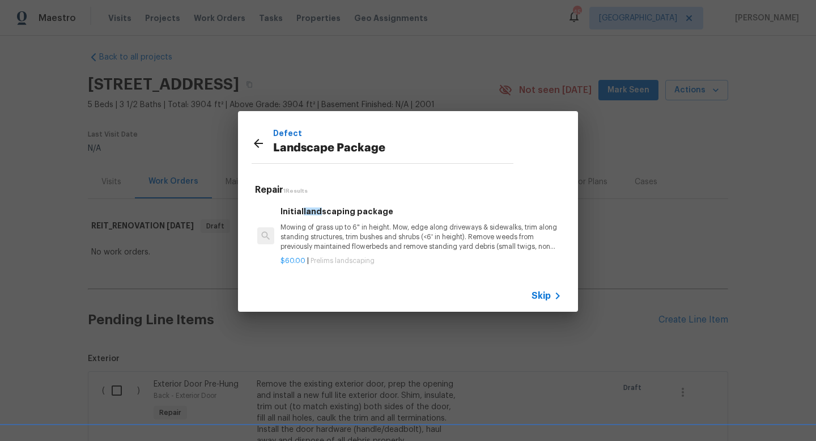
click at [308, 225] on p "Mowing of grass up to 6" in height. Mow, edge along driveways & sidewalks, trim…" at bounding box center [420, 237] width 281 height 29
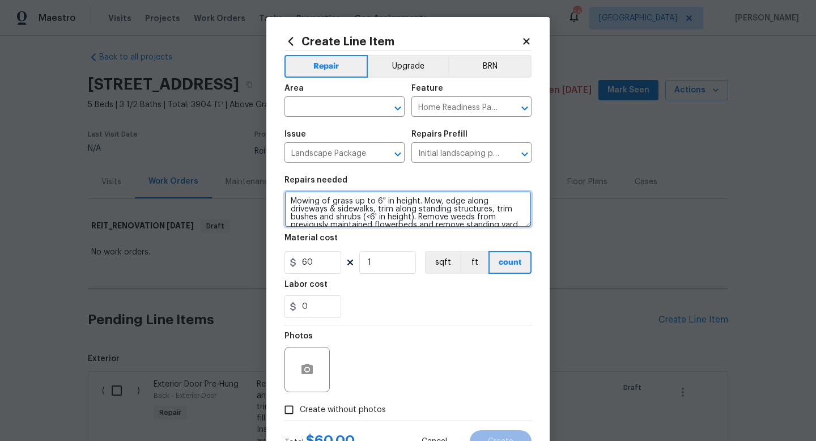
click at [287, 198] on textarea "Mowing of grass up to 6" in height. Mow, edge along driveways & sidewalks, trim…" at bounding box center [407, 209] width 247 height 36
type textarea "Includes removal of trees that have been cut and ones that are to close to home…"
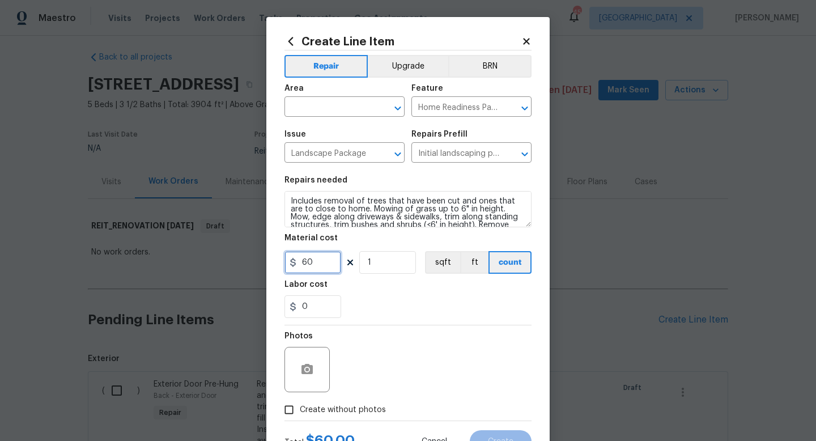
drag, startPoint x: 315, startPoint y: 265, endPoint x: 191, endPoint y: 265, distance: 124.6
click at [191, 265] on div "Create Line Item Repair Upgrade BRN Area ​ Feature Home Readiness Packages ​ Is…" at bounding box center [408, 220] width 816 height 441
type input "1050"
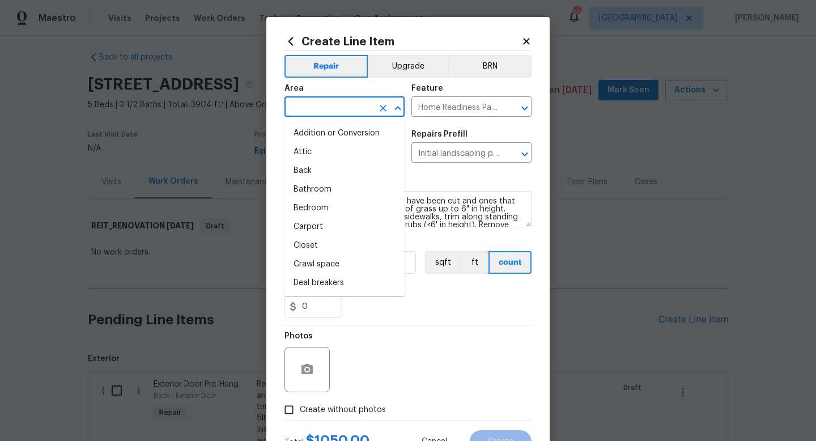
click at [301, 106] on input "text" at bounding box center [328, 108] width 88 height 18
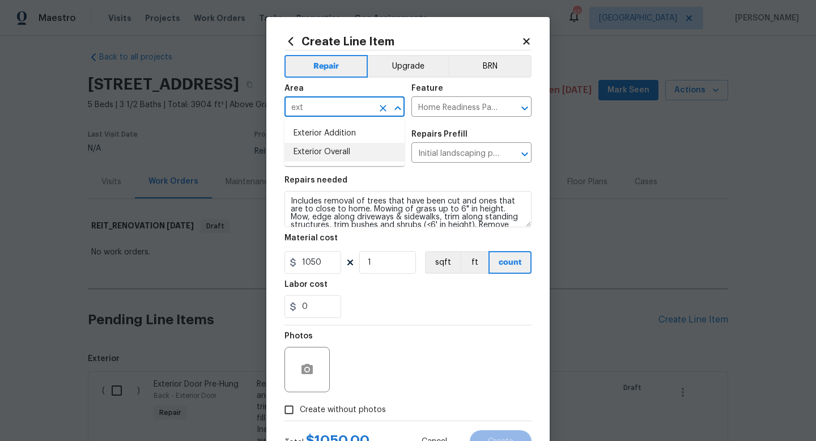
click at [314, 151] on li "Exterior Overall" at bounding box center [344, 152] width 120 height 19
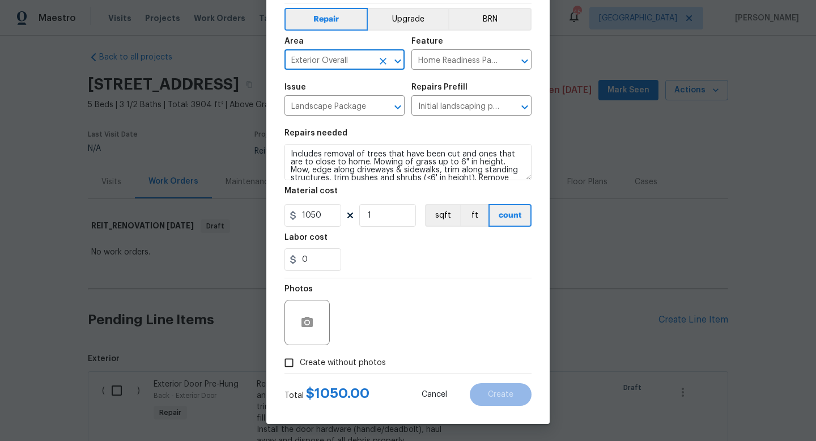
type input "Exterior Overall"
click at [288, 359] on input "Create without photos" at bounding box center [289, 363] width 22 height 22
checkbox input "true"
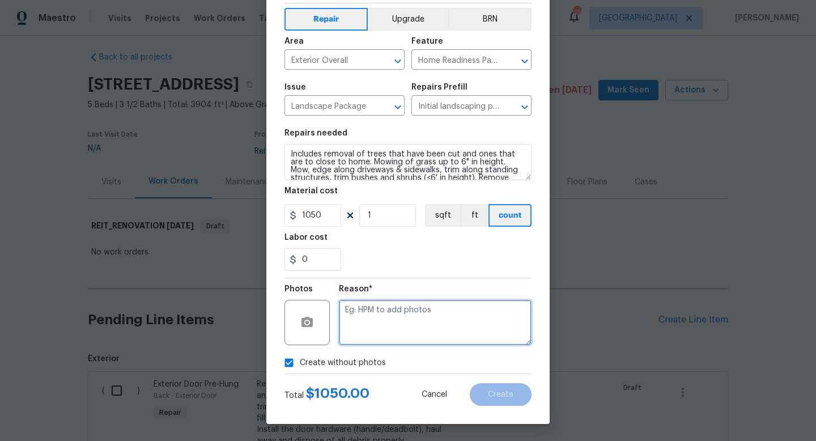
click at [415, 315] on textarea at bounding box center [435, 322] width 193 height 45
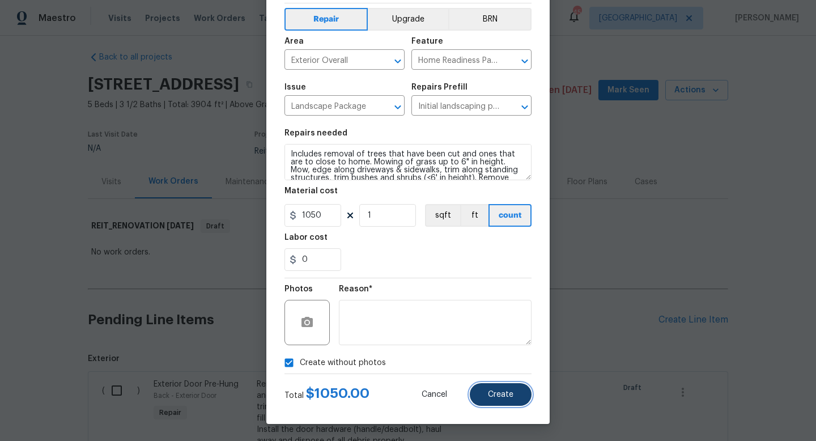
click at [502, 391] on span "Create" at bounding box center [500, 394] width 25 height 8
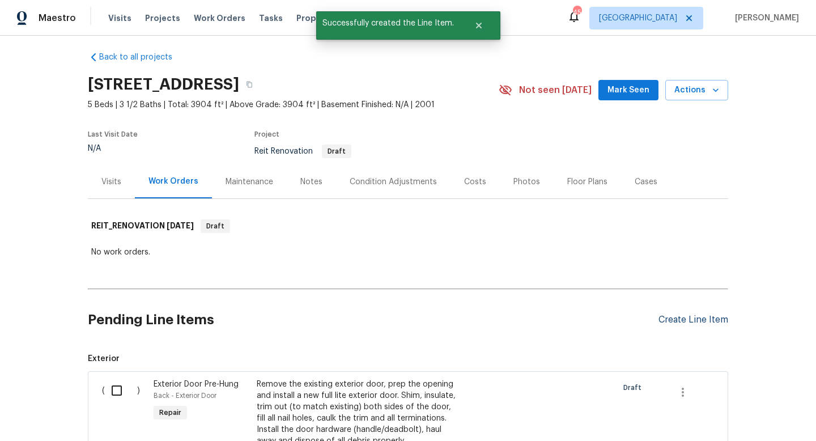
click at [663, 318] on div "Create Line Item" at bounding box center [693, 319] width 70 height 11
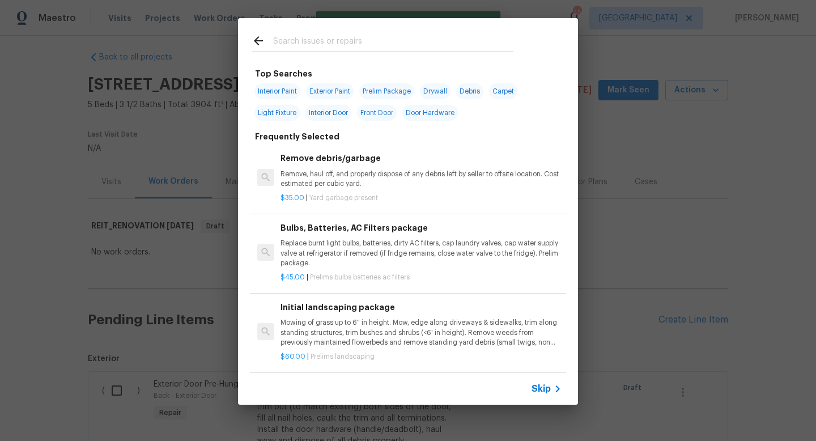
click at [309, 35] on input "text" at bounding box center [393, 42] width 240 height 17
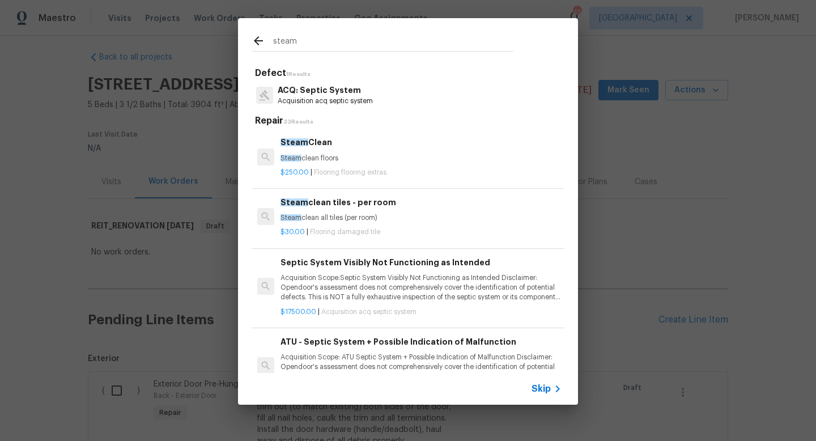
type input "steam"
click at [314, 152] on div "Steam Clean Steam clean floors" at bounding box center [420, 149] width 281 height 27
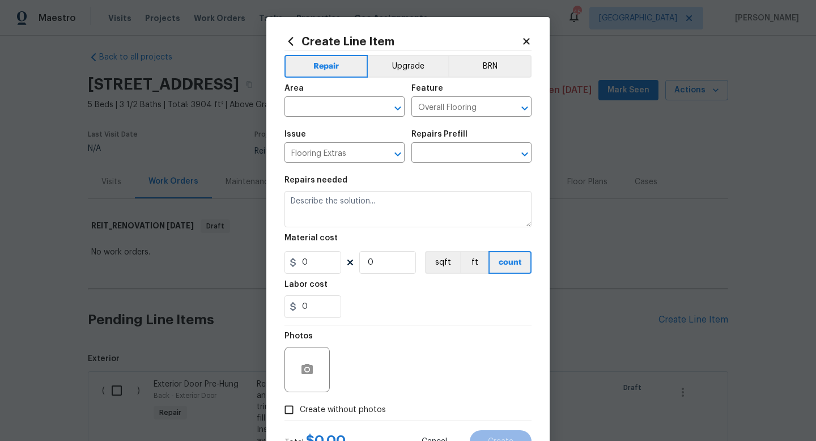
type textarea "Steam clean floors"
type input "1"
type input "Steam Clean $250.00"
type input "250"
click at [317, 117] on span "Area ​" at bounding box center [344, 101] width 120 height 46
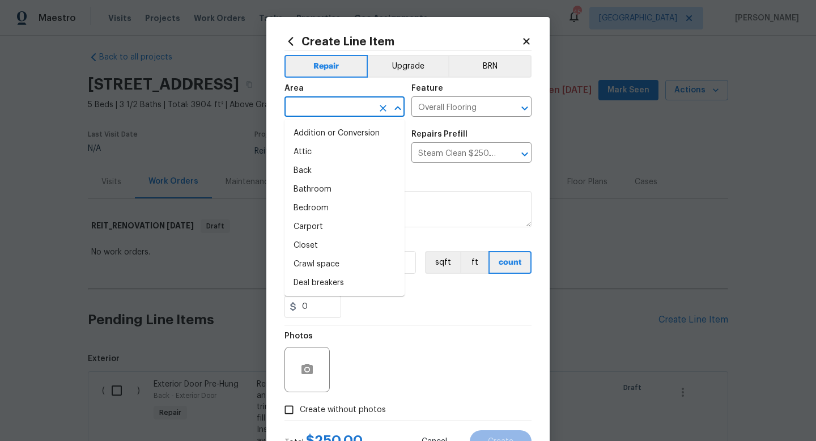
click at [317, 109] on input "text" at bounding box center [328, 108] width 88 height 18
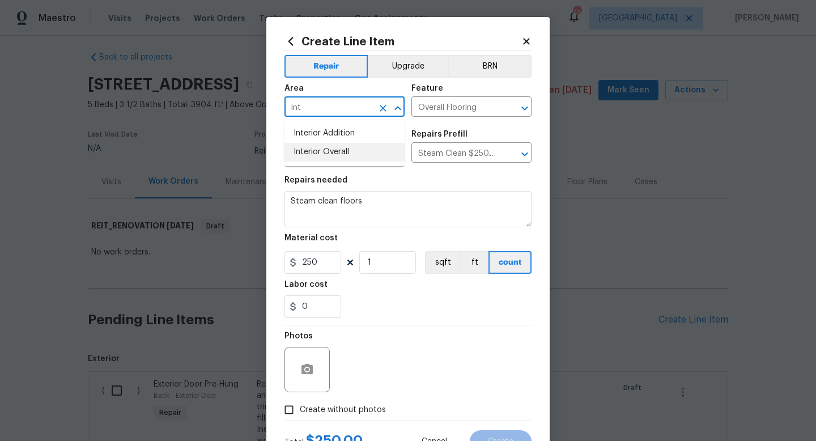
click at [312, 158] on li "Interior Overall" at bounding box center [344, 152] width 120 height 19
type input "Interior Overall"
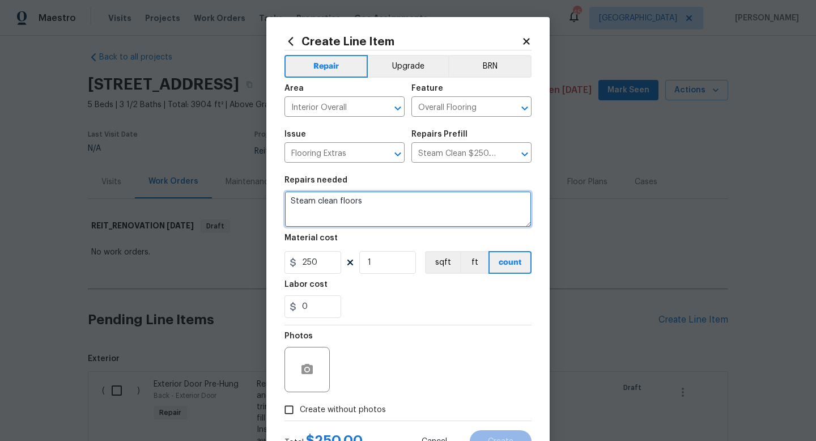
drag, startPoint x: 365, startPoint y: 201, endPoint x: 336, endPoint y: 200, distance: 28.3
click at [336, 200] on textarea "Steam clean floors" at bounding box center [407, 209] width 247 height 36
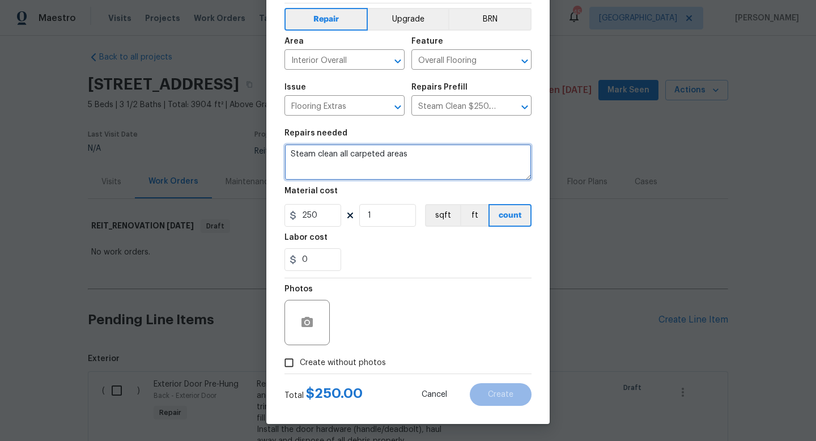
type textarea "Steam clean all carpeted areas"
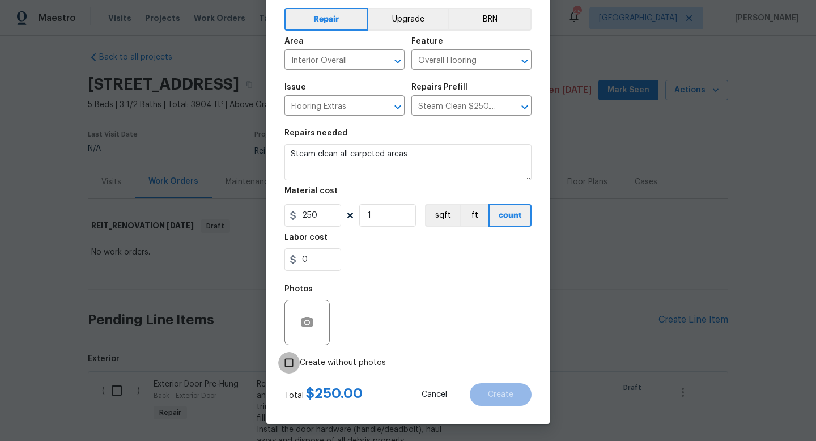
click at [286, 361] on input "Create without photos" at bounding box center [289, 363] width 22 height 22
checkbox input "true"
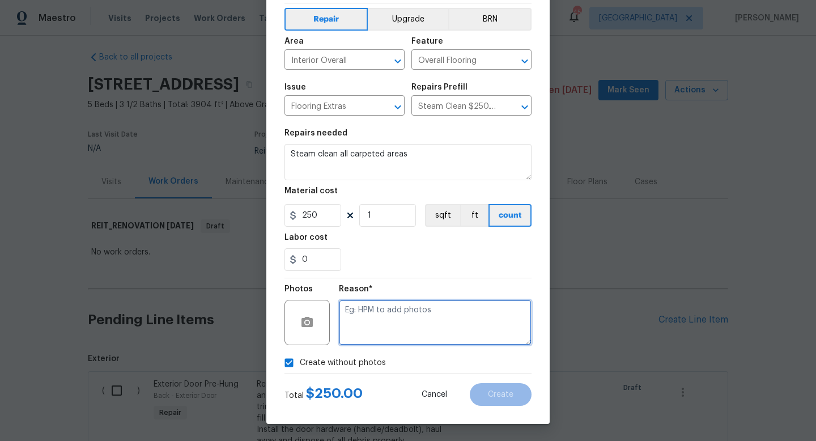
click at [395, 342] on textarea at bounding box center [435, 322] width 193 height 45
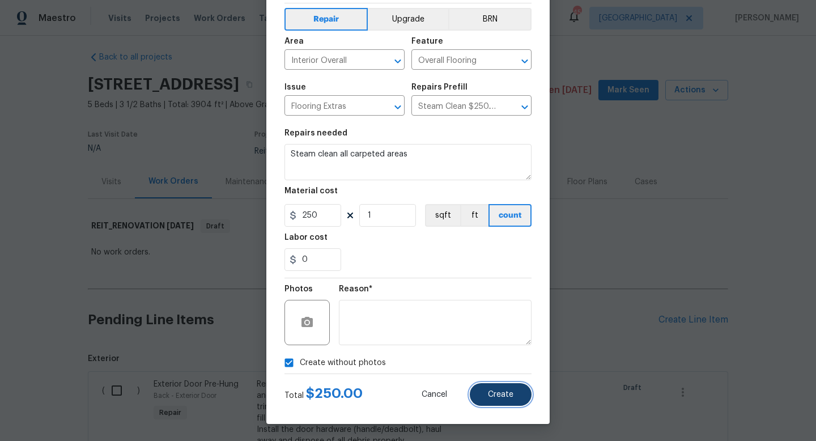
click at [493, 392] on span "Create" at bounding box center [500, 394] width 25 height 8
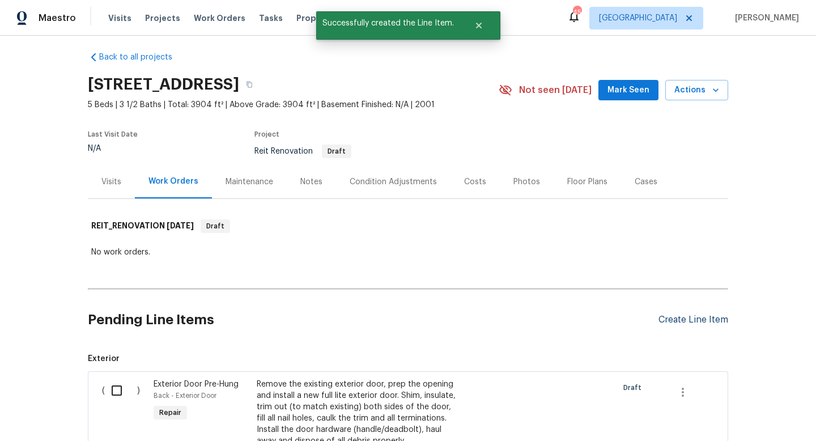
click at [671, 314] on div "Create Line Item" at bounding box center [693, 319] width 70 height 11
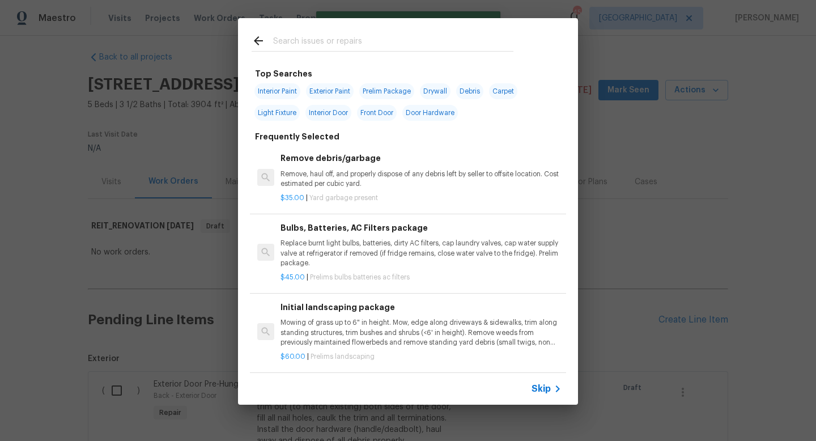
click at [286, 45] on input "text" at bounding box center [393, 42] width 240 height 17
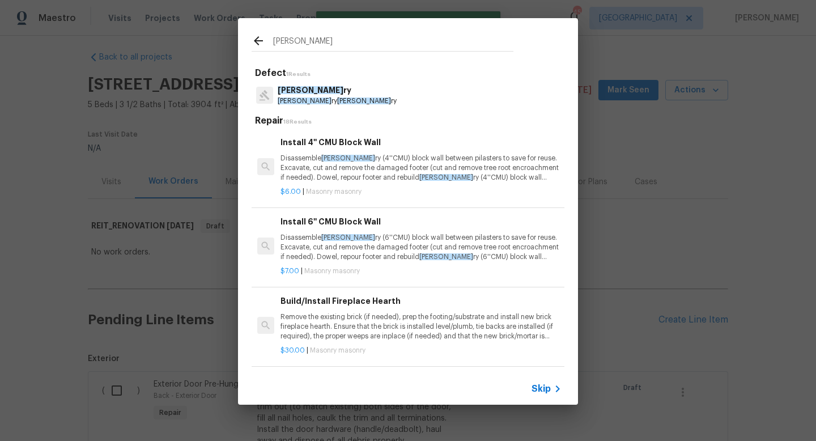
type input "[PERSON_NAME]"
click at [286, 87] on span "[PERSON_NAME]" at bounding box center [311, 90] width 66 height 8
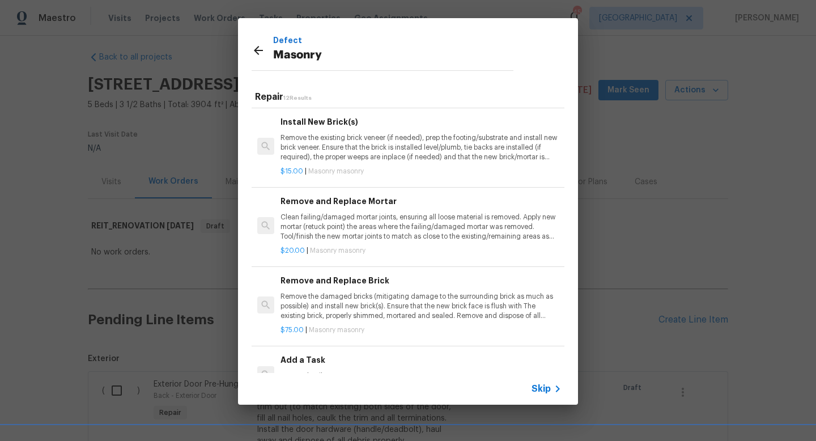
scroll to position [522, 0]
click at [326, 215] on p "Clean failing/damaged mortar joints, ensuring all loose material is removed. Ap…" at bounding box center [420, 228] width 281 height 29
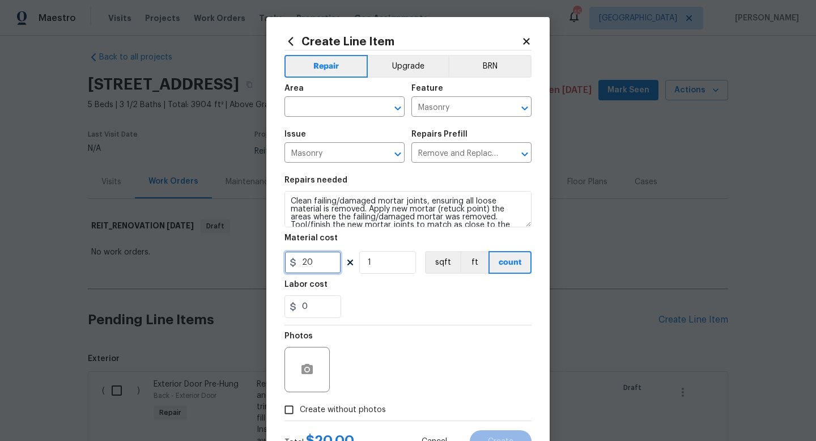
drag, startPoint x: 318, startPoint y: 267, endPoint x: 197, endPoint y: 250, distance: 123.0
click at [197, 250] on div "Create Line Item Repair Upgrade BRN Area ​ Feature Masonry ​ Issue Masonry ​ Re…" at bounding box center [408, 220] width 816 height 441
type input "600"
click at [334, 104] on input "text" at bounding box center [328, 108] width 88 height 18
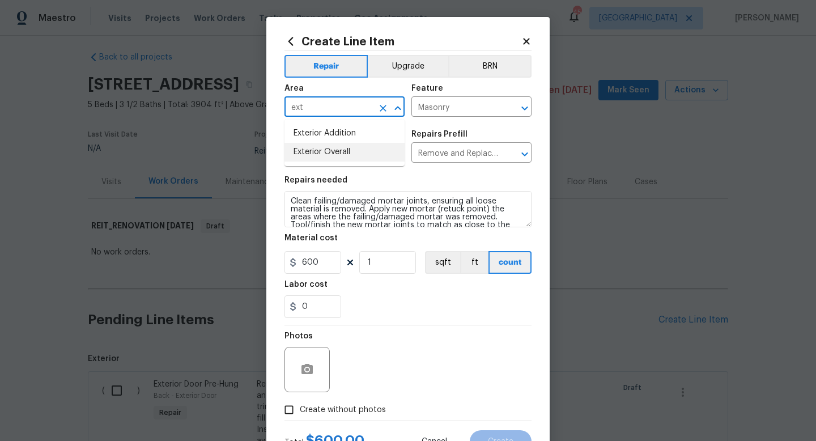
click at [329, 149] on li "Exterior Overall" at bounding box center [344, 152] width 120 height 19
type input "Exterior Overall"
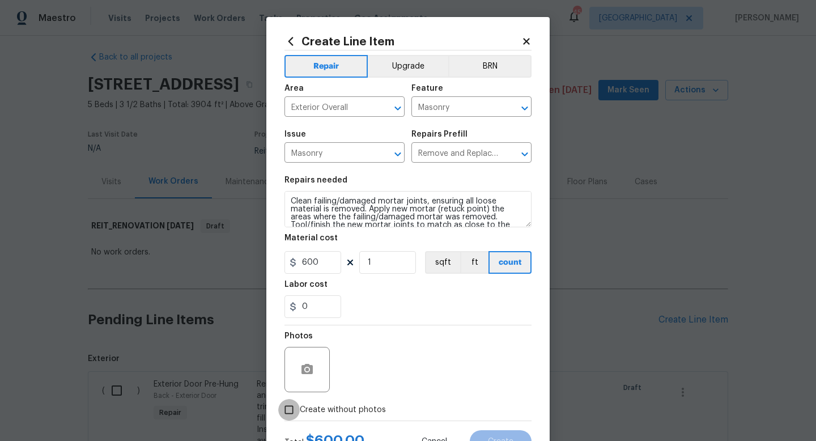
click at [289, 406] on input "Create without photos" at bounding box center [289, 410] width 22 height 22
checkbox input "true"
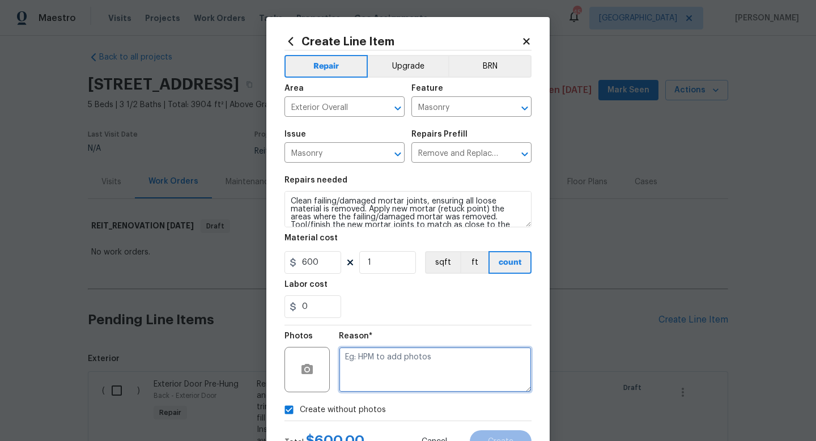
click at [365, 382] on textarea at bounding box center [435, 369] width 193 height 45
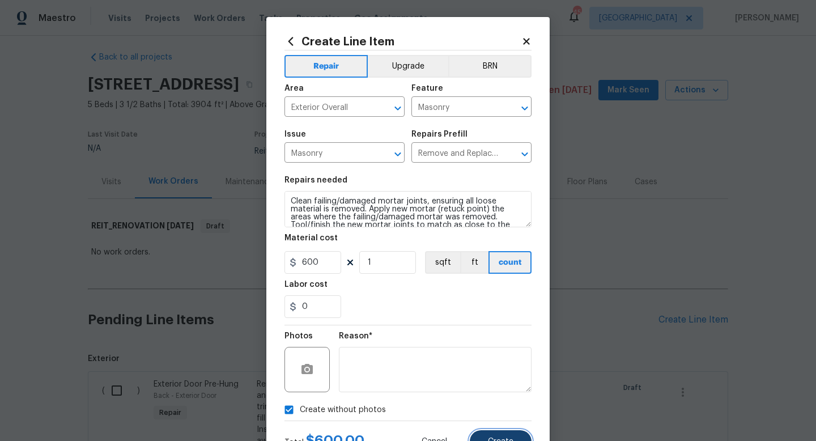
click at [483, 440] on button "Create" at bounding box center [501, 441] width 62 height 23
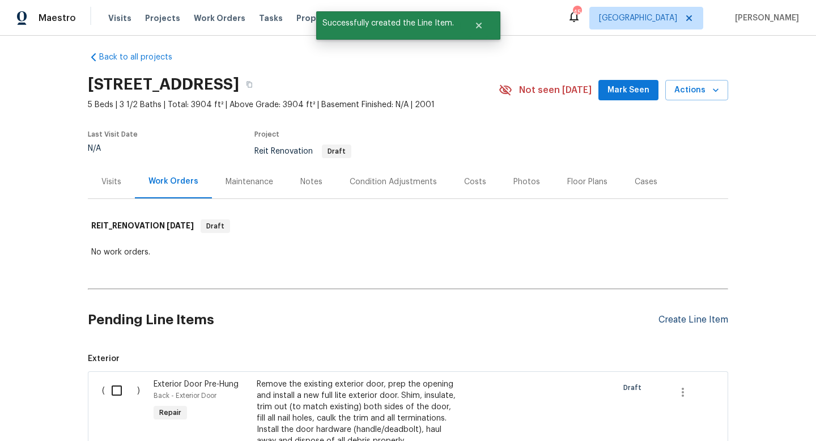
click at [669, 318] on div "Create Line Item" at bounding box center [693, 319] width 70 height 11
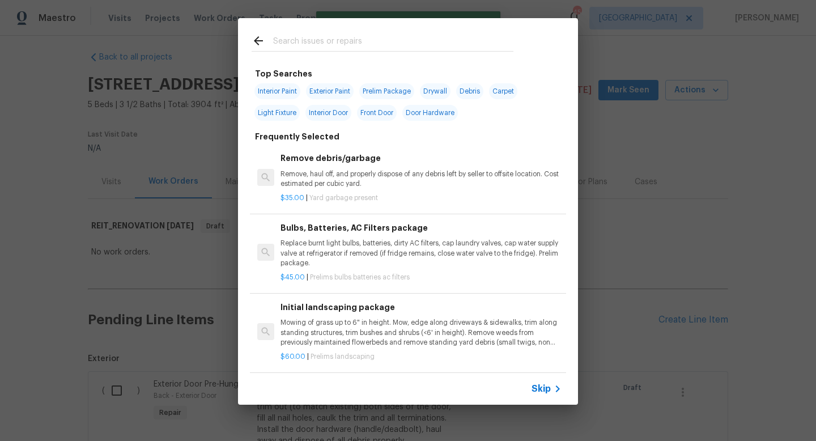
click at [306, 40] on input "text" at bounding box center [393, 42] width 240 height 17
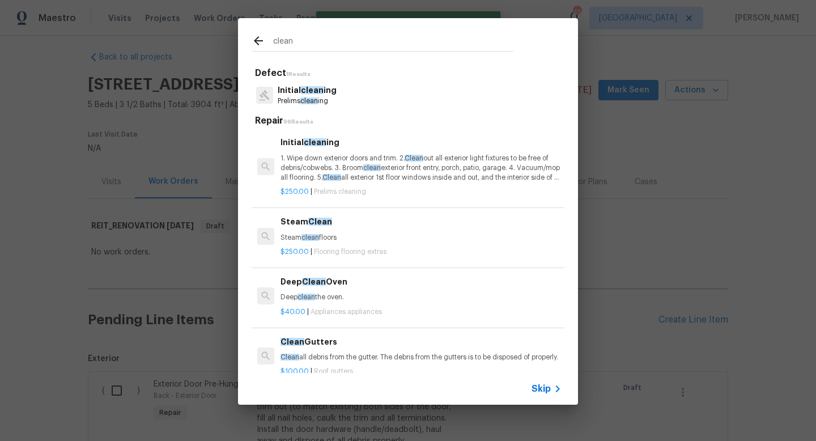
type input "clean"
click at [306, 92] on span "clean" at bounding box center [312, 90] width 23 height 8
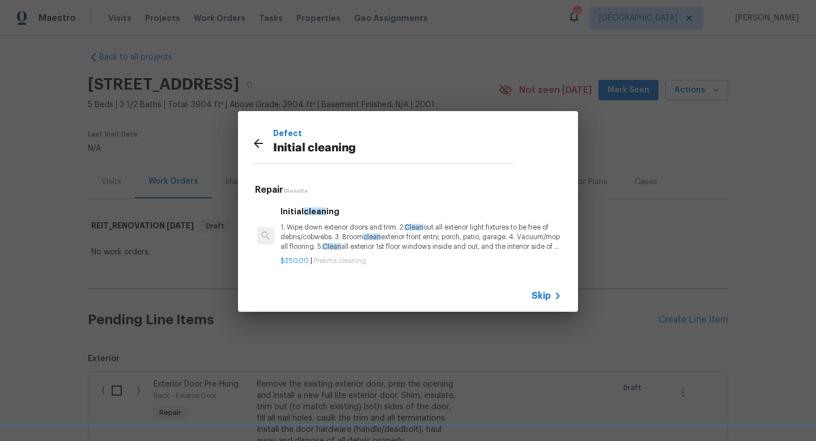
click at [296, 228] on p "1. Wipe down exterior doors and trim. 2. Clean out all exterior light fixtures …" at bounding box center [420, 237] width 281 height 29
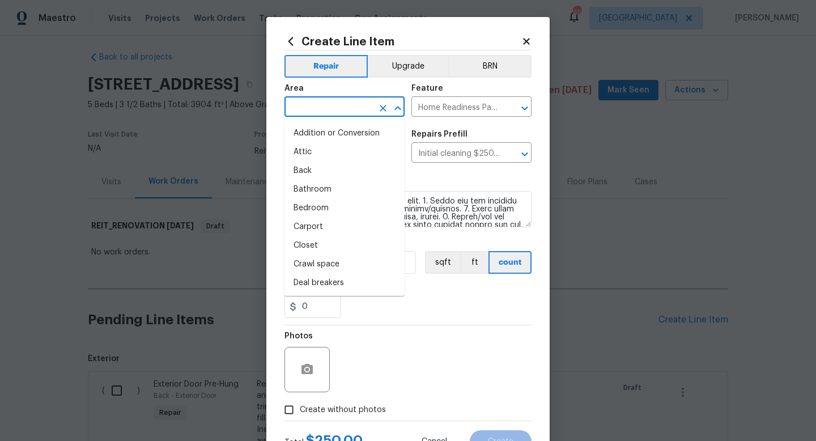
click at [320, 103] on input "text" at bounding box center [328, 108] width 88 height 18
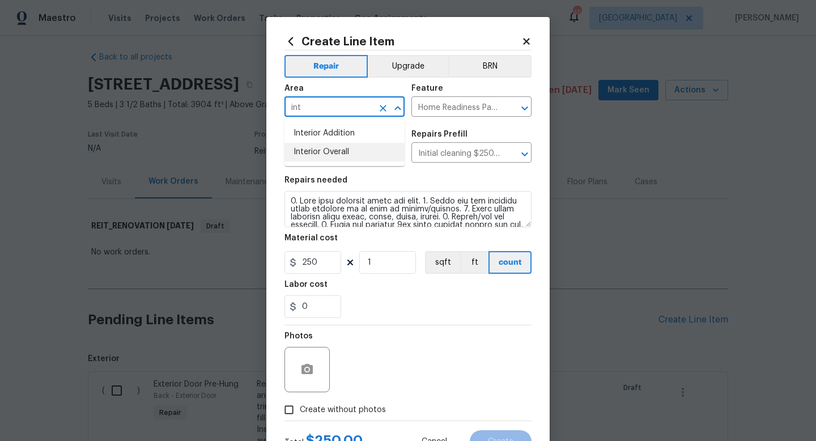
click at [312, 150] on li "Interior Overall" at bounding box center [344, 152] width 120 height 19
type input "Interior Overall"
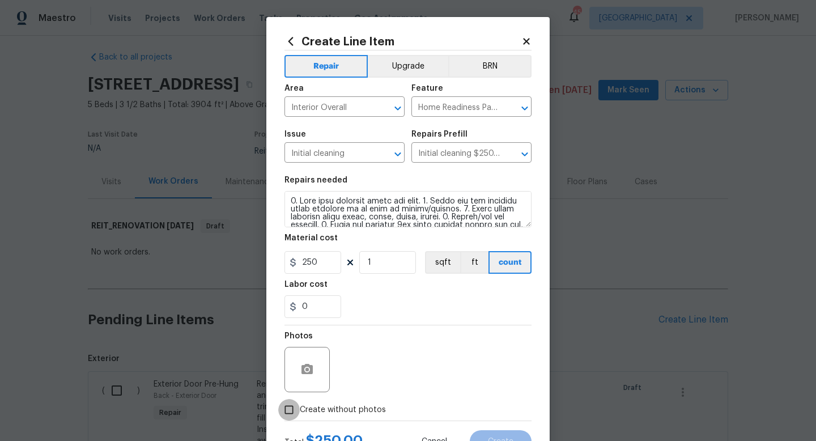
click at [285, 412] on input "Create without photos" at bounding box center [289, 410] width 22 height 22
checkbox input "true"
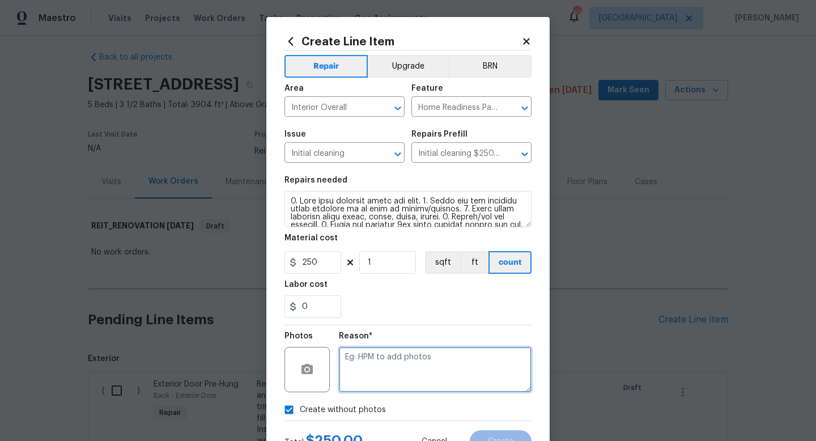
click at [396, 366] on textarea at bounding box center [435, 369] width 193 height 45
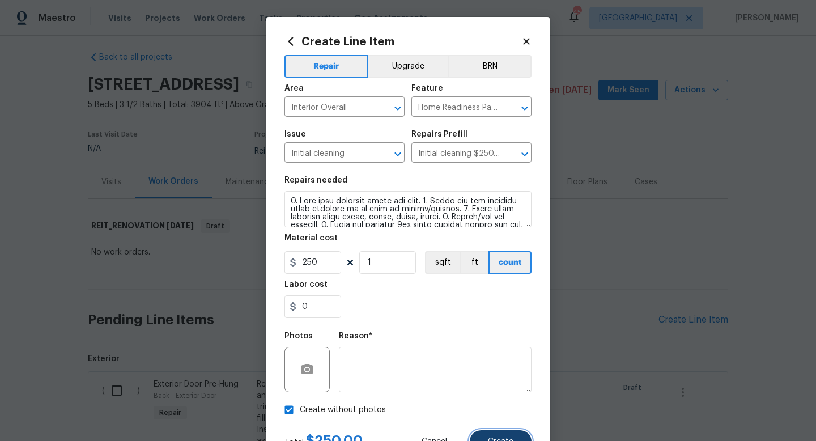
click at [487, 440] on button "Create" at bounding box center [501, 441] width 62 height 23
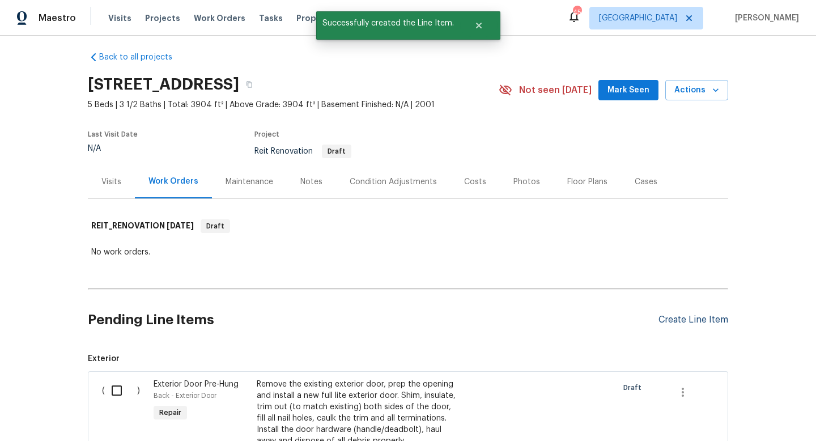
click at [668, 322] on div "Create Line Item" at bounding box center [693, 319] width 70 height 11
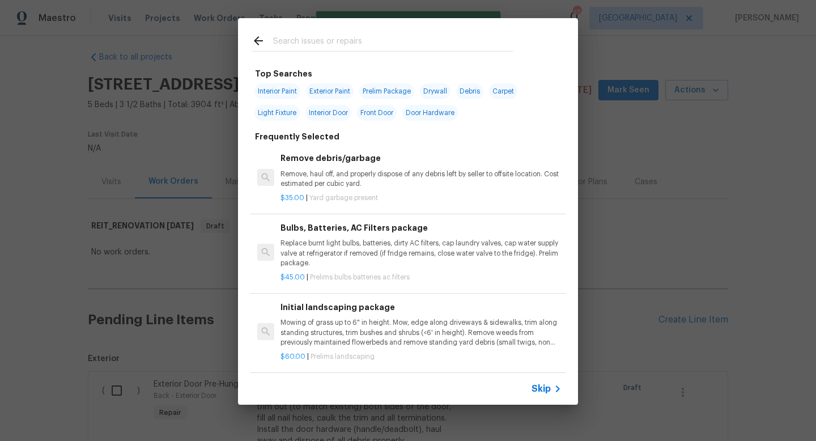
click at [291, 45] on input "text" at bounding box center [393, 42] width 240 height 17
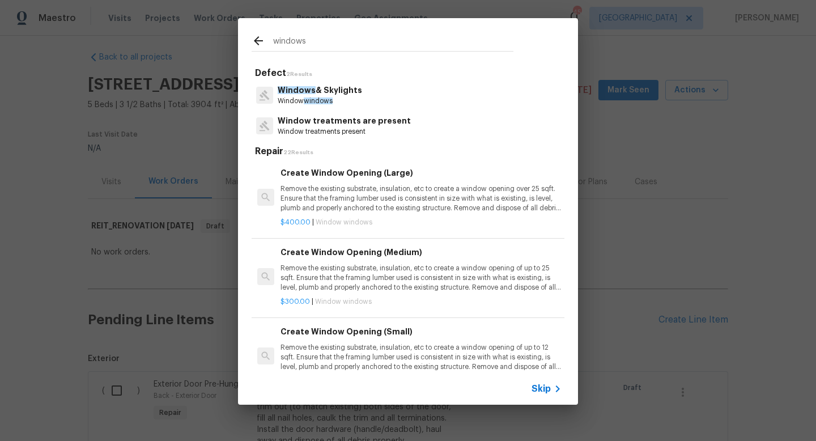
type input "windows"
click at [289, 89] on span "Windows" at bounding box center [297, 90] width 38 height 8
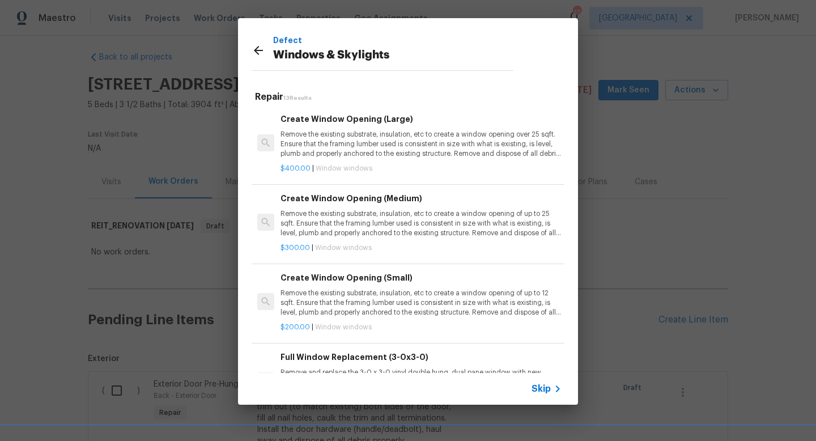
scroll to position [701, 0]
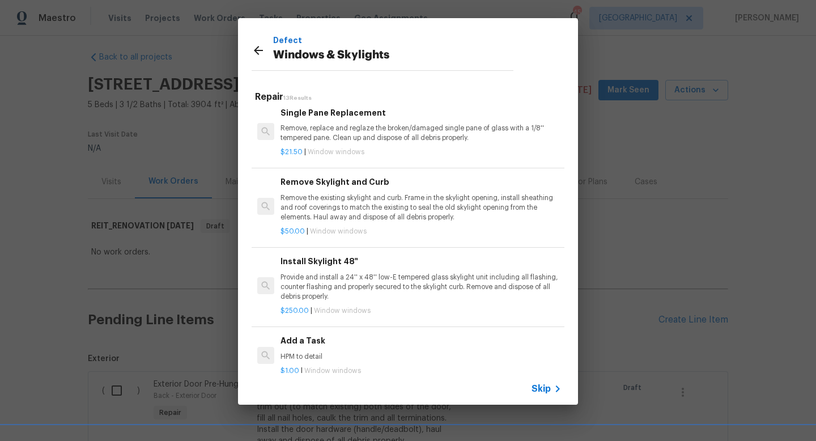
click at [297, 353] on p "HPM to detail" at bounding box center [420, 357] width 281 height 10
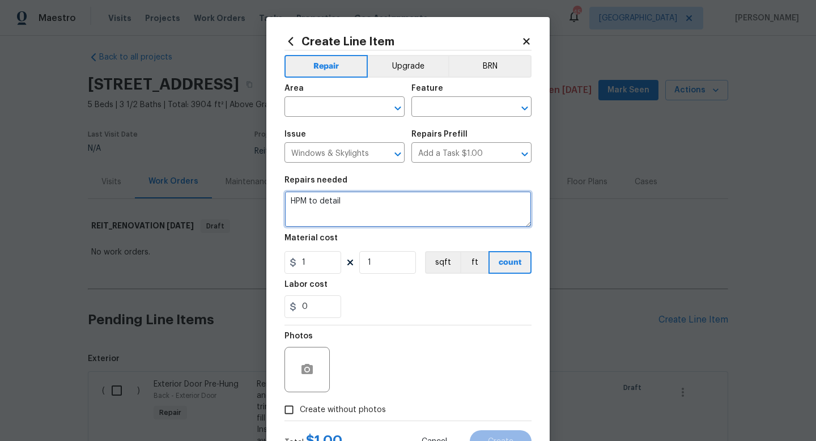
drag, startPoint x: 344, startPoint y: 200, endPoint x: 122, endPoint y: 182, distance: 222.8
click at [122, 182] on div "Create Line Item Repair Upgrade BRN Area ​ Feature ​ Issue Windows & Skylights …" at bounding box center [408, 220] width 816 height 441
type textarea "Remove all window screens and deep clean windows inside and out"
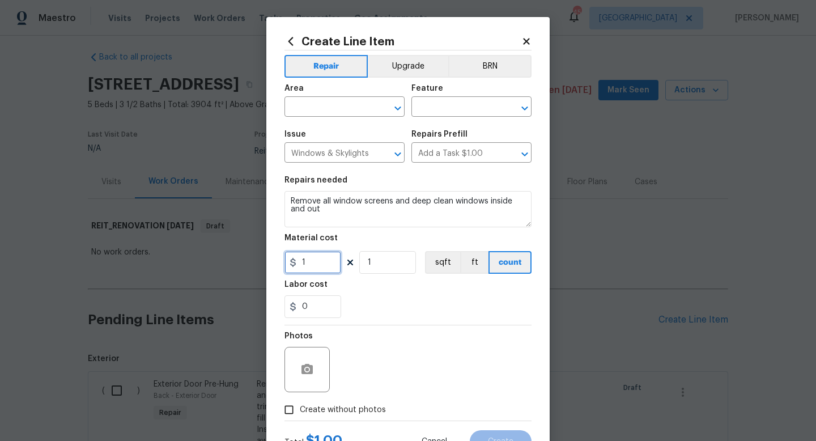
click at [309, 259] on input "1" at bounding box center [312, 262] width 57 height 23
type input "150"
click at [318, 102] on input "text" at bounding box center [328, 108] width 88 height 18
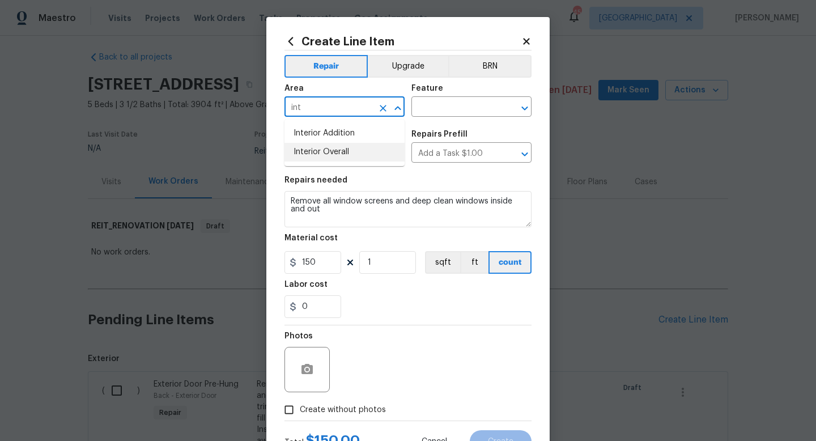
click at [326, 157] on li "Interior Overall" at bounding box center [344, 152] width 120 height 19
type input "Interior Overall"
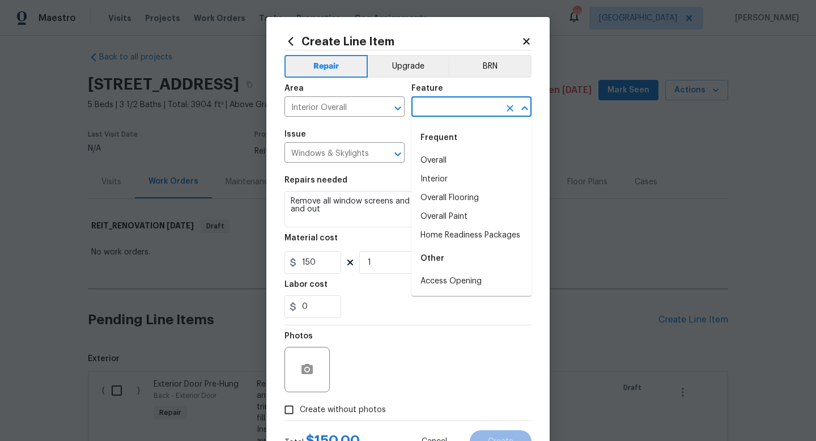
click at [442, 111] on input "text" at bounding box center [455, 108] width 88 height 18
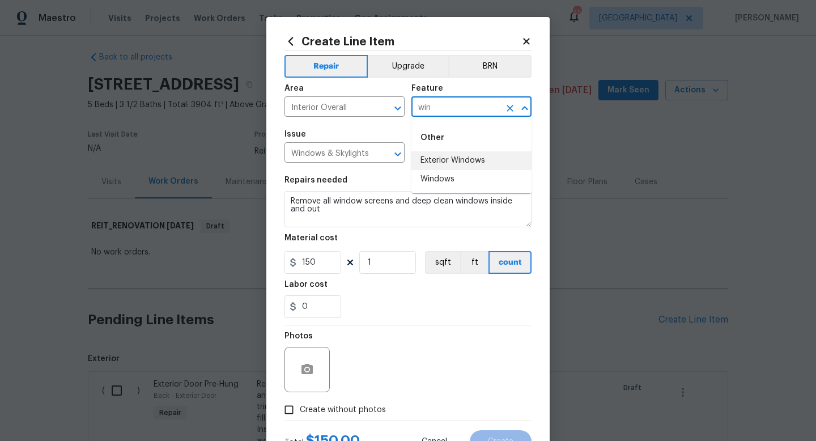
click at [444, 164] on li "Exterior Windows" at bounding box center [471, 160] width 120 height 19
type input "Exterior Windows"
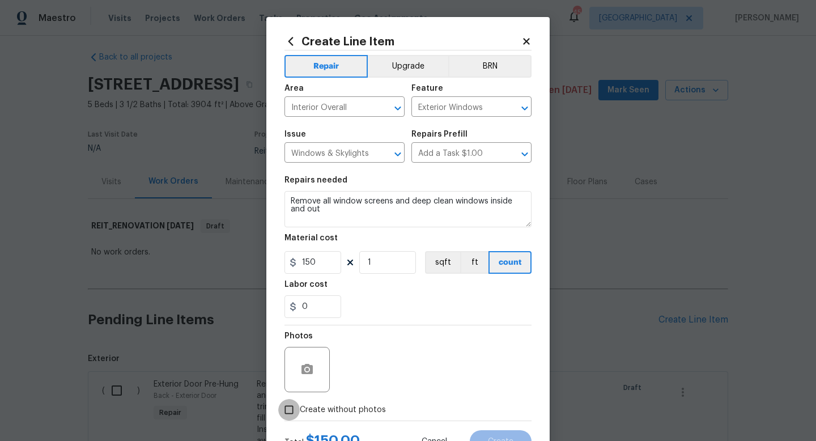
click at [288, 407] on input "Create without photos" at bounding box center [289, 410] width 22 height 22
checkbox input "true"
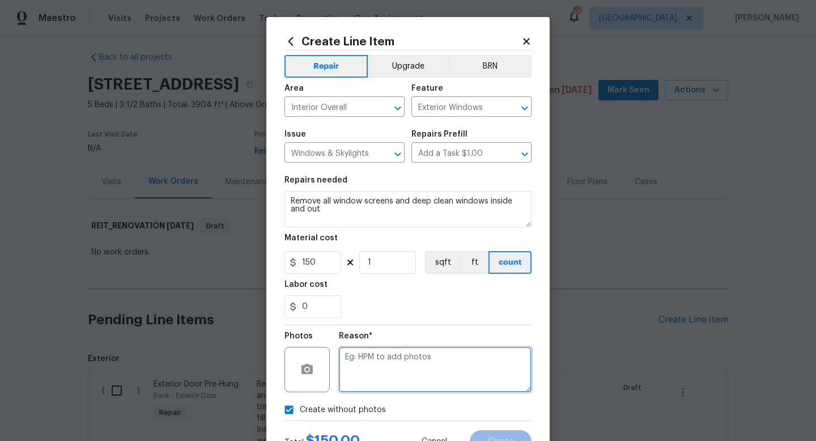
click at [436, 359] on textarea at bounding box center [435, 369] width 193 height 45
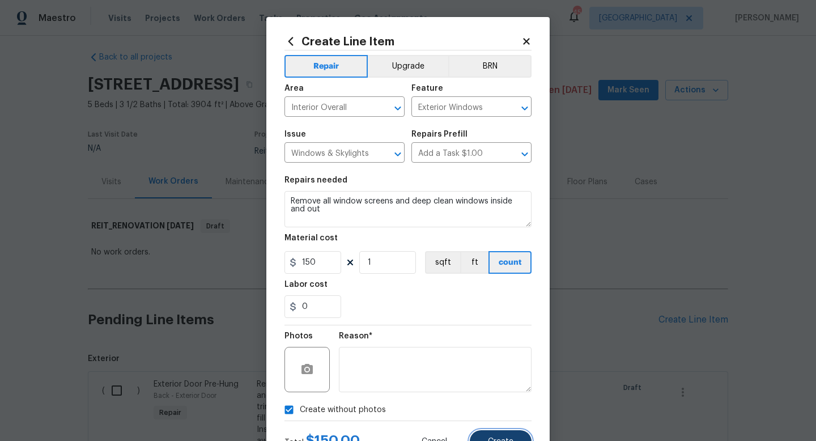
click at [503, 440] on span "Create" at bounding box center [500, 441] width 25 height 8
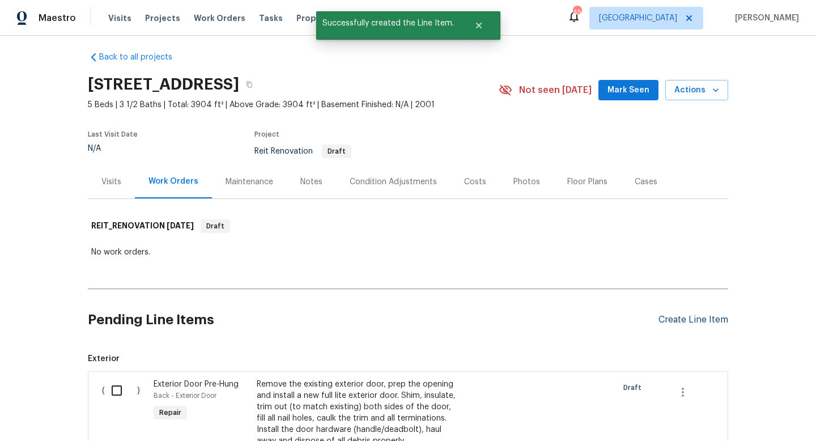
click at [674, 319] on div "Create Line Item" at bounding box center [693, 319] width 70 height 11
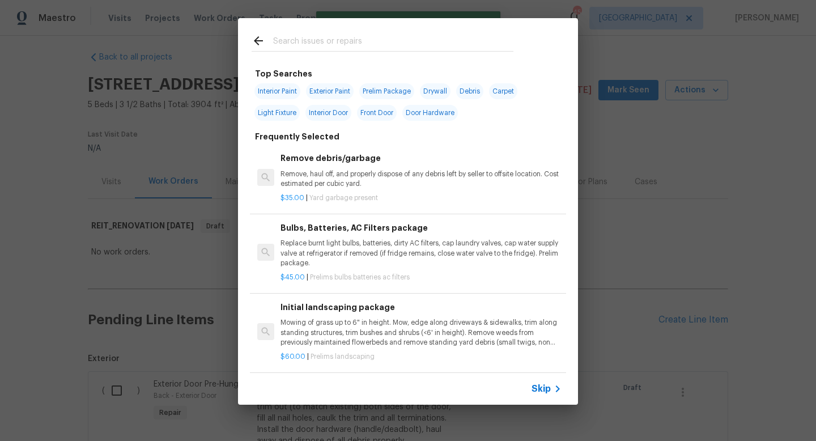
click at [319, 42] on input "text" at bounding box center [393, 42] width 240 height 17
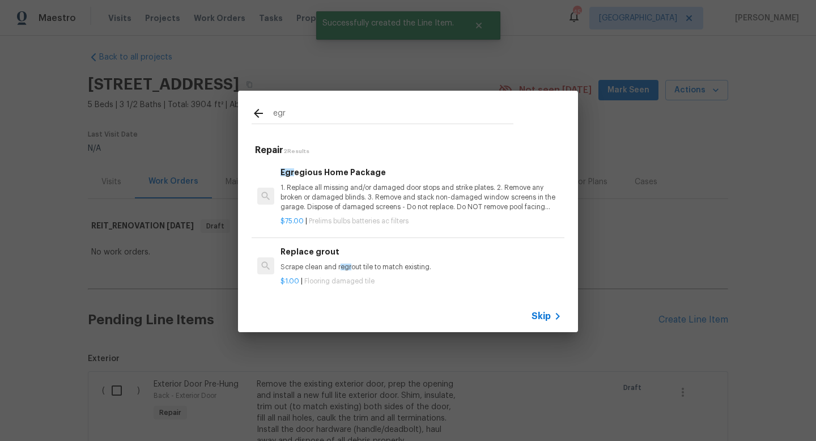
type input "egr"
click at [321, 183] on p "1. Replace all missing and/or damaged door stops and strike plates. 2. Remove a…" at bounding box center [420, 197] width 281 height 29
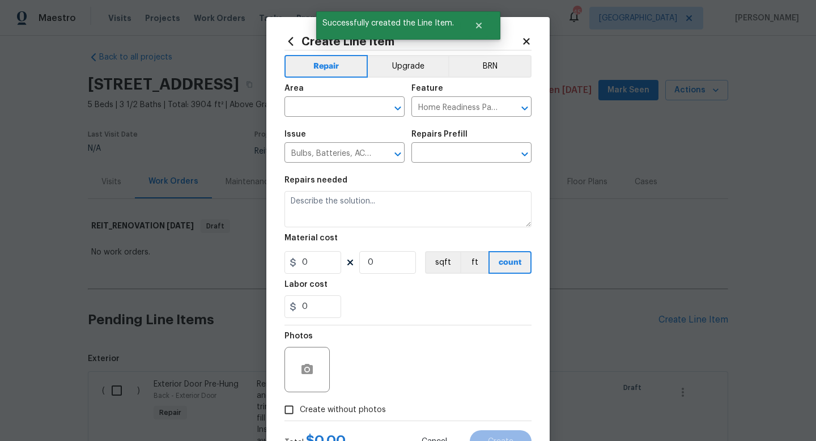
type input "Egregious Home Package $75.00"
type textarea "1. Replace all missing and/or damaged door stops and strike plates. 2. Remove a…"
type input "75"
type input "1"
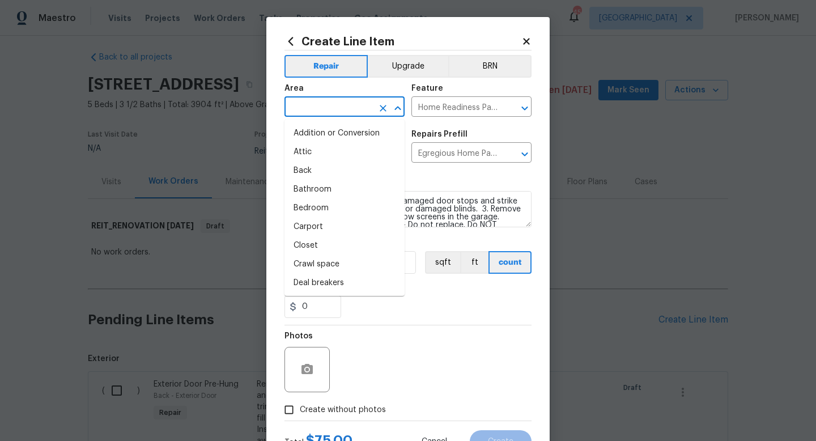
click at [315, 108] on input "text" at bounding box center [328, 108] width 88 height 18
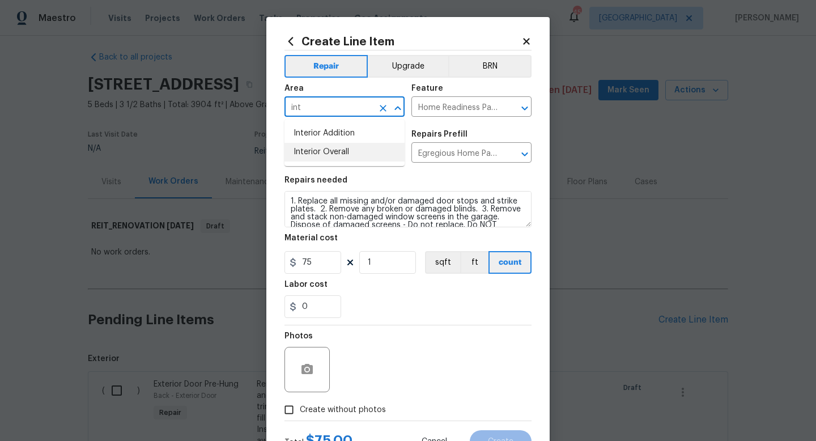
click at [311, 151] on li "Interior Overall" at bounding box center [344, 152] width 120 height 19
type input "Interior Overall"
click at [284, 409] on input "Create without photos" at bounding box center [289, 410] width 22 height 22
checkbox input "true"
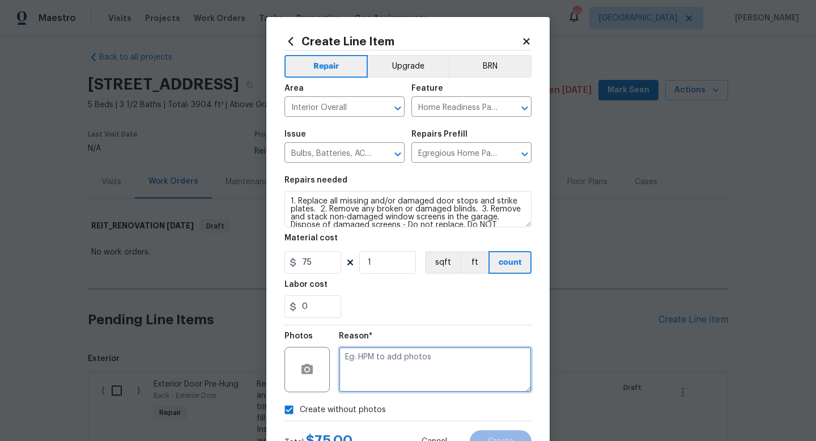
click at [391, 368] on textarea at bounding box center [435, 369] width 193 height 45
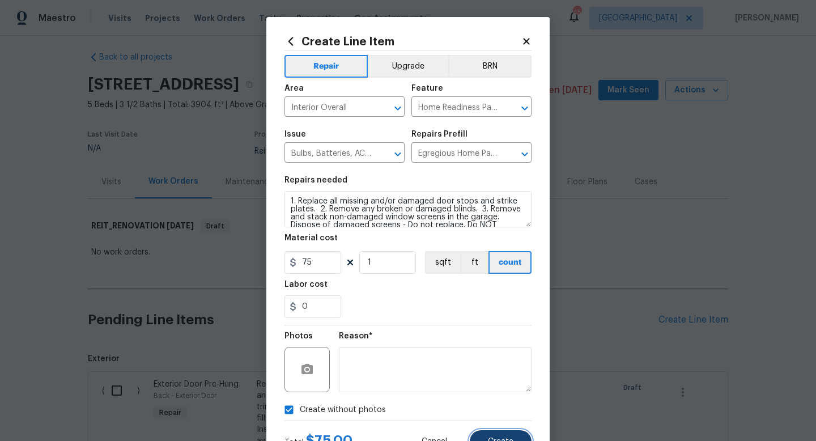
click at [491, 438] on span "Create" at bounding box center [500, 441] width 25 height 8
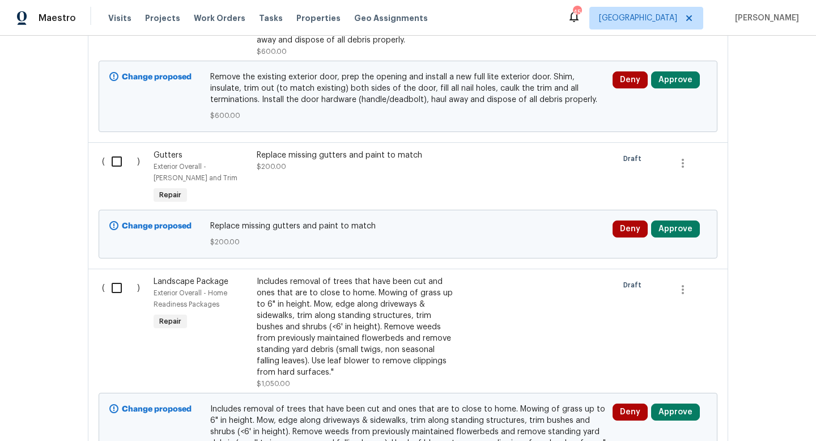
scroll to position [0, 0]
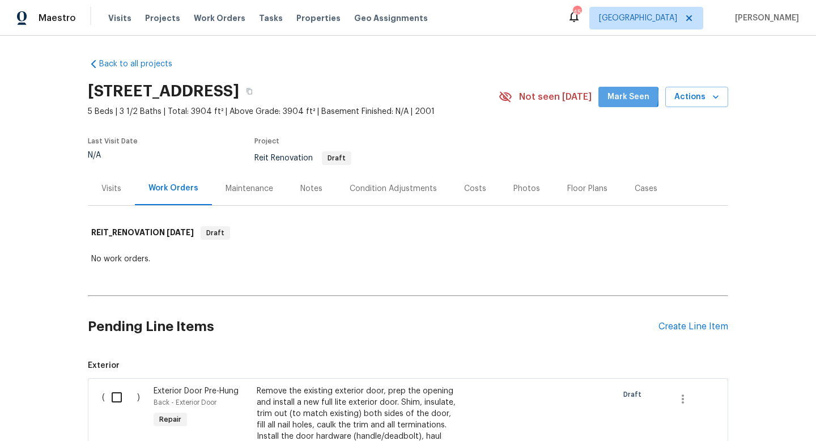
click at [622, 96] on span "Mark Seen" at bounding box center [628, 97] width 42 height 14
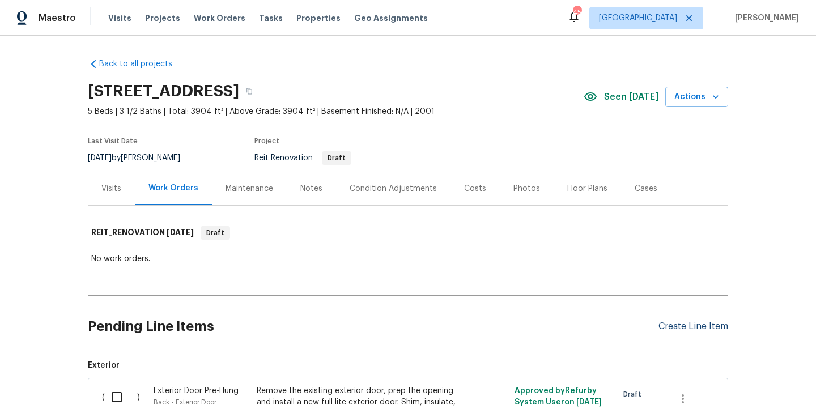
click at [670, 323] on div "Create Line Item" at bounding box center [693, 326] width 70 height 11
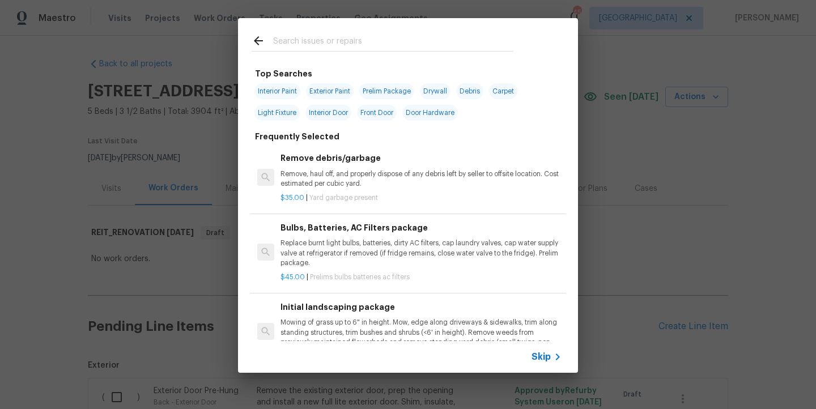
click at [283, 43] on input "text" at bounding box center [393, 42] width 240 height 17
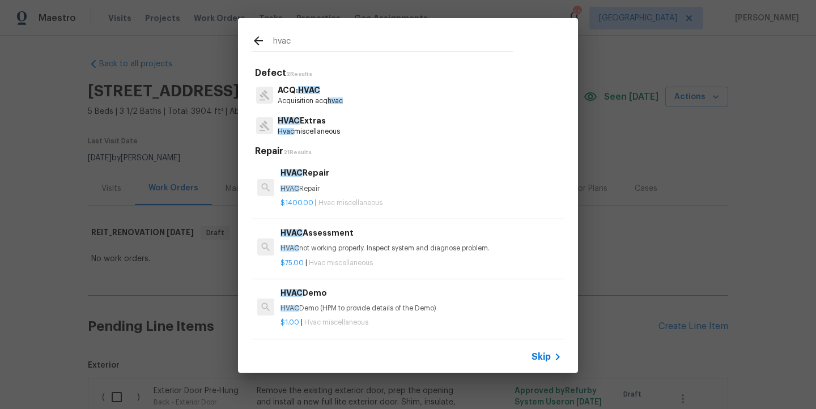
type input "hvac"
click at [294, 193] on p "HVAC Repair" at bounding box center [420, 189] width 281 height 10
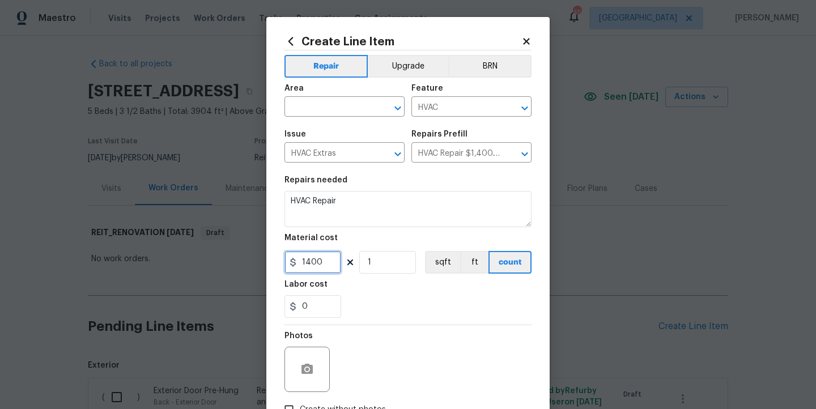
drag, startPoint x: 331, startPoint y: 261, endPoint x: 244, endPoint y: 262, distance: 87.8
click at [244, 262] on div "Create Line Item Repair Upgrade BRN Area ​ Feature HVAC ​ Issue HVAC Extras ​ R…" at bounding box center [408, 204] width 816 height 409
type input "1000"
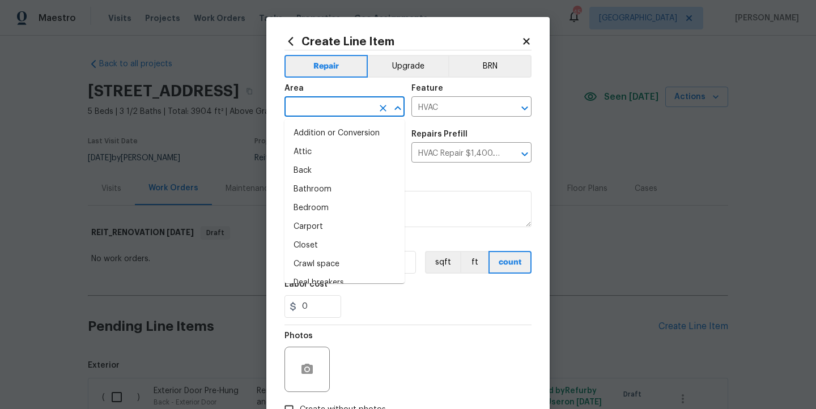
click at [341, 109] on input "text" at bounding box center [328, 108] width 88 height 18
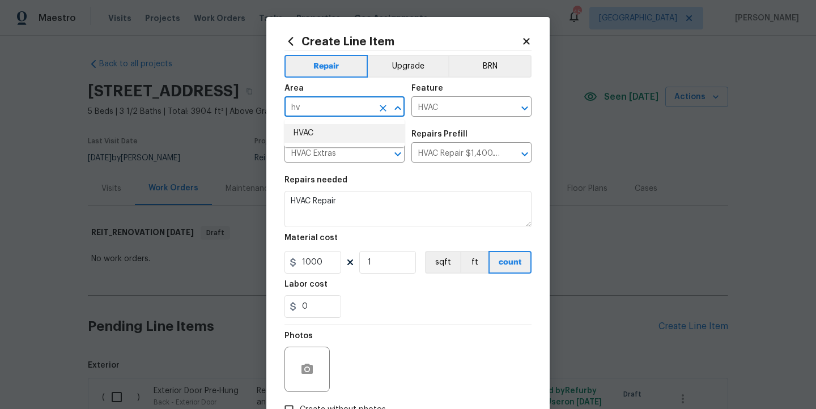
click at [343, 137] on li "HVAC" at bounding box center [344, 133] width 120 height 19
type input "HVAC"
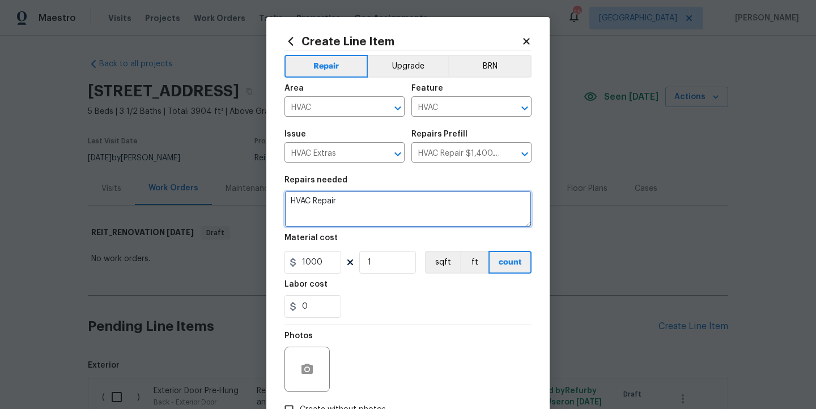
click at [346, 205] on textarea "HVAC Repair" at bounding box center [407, 209] width 247 height 36
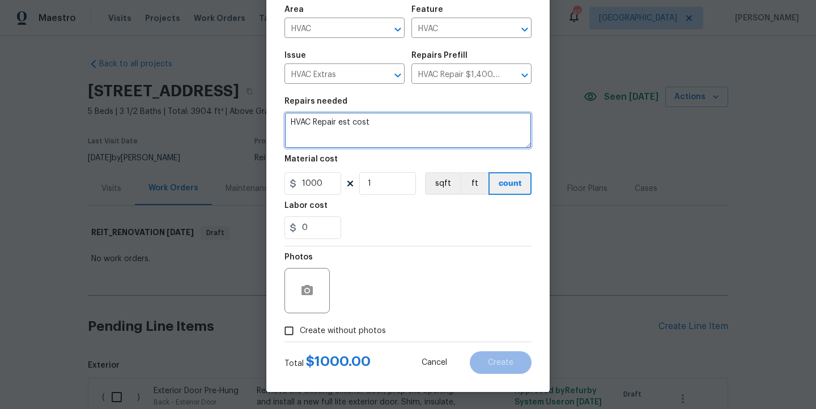
type textarea "HVAC Repair est cost"
click at [295, 331] on input "Create without photos" at bounding box center [289, 331] width 22 height 22
checkbox input "true"
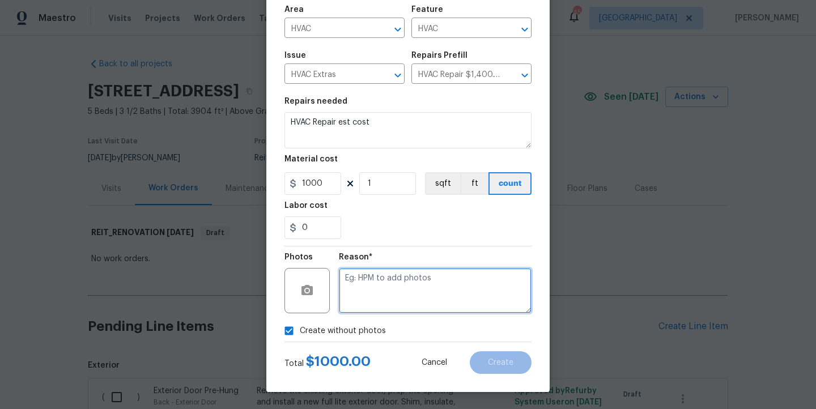
click at [390, 284] on textarea at bounding box center [435, 290] width 193 height 45
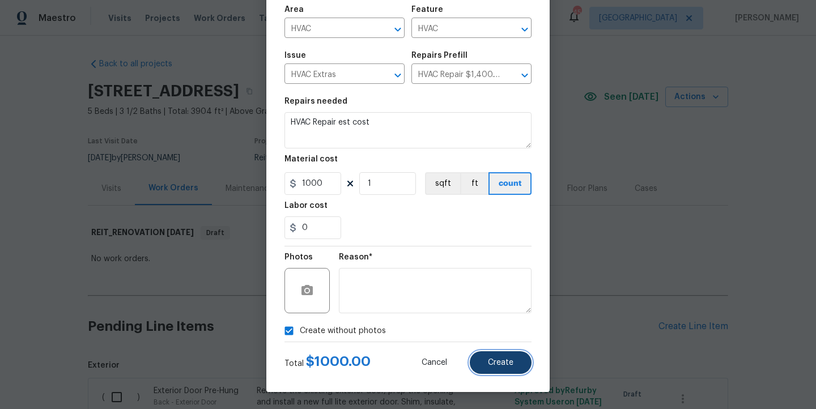
click at [487, 364] on button "Create" at bounding box center [501, 362] width 62 height 23
